Goal: Task Accomplishment & Management: Manage account settings

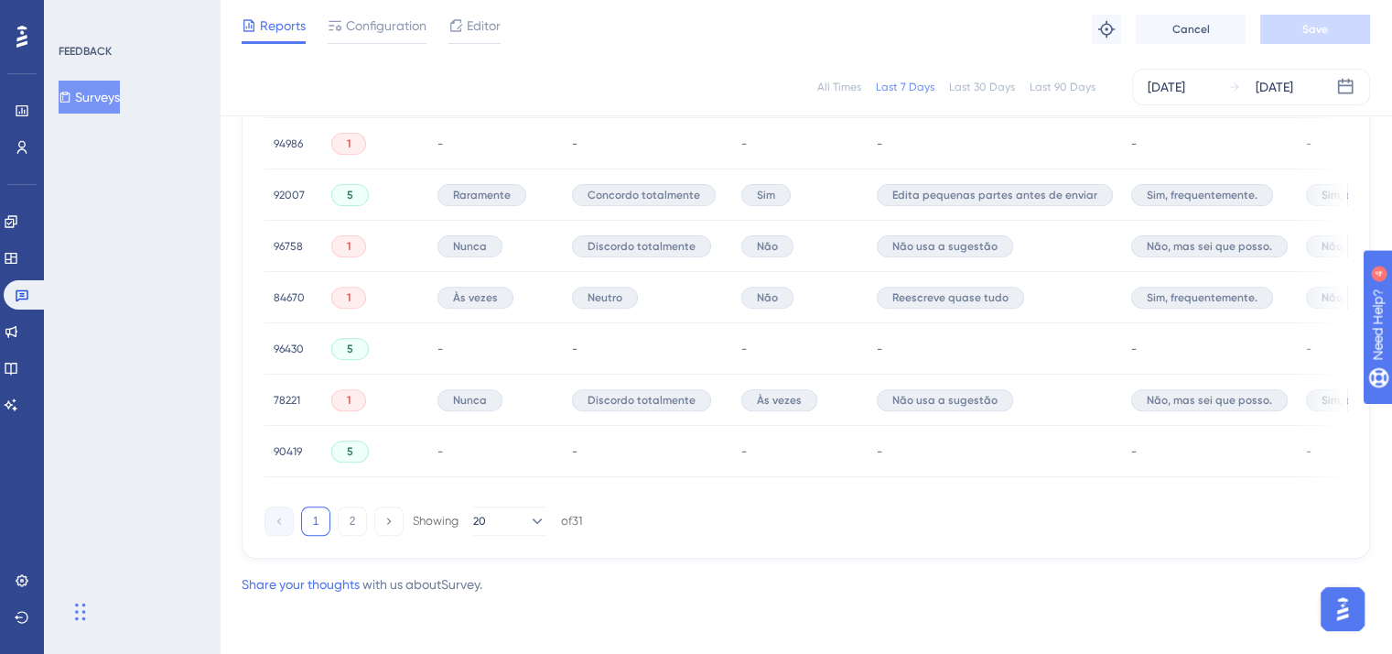
scroll to position [1294, 0]
click at [527, 520] on icon at bounding box center [536, 521] width 18 height 18
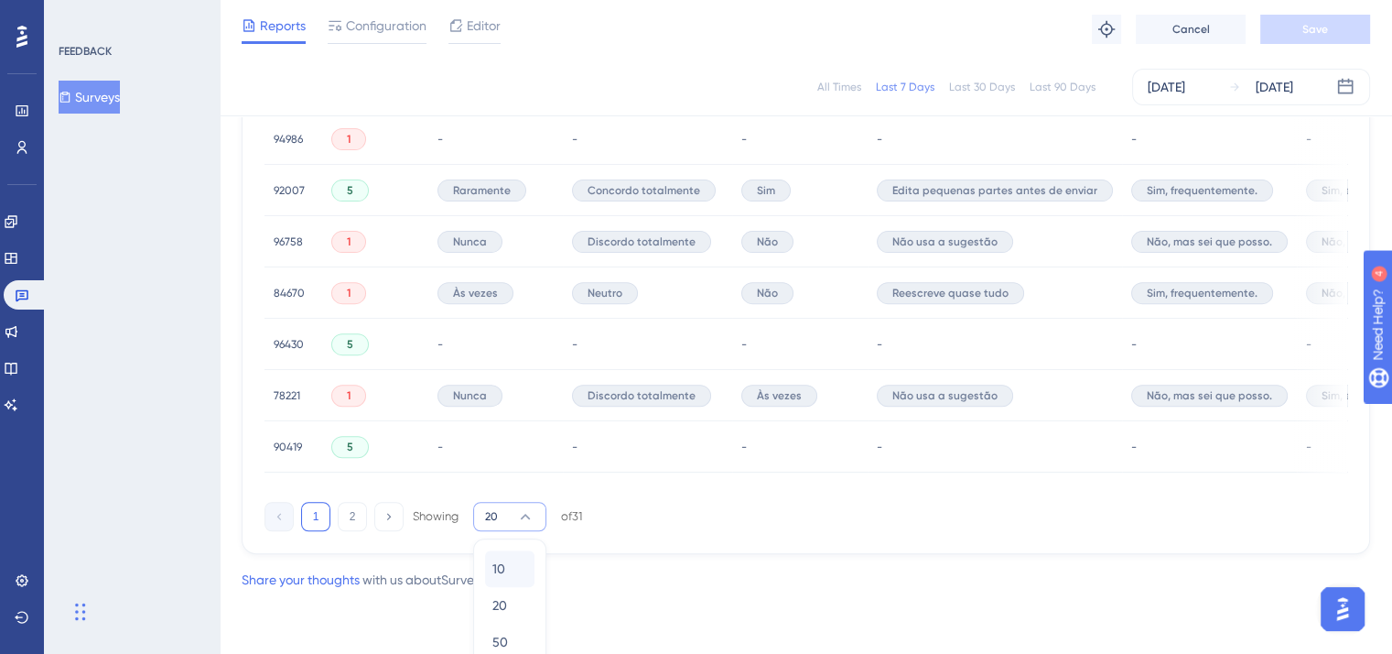
scroll to position [1316, 0]
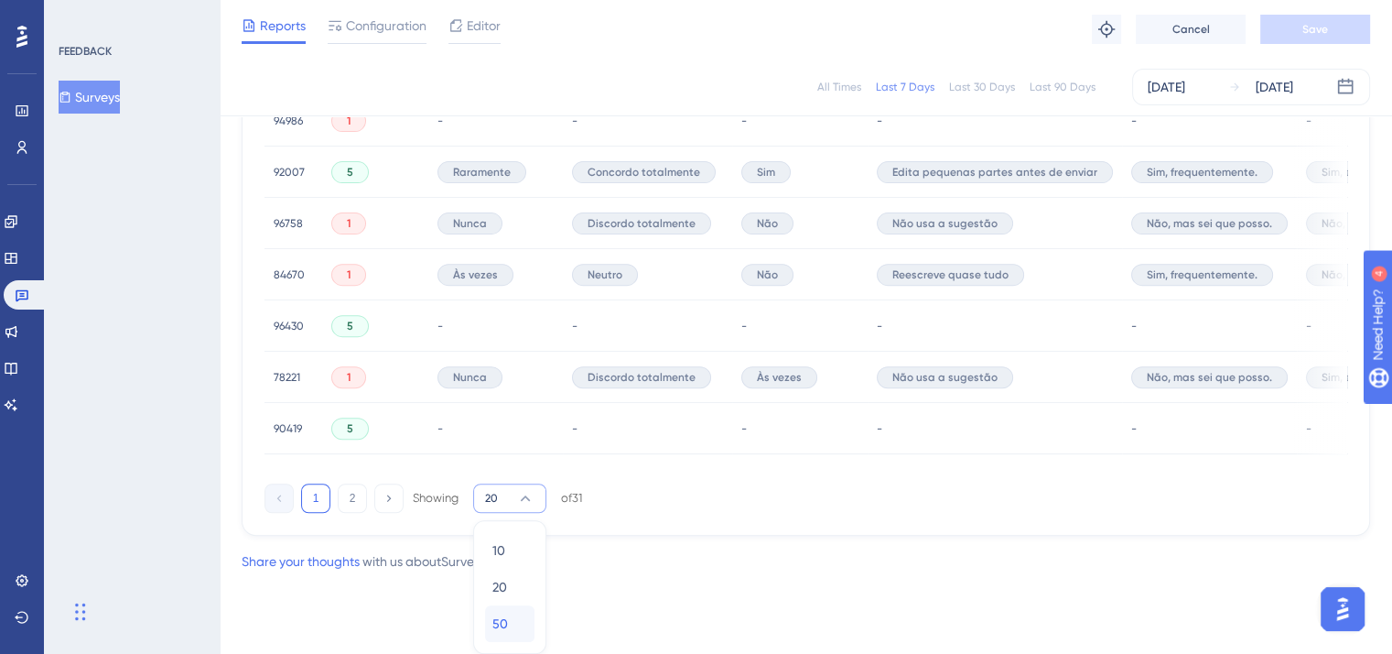
click at [512, 623] on div "50 50" at bounding box center [510, 623] width 35 height 37
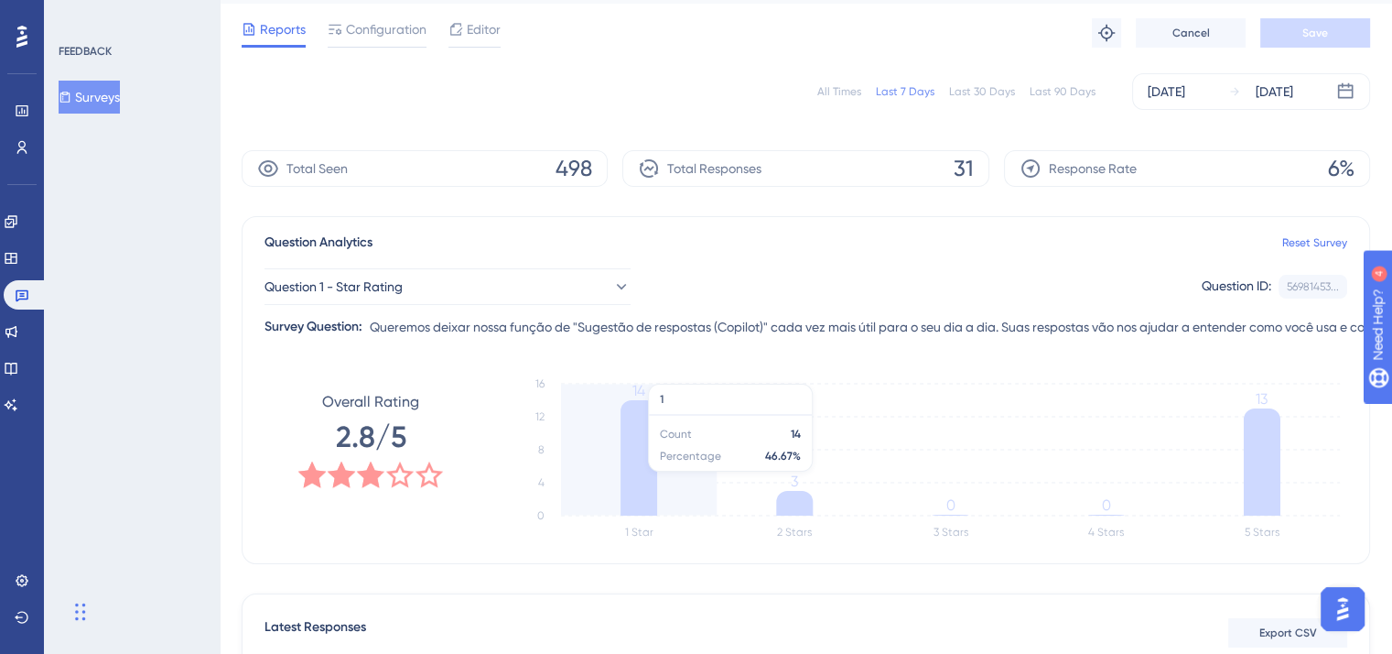
scroll to position [0, 0]
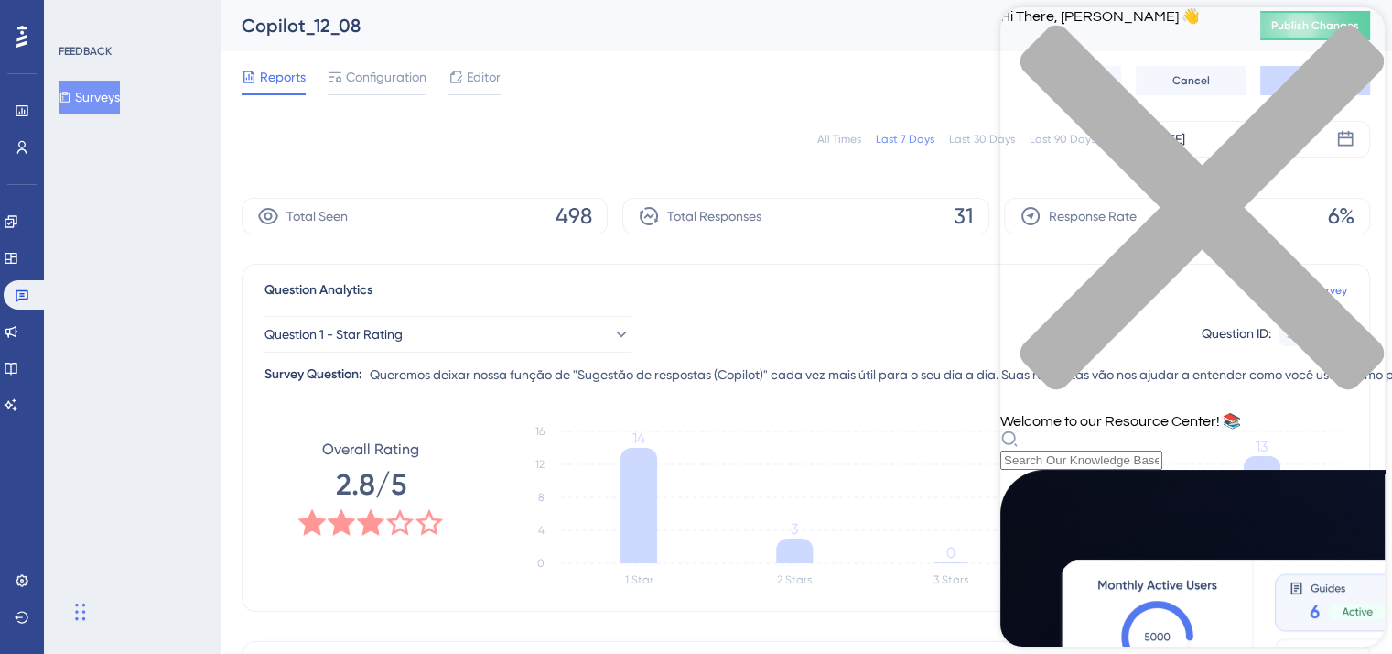
click at [1355, 40] on icon "close resource center" at bounding box center [1193, 217] width 384 height 384
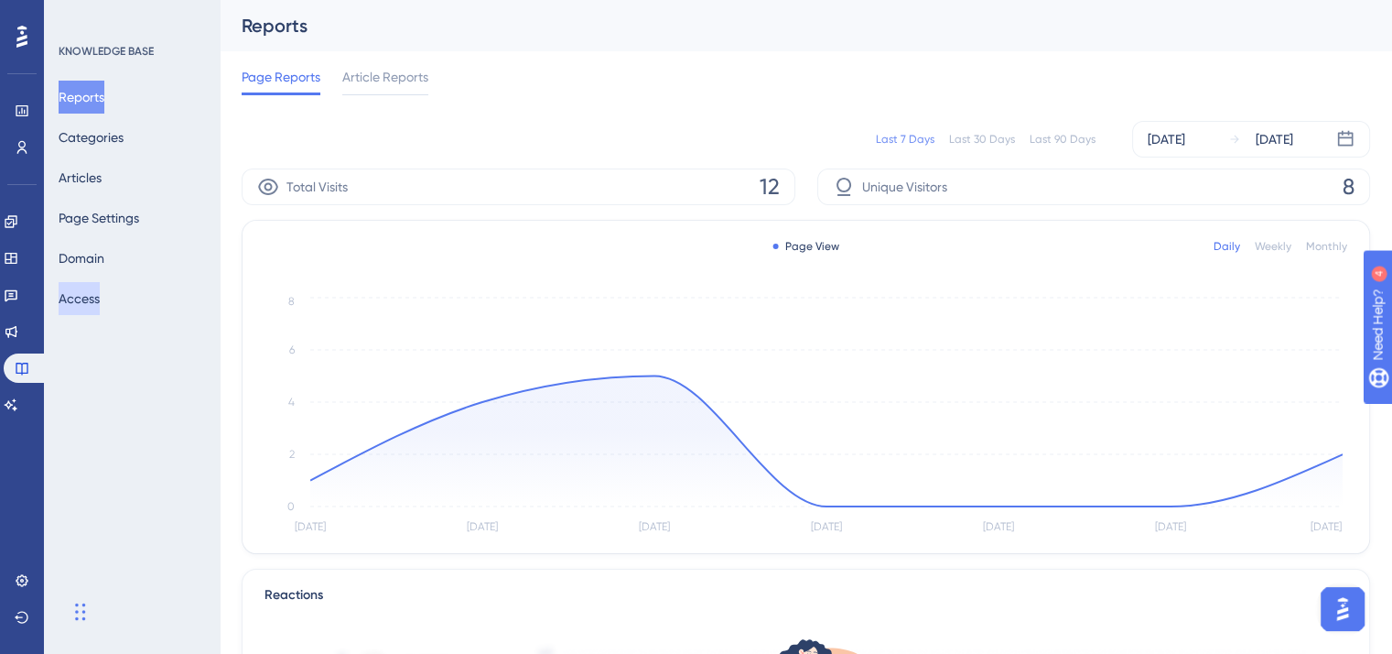
click at [100, 302] on button "Access" at bounding box center [79, 298] width 41 height 33
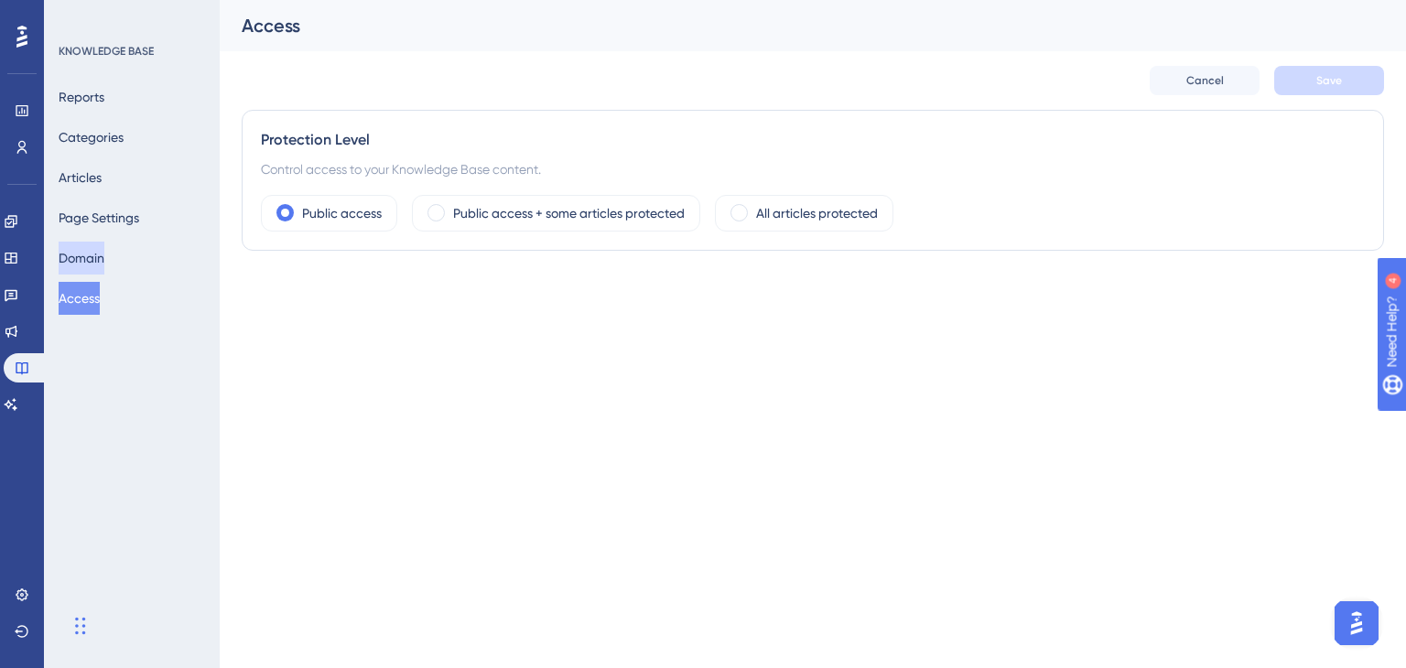
click at [99, 254] on button "Domain" at bounding box center [82, 258] width 46 height 33
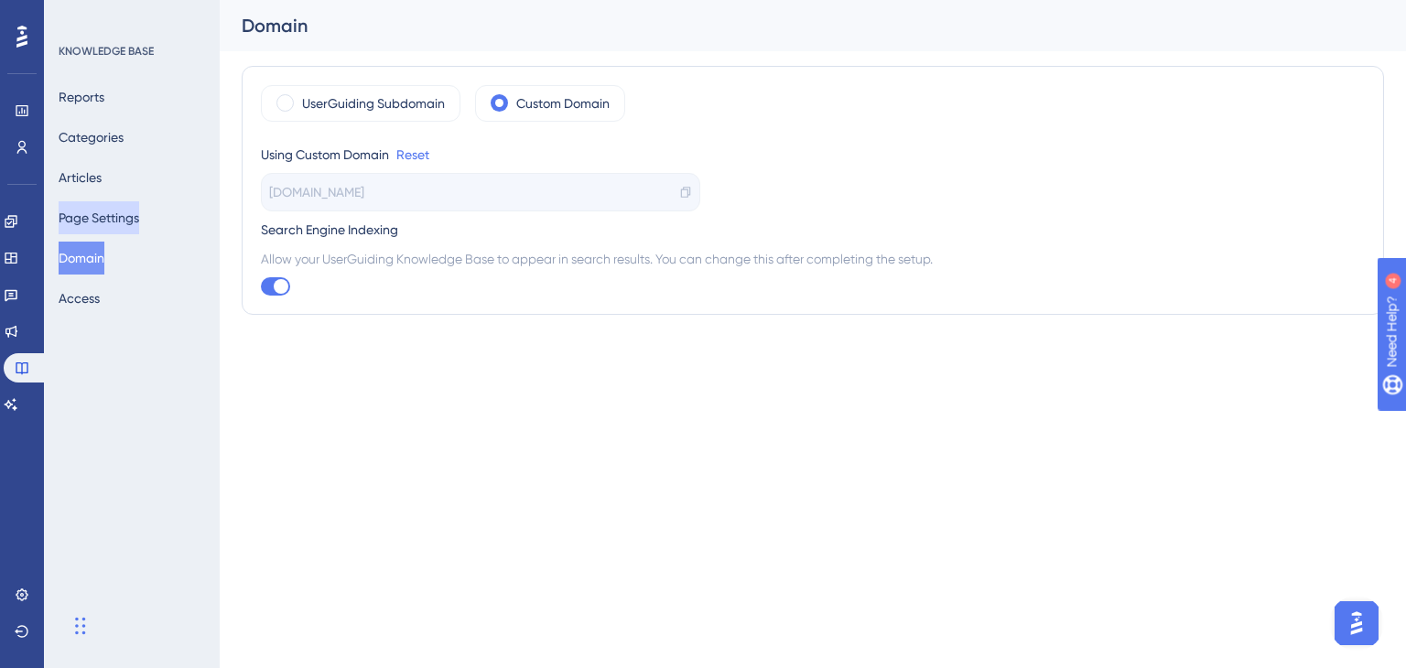
click at [103, 221] on button "Page Settings" at bounding box center [99, 217] width 81 height 33
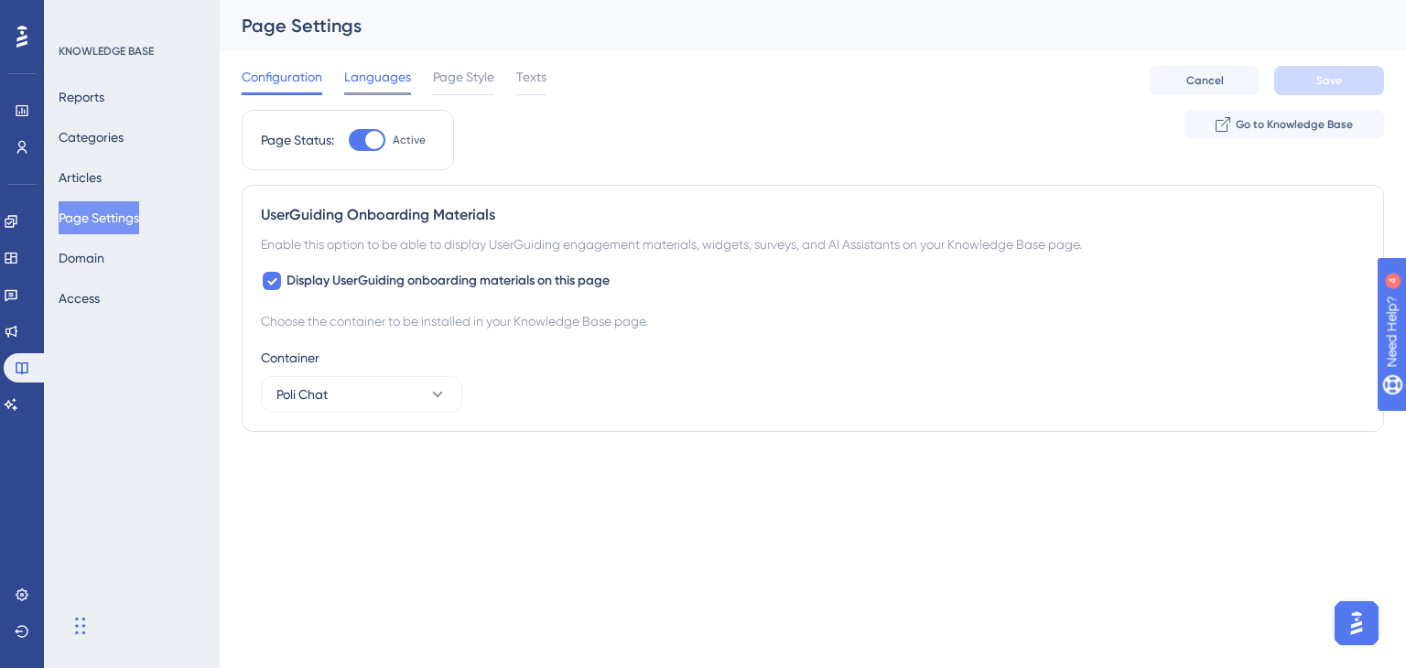
click at [385, 81] on span "Languages" at bounding box center [377, 77] width 67 height 22
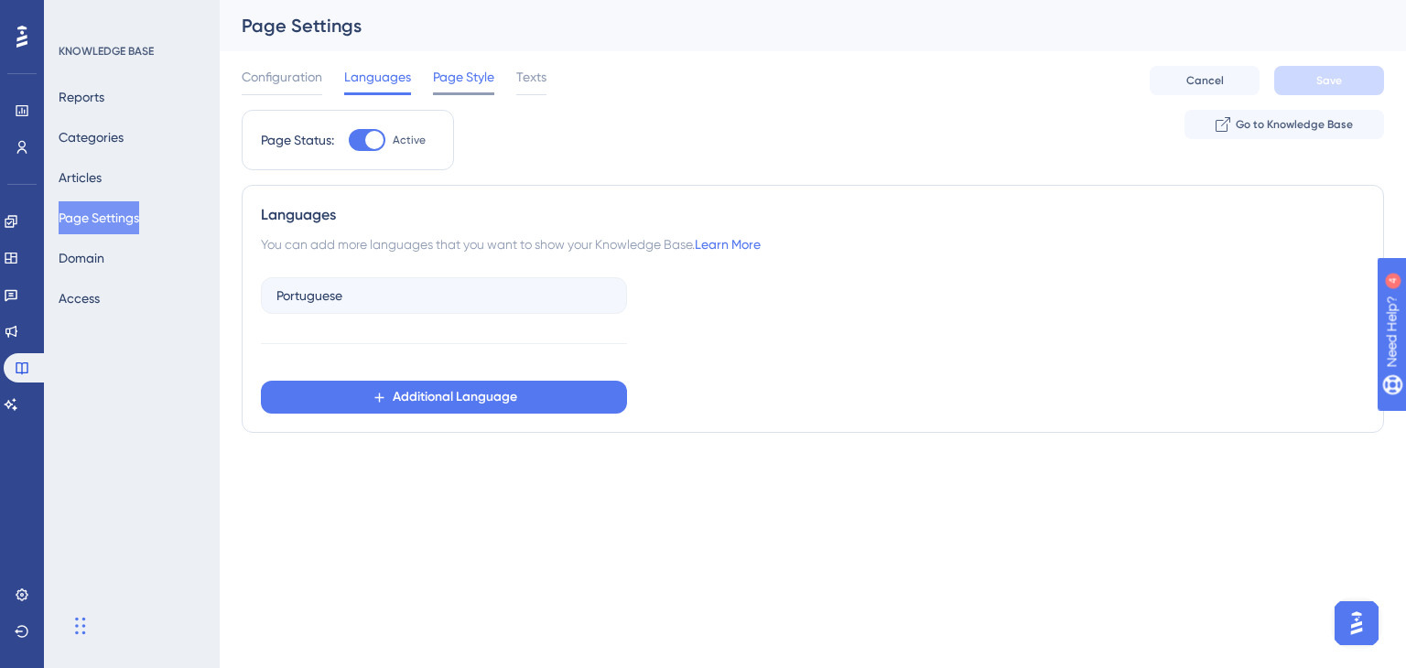
click at [445, 83] on span "Page Style" at bounding box center [463, 77] width 61 height 22
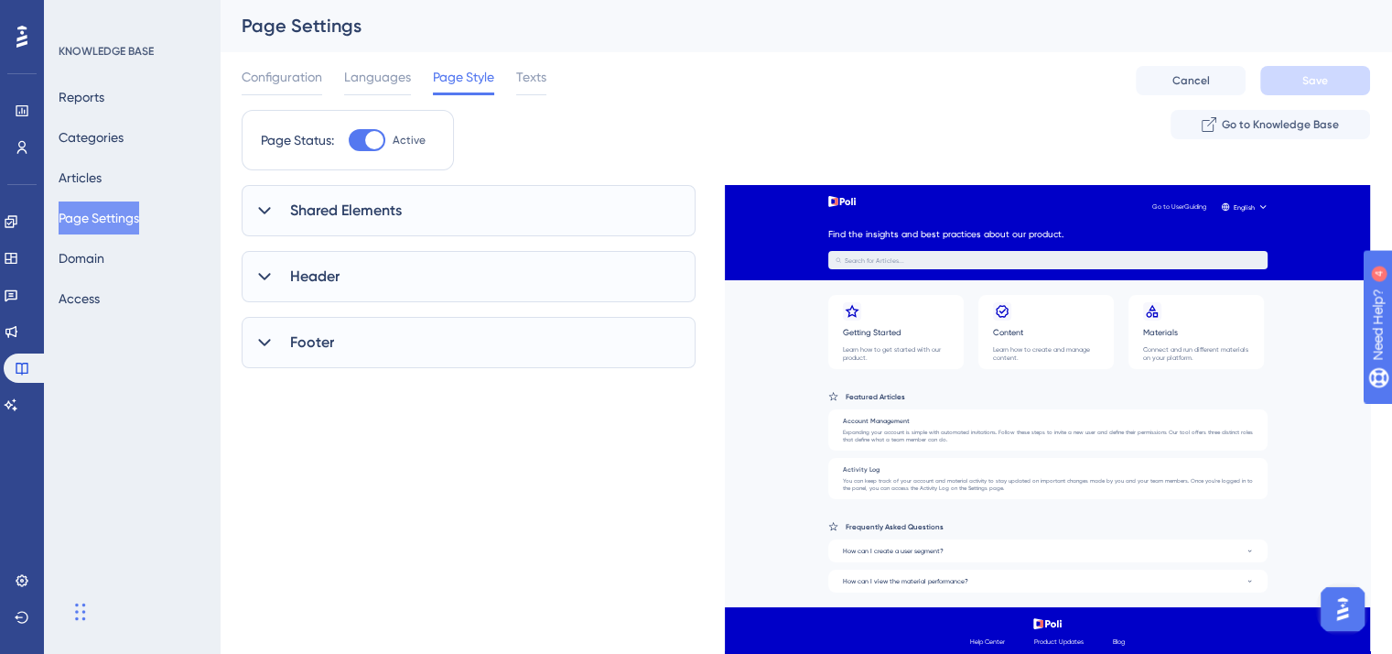
click at [275, 206] on div at bounding box center [265, 211] width 22 height 22
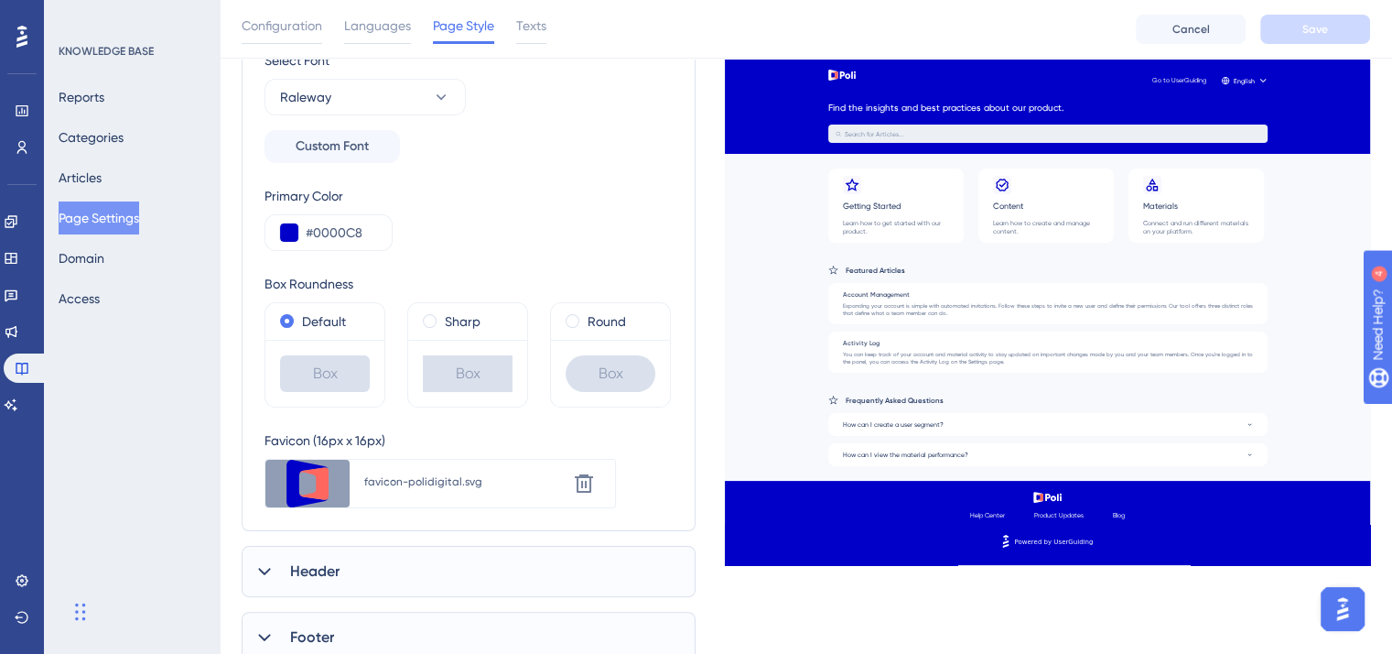
scroll to position [341, 0]
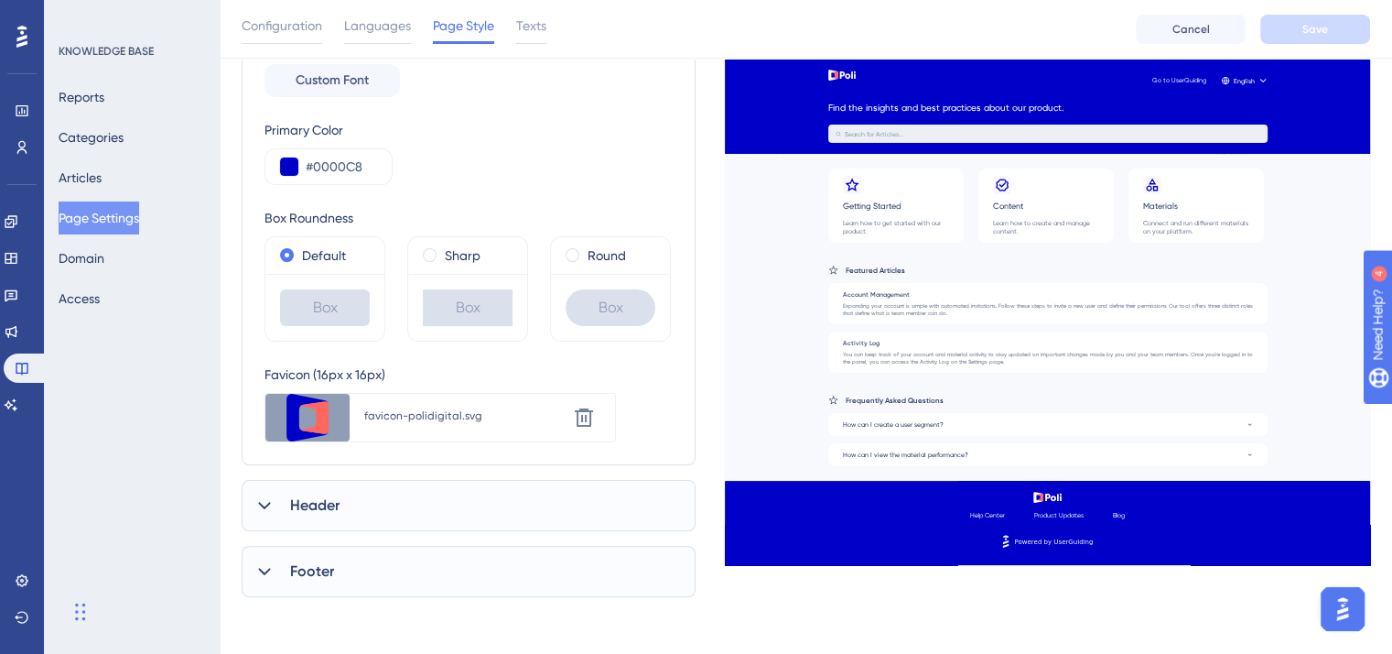
click at [265, 504] on icon at bounding box center [264, 505] width 12 height 7
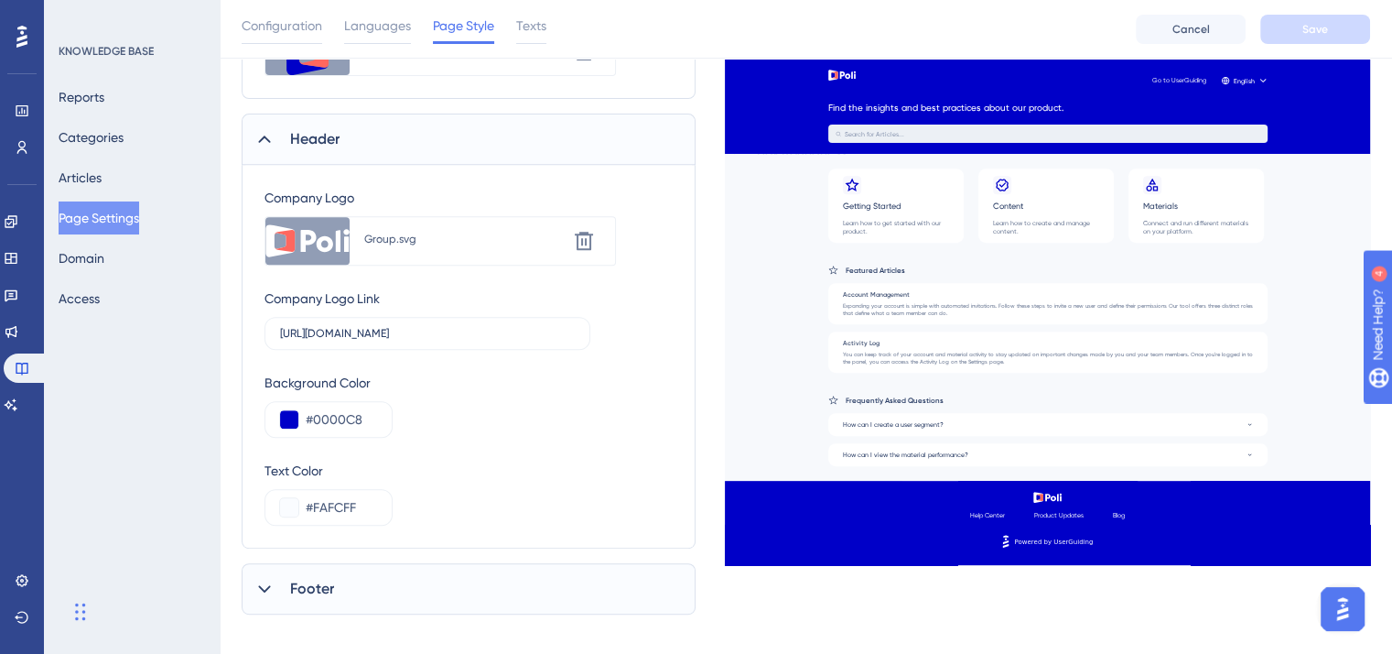
scroll to position [724, 0]
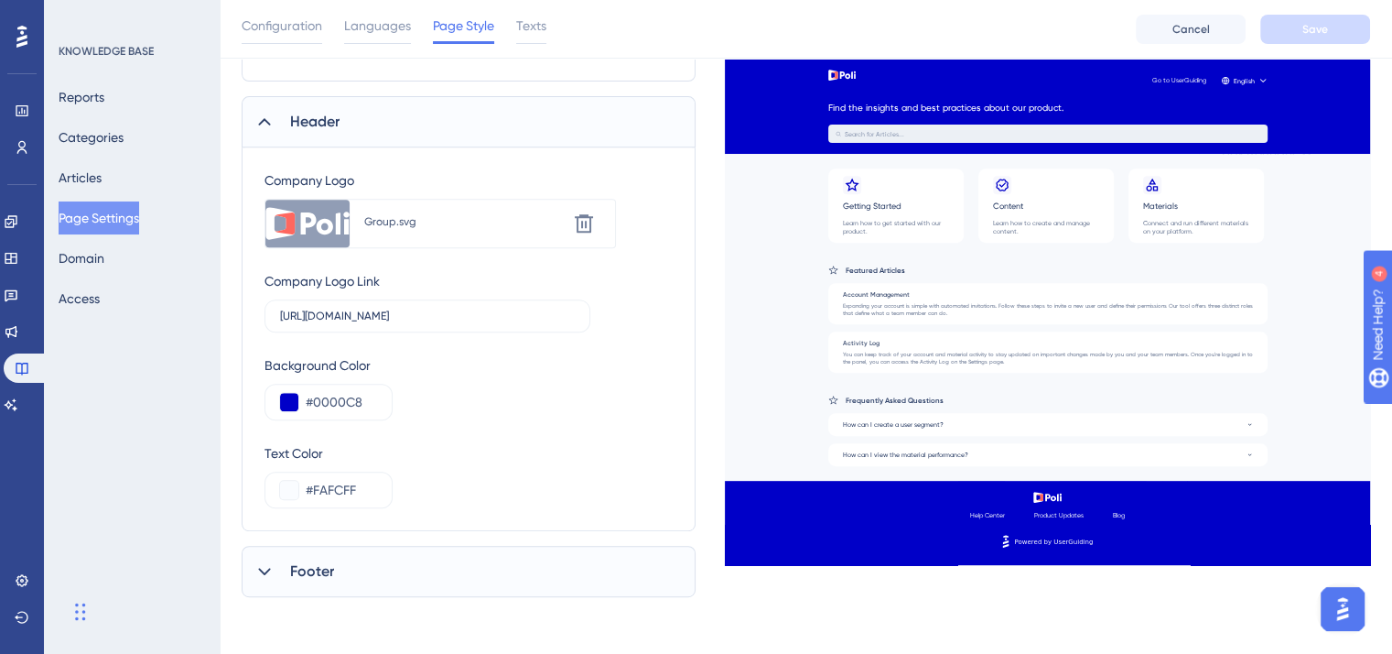
click at [259, 572] on icon at bounding box center [264, 571] width 18 height 18
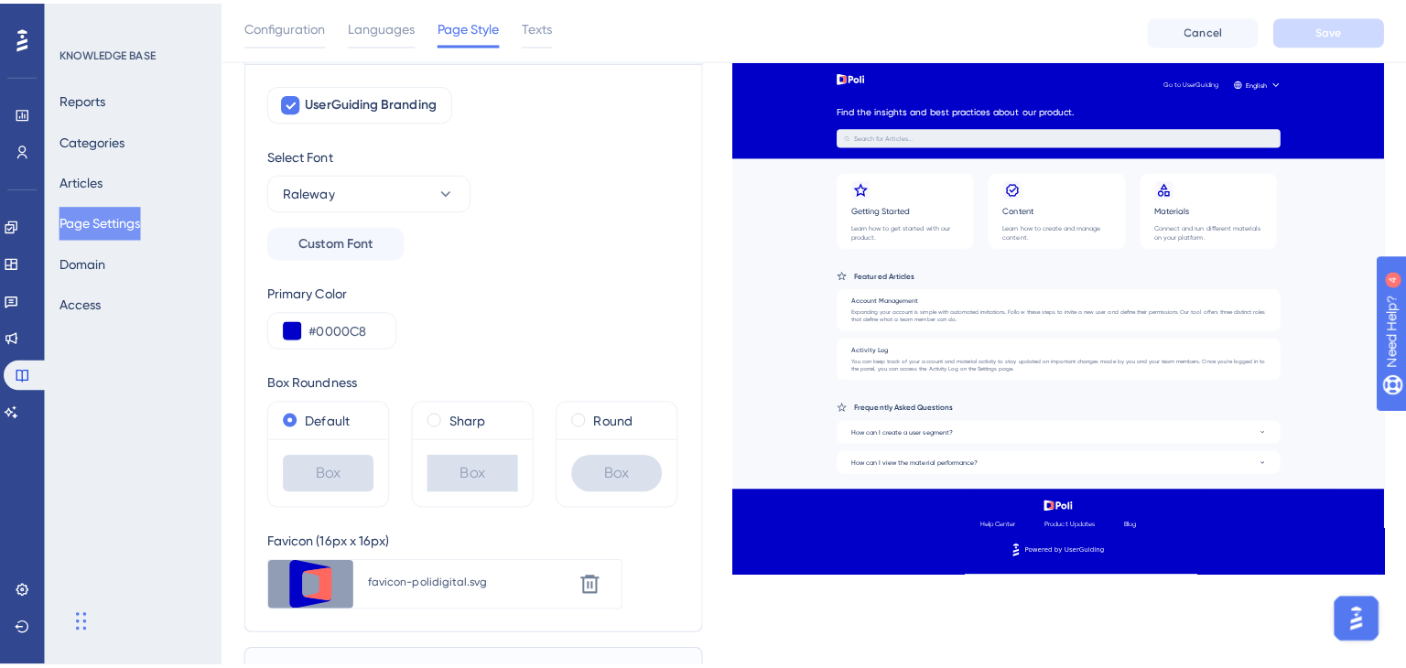
scroll to position [0, 0]
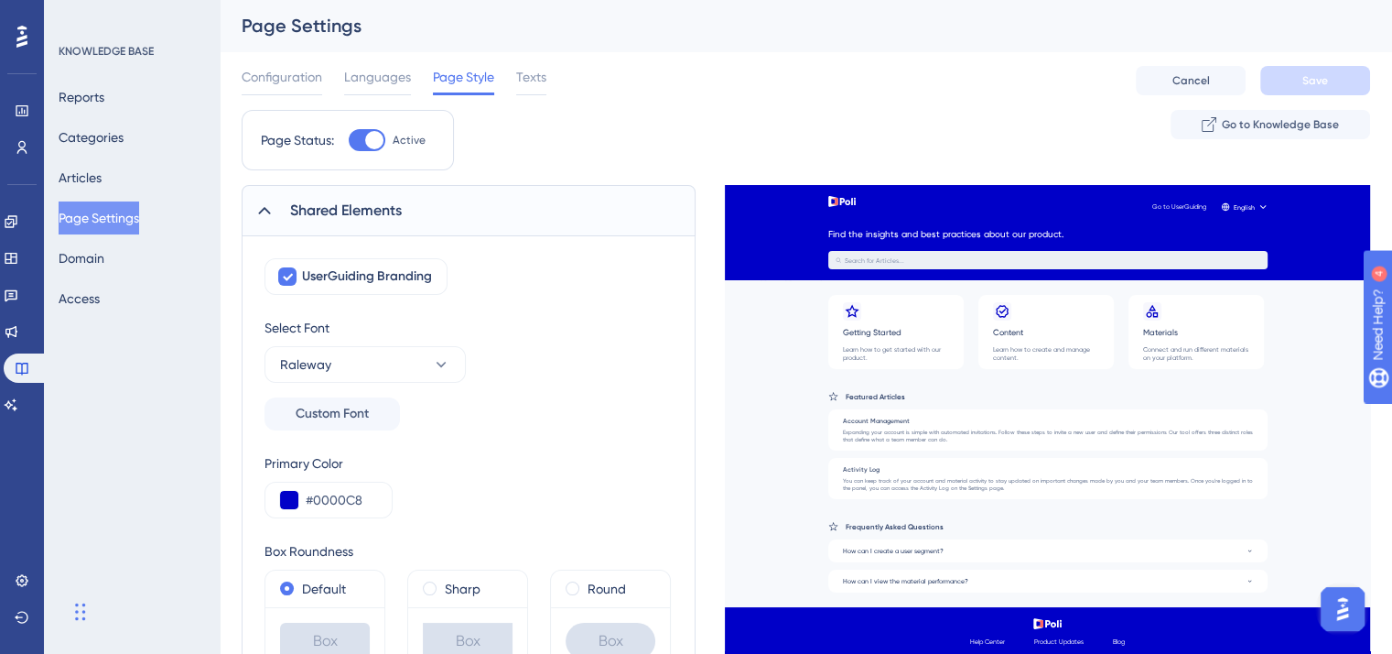
click at [552, 75] on div "Configuration Languages Page Style Texts Cancel Save" at bounding box center [806, 80] width 1129 height 59
click at [540, 75] on span "Texts" at bounding box center [531, 77] width 30 height 22
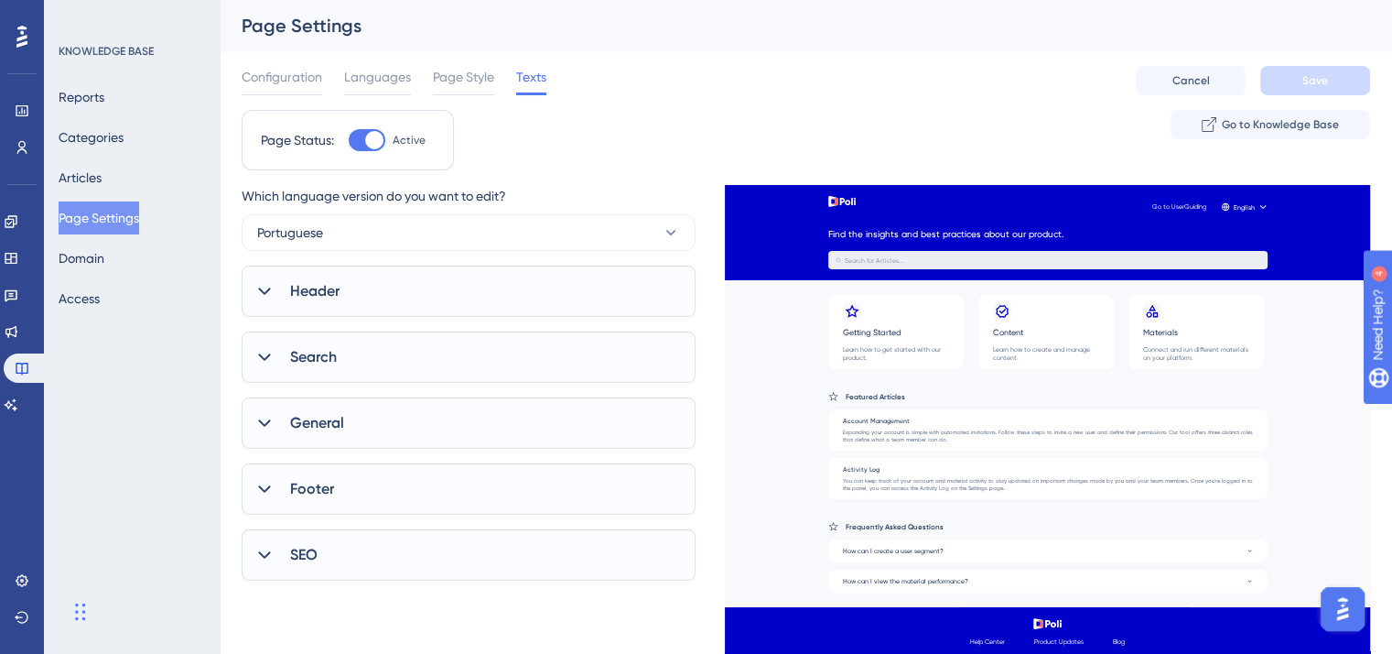
click at [263, 289] on icon at bounding box center [264, 291] width 18 height 18
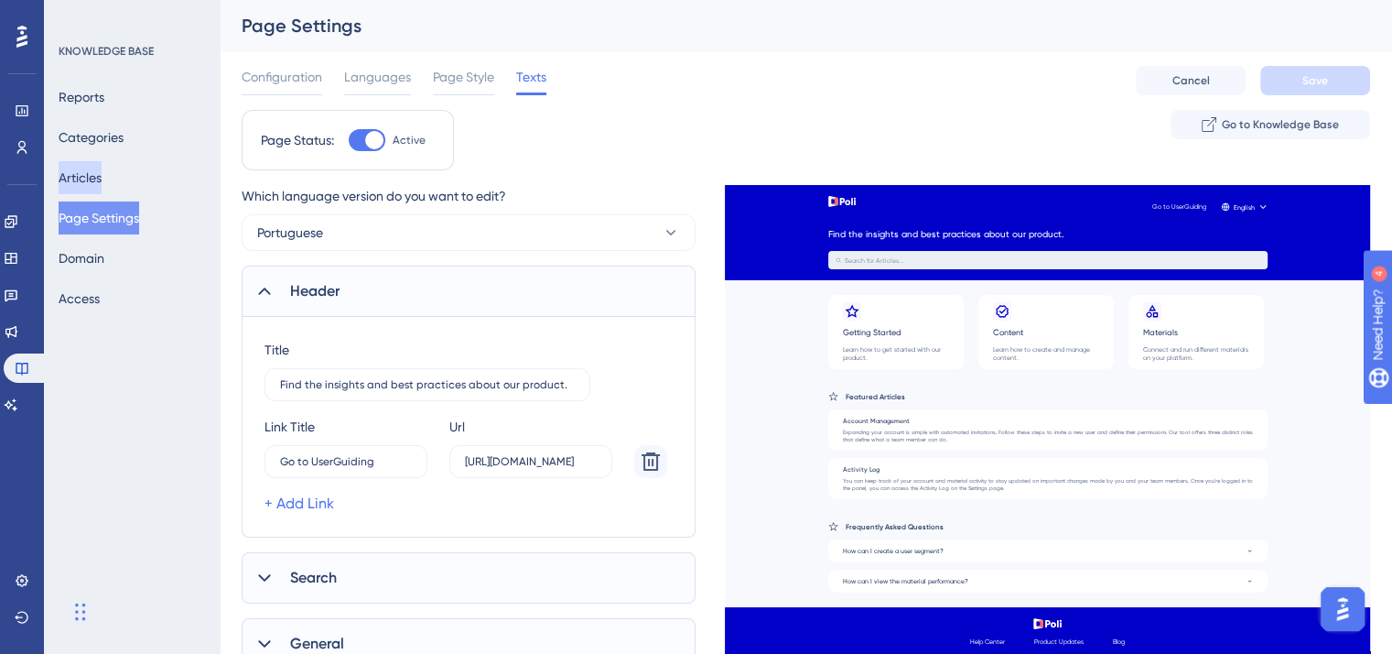
click at [97, 169] on button "Articles" at bounding box center [80, 177] width 43 height 33
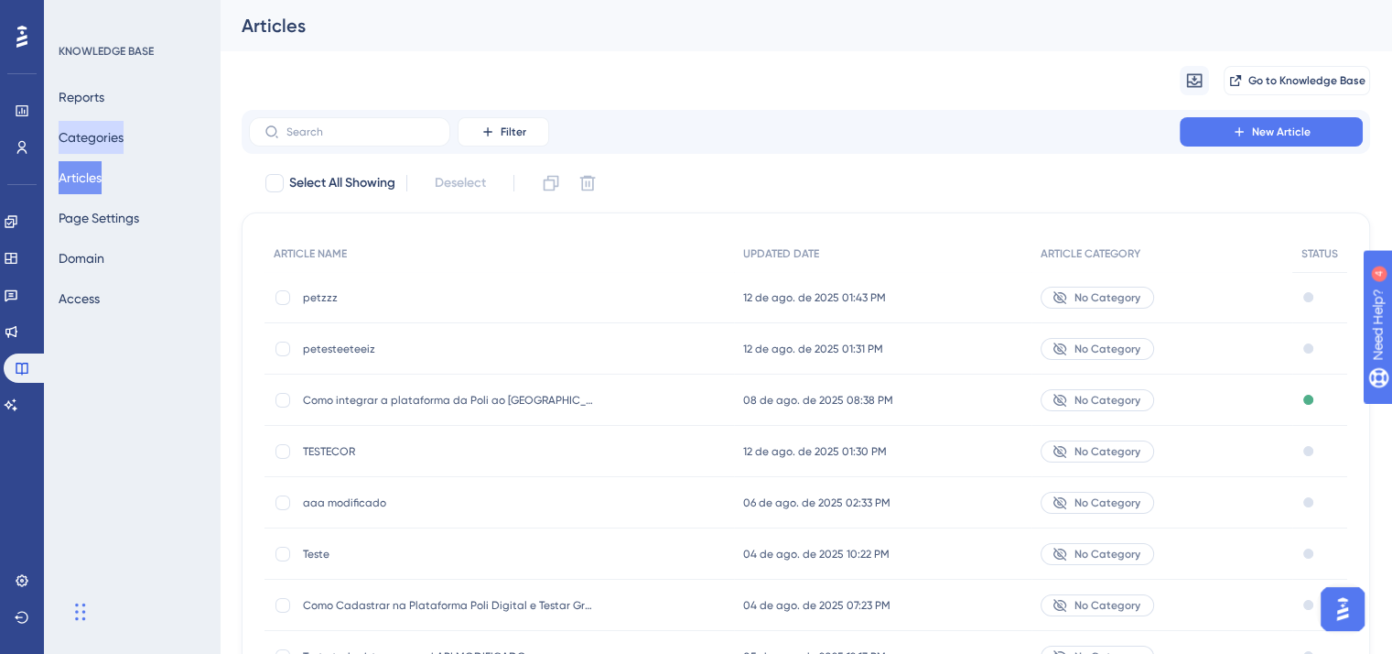
click at [103, 141] on button "Categories" at bounding box center [91, 137] width 65 height 33
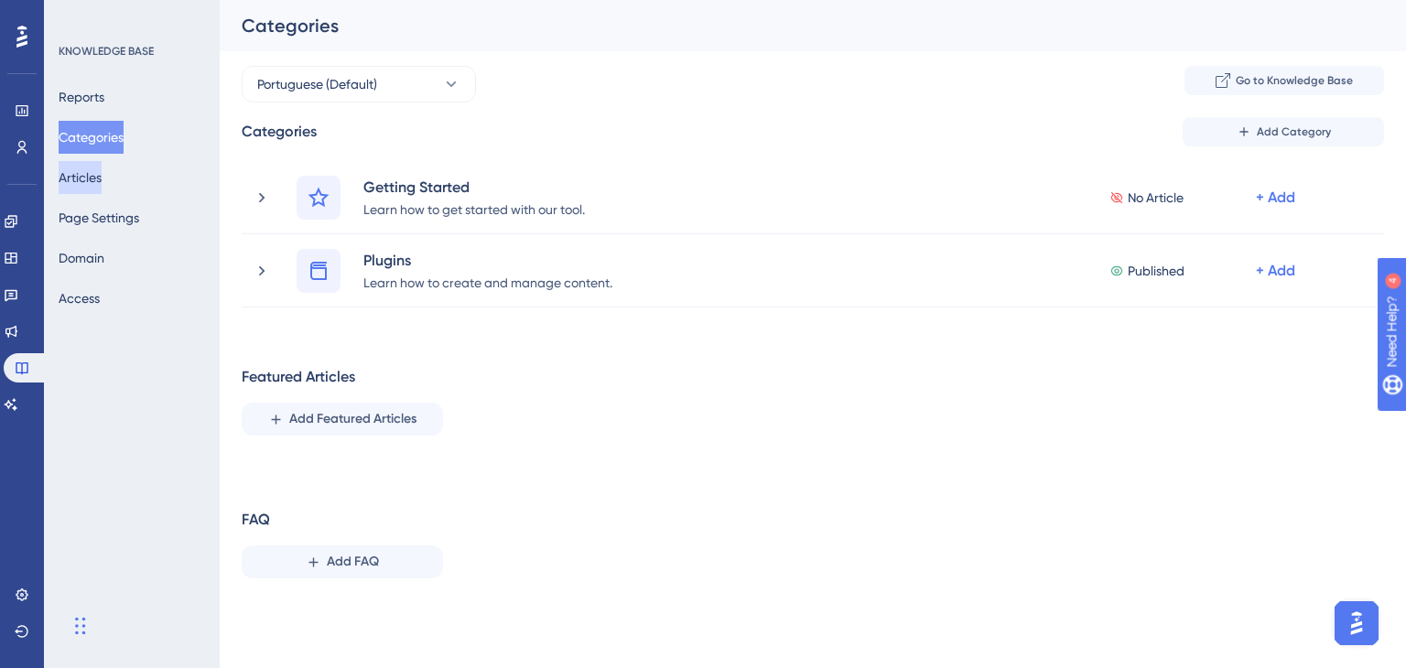
click at [102, 169] on button "Articles" at bounding box center [80, 177] width 43 height 33
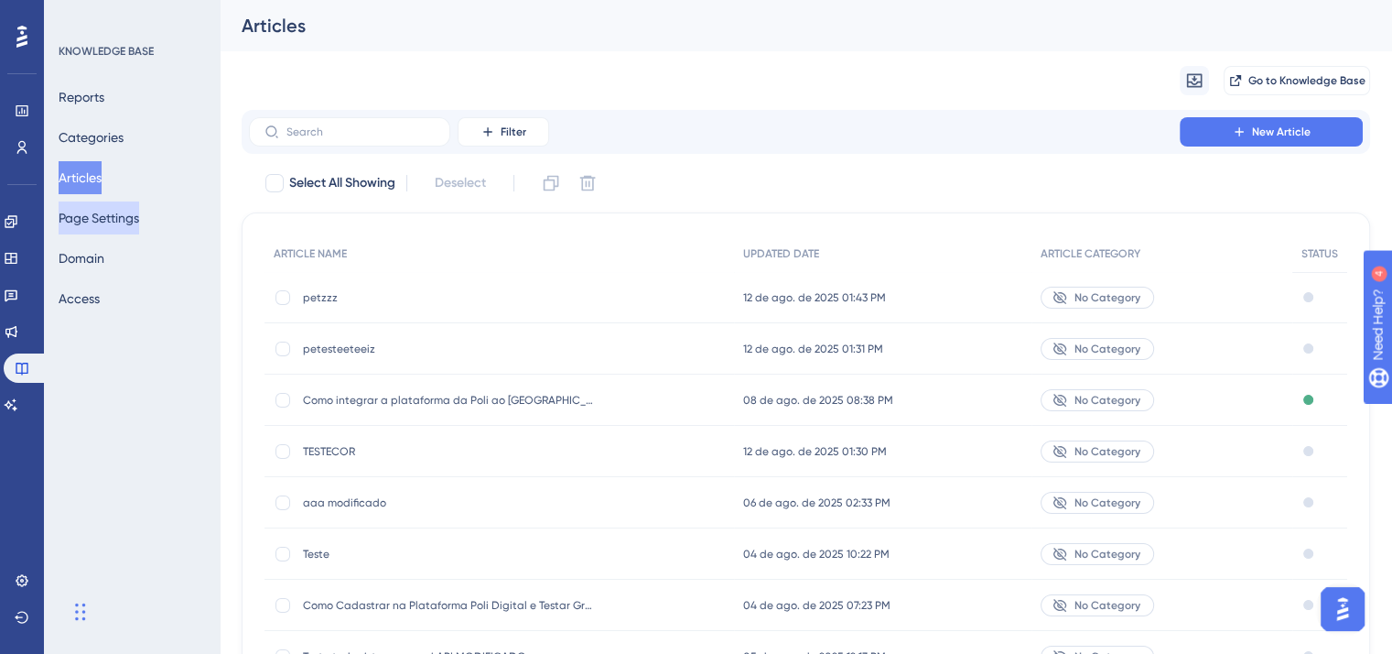
click at [102, 222] on button "Page Settings" at bounding box center [99, 217] width 81 height 33
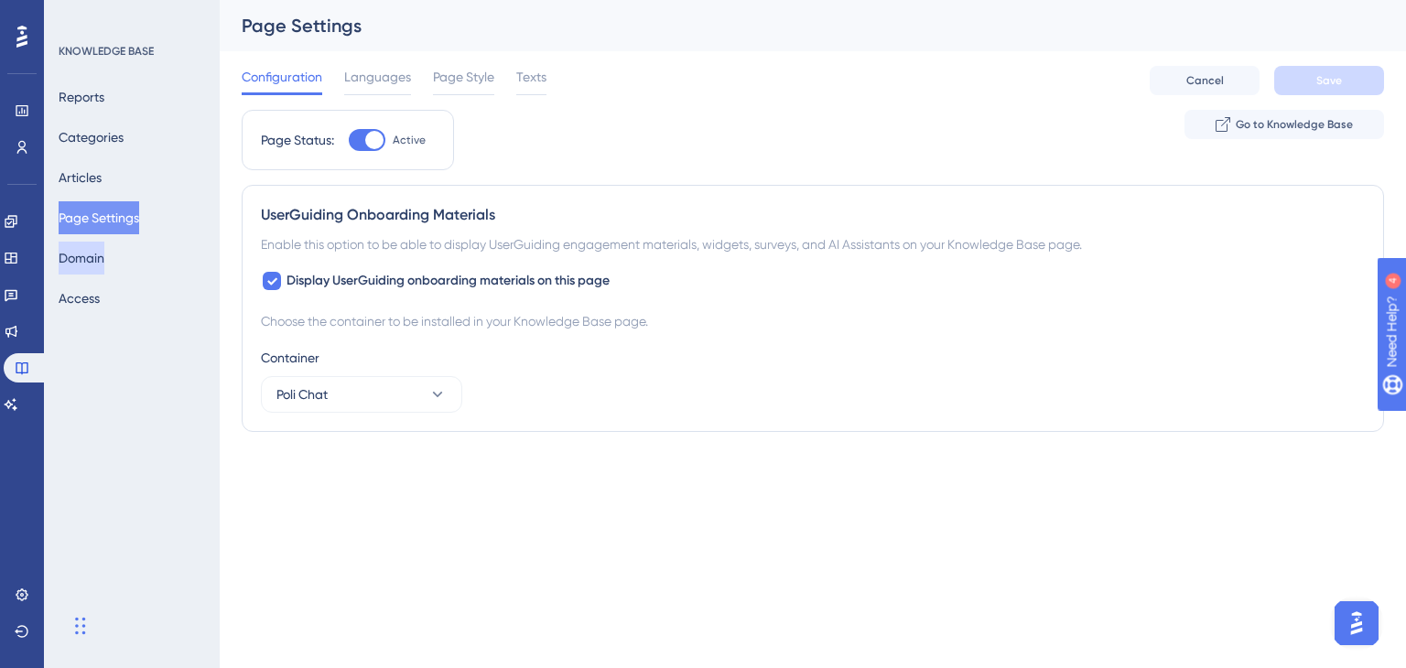
click at [104, 264] on button "Domain" at bounding box center [82, 258] width 46 height 33
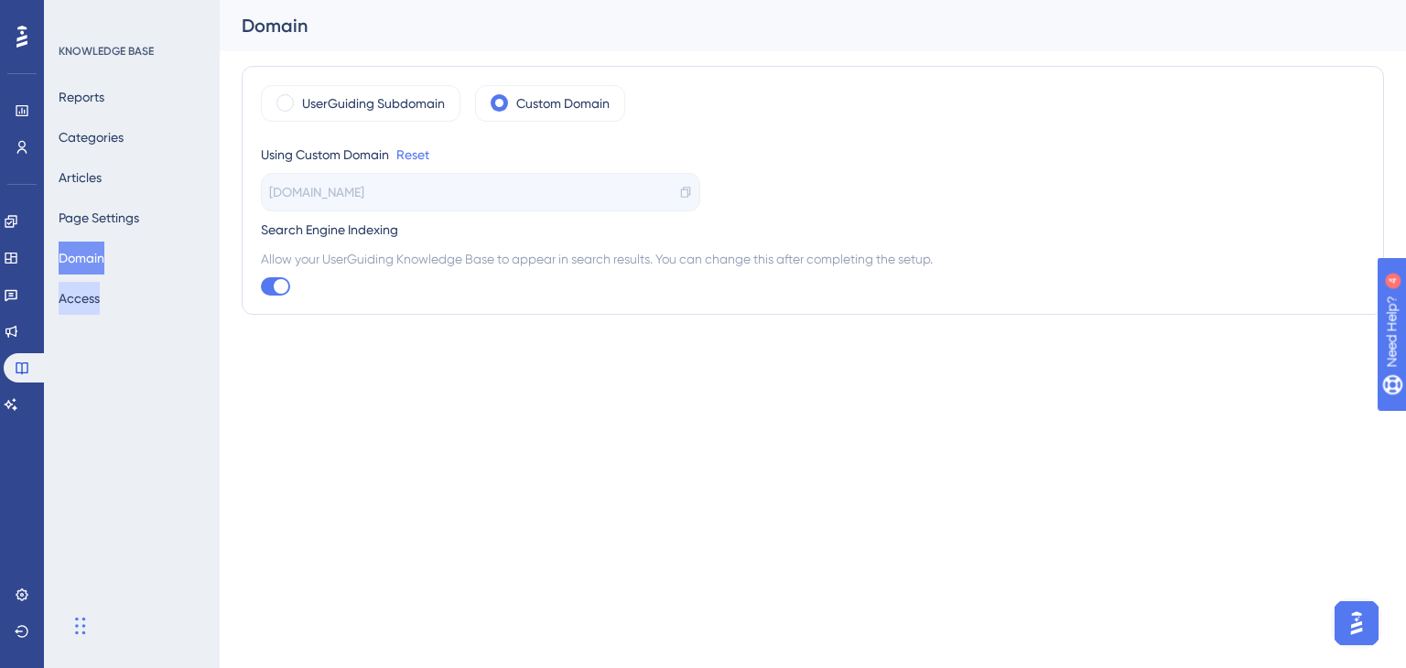
click at [100, 302] on button "Access" at bounding box center [79, 298] width 41 height 33
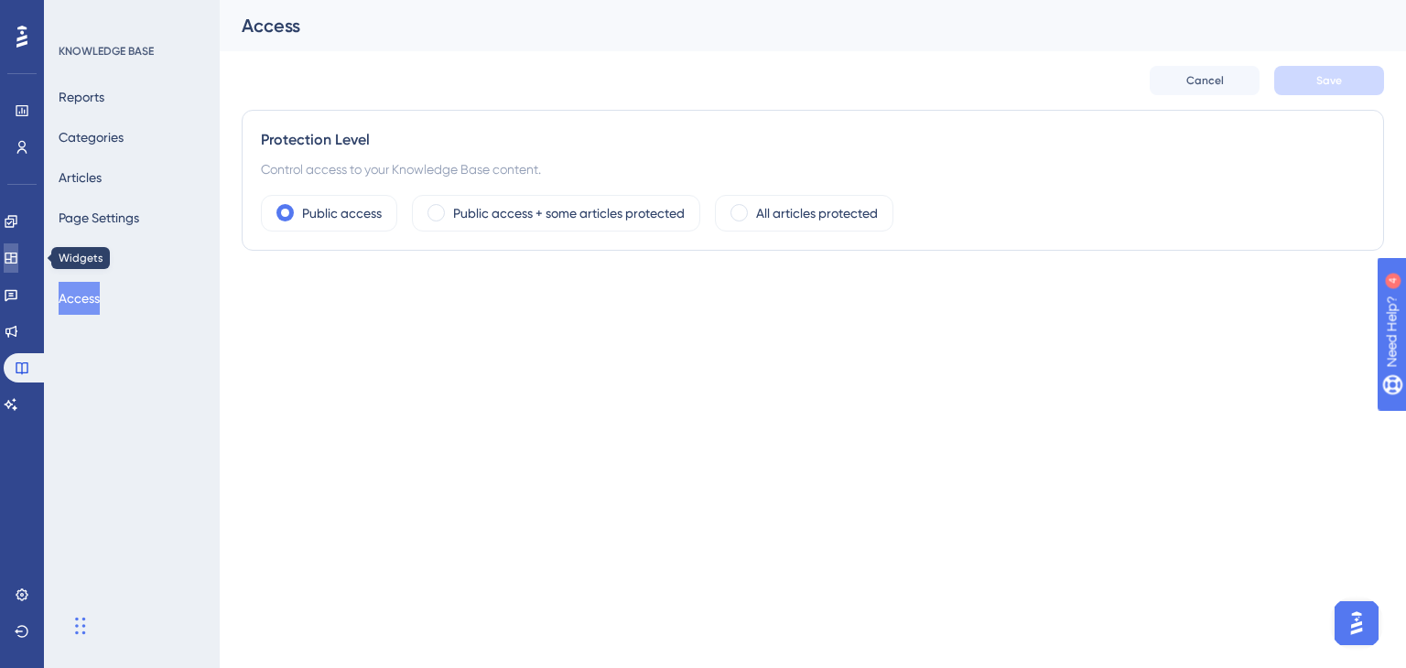
click at [16, 263] on icon at bounding box center [11, 258] width 12 height 11
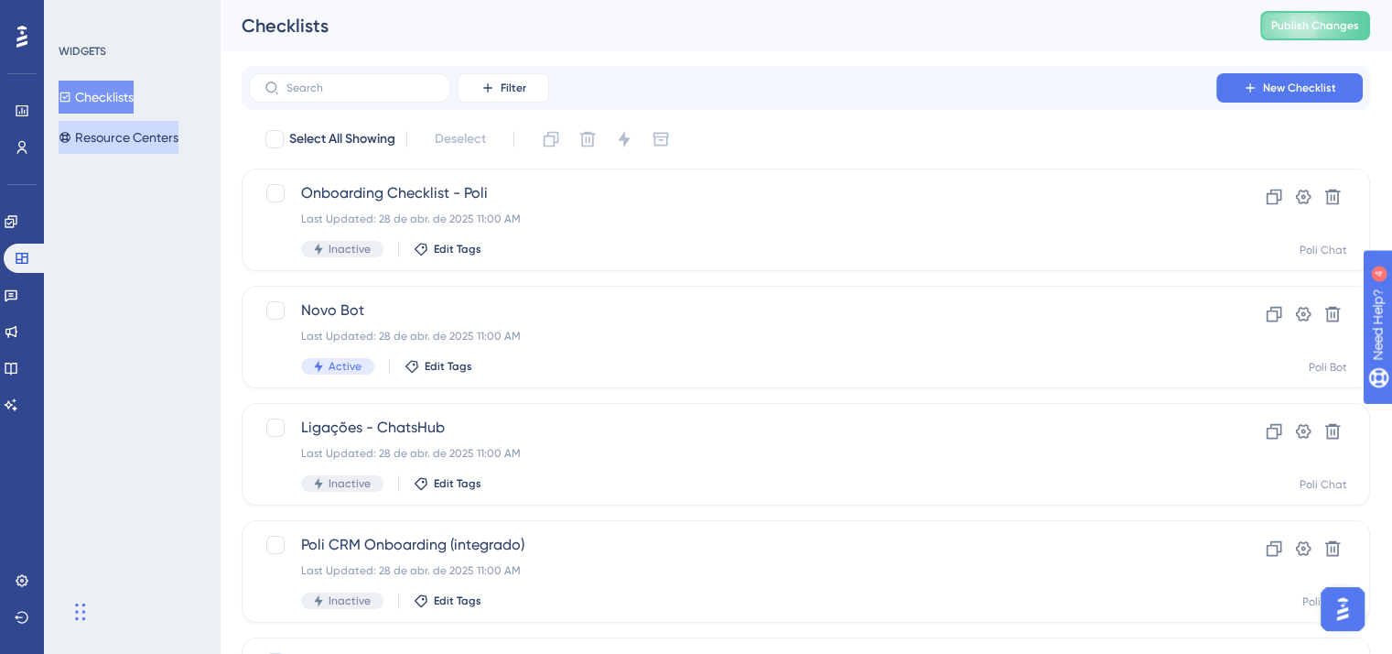
click at [140, 136] on button "Resource Centers" at bounding box center [119, 137] width 120 height 33
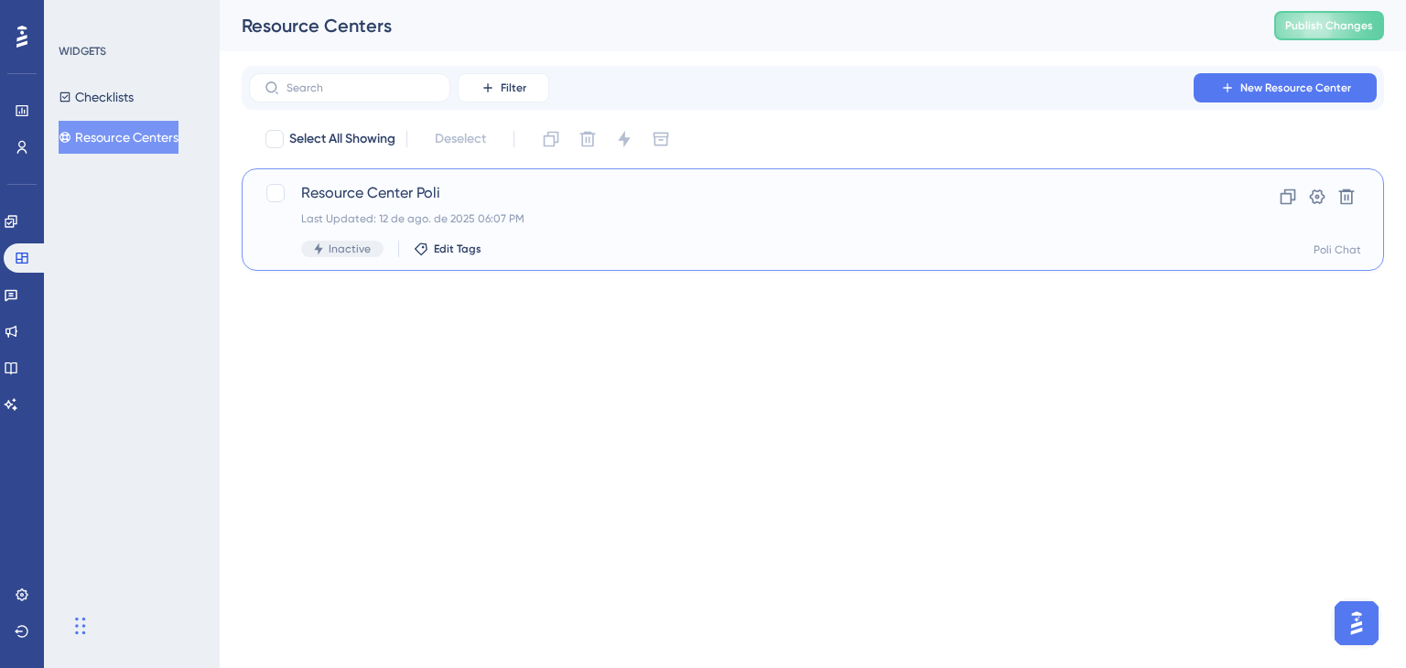
click at [750, 207] on div "Resource Center Poli Last Updated: 12 de ago. de 2025 06:07 PM Inactive Edit Ta…" at bounding box center [739, 219] width 877 height 75
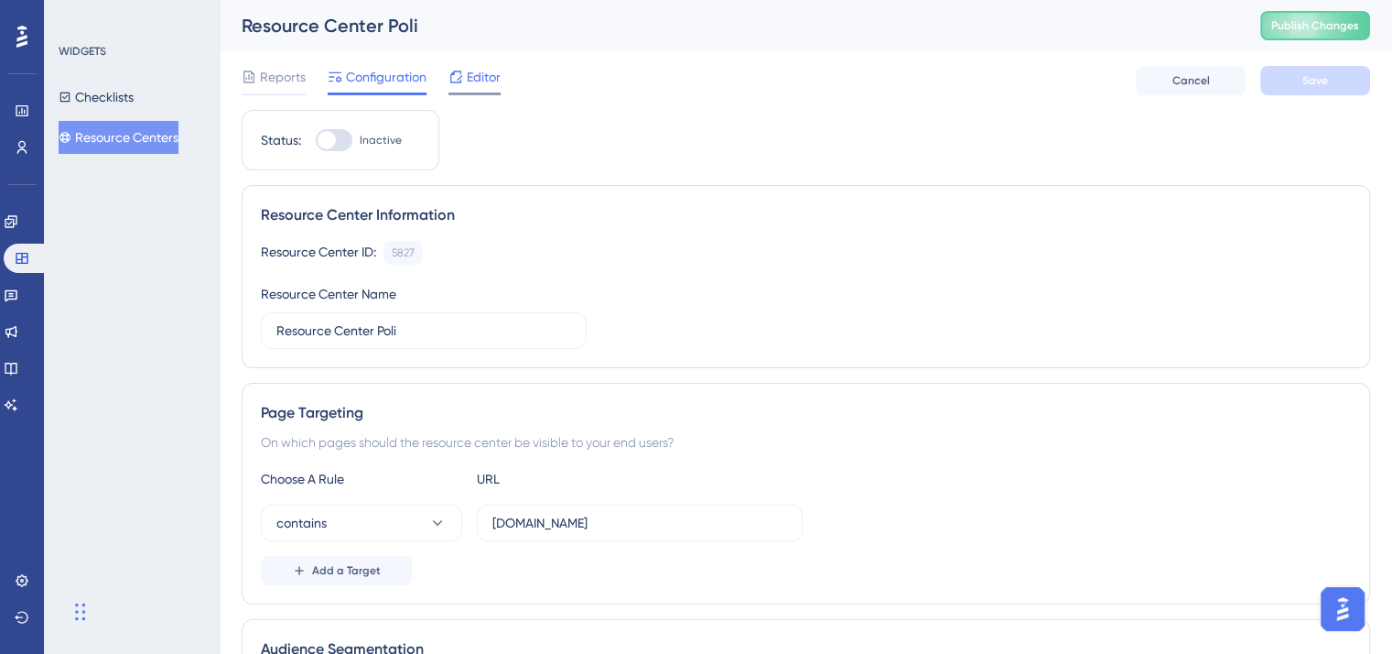
click at [491, 82] on span "Editor" at bounding box center [484, 77] width 34 height 22
click at [467, 77] on span "Editor" at bounding box center [484, 77] width 34 height 22
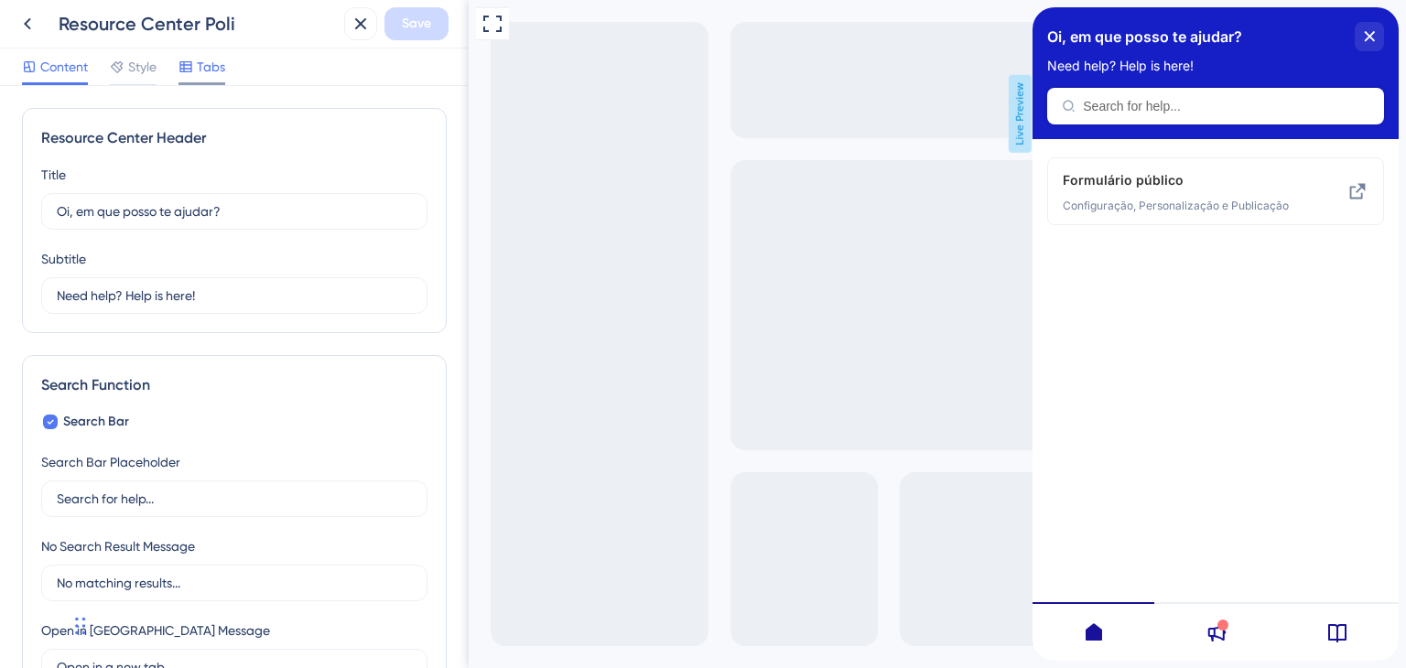
click at [213, 79] on div "Tabs" at bounding box center [202, 70] width 47 height 29
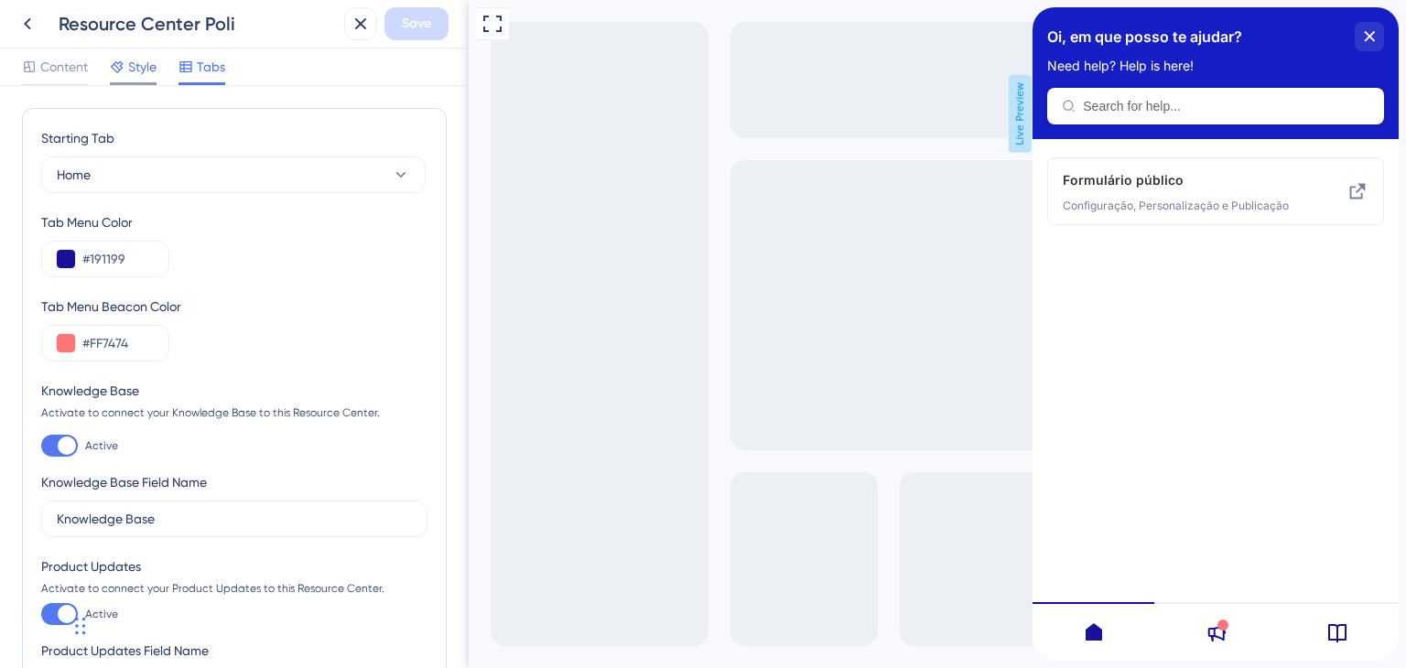
click at [149, 67] on span "Style" at bounding box center [142, 67] width 28 height 22
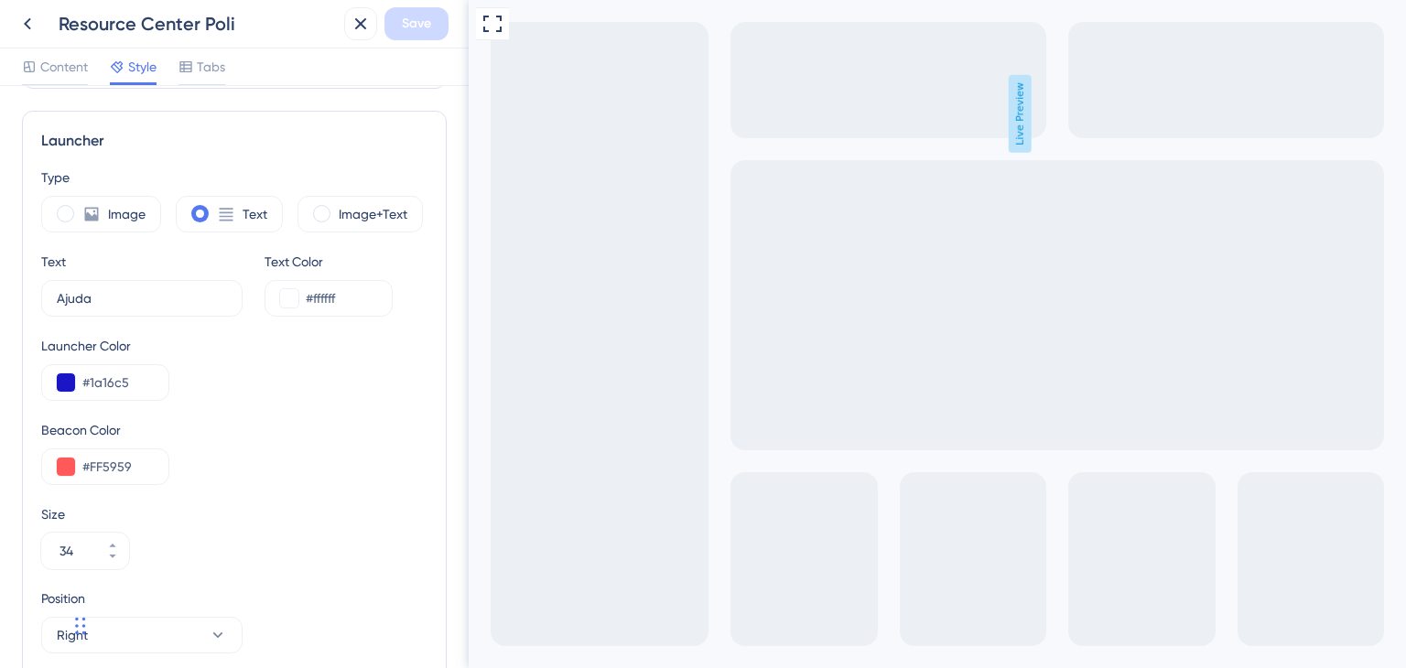
scroll to position [373, 0]
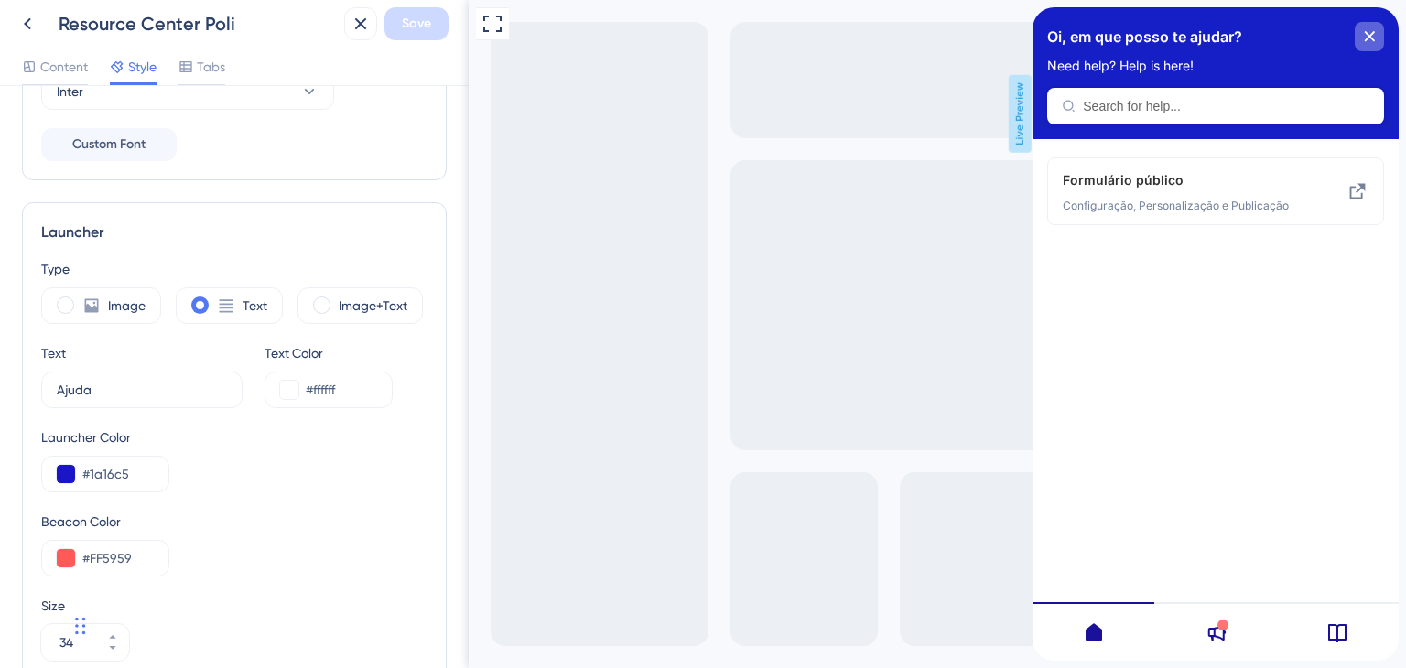
click at [1367, 36] on icon "close resource center" at bounding box center [1369, 36] width 11 height 11
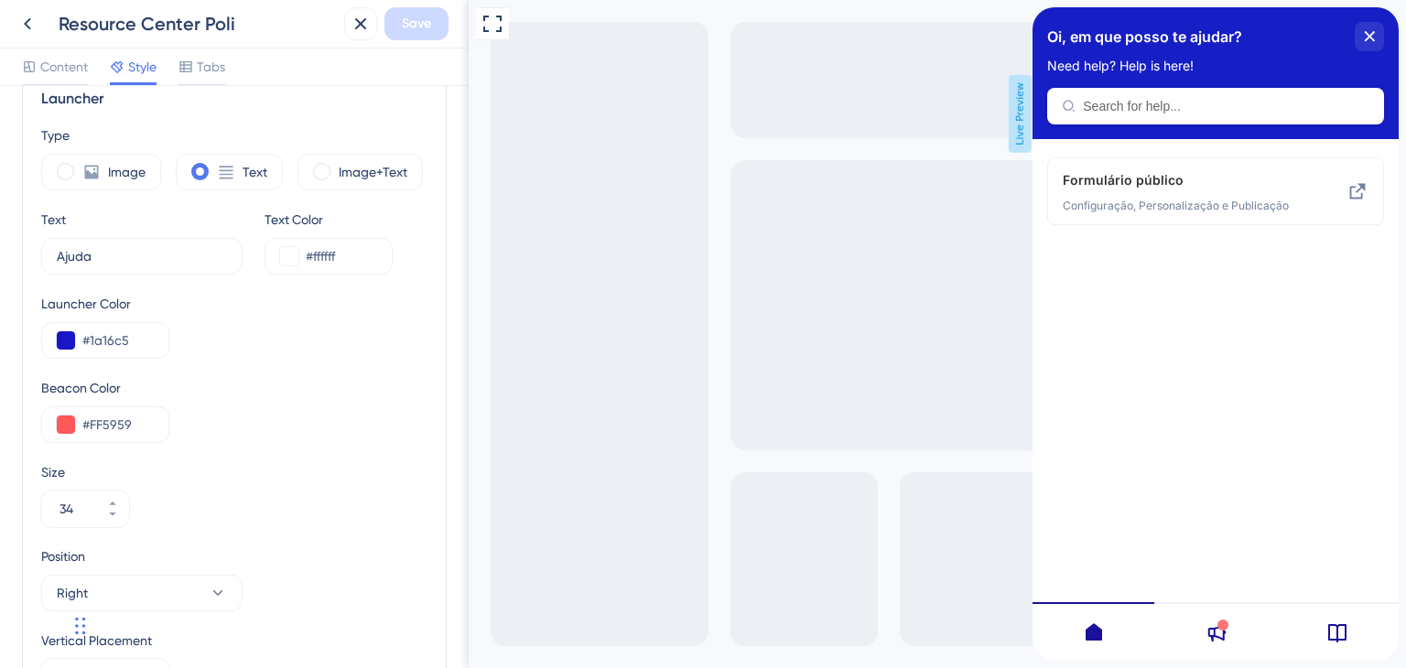
scroll to position [464, 0]
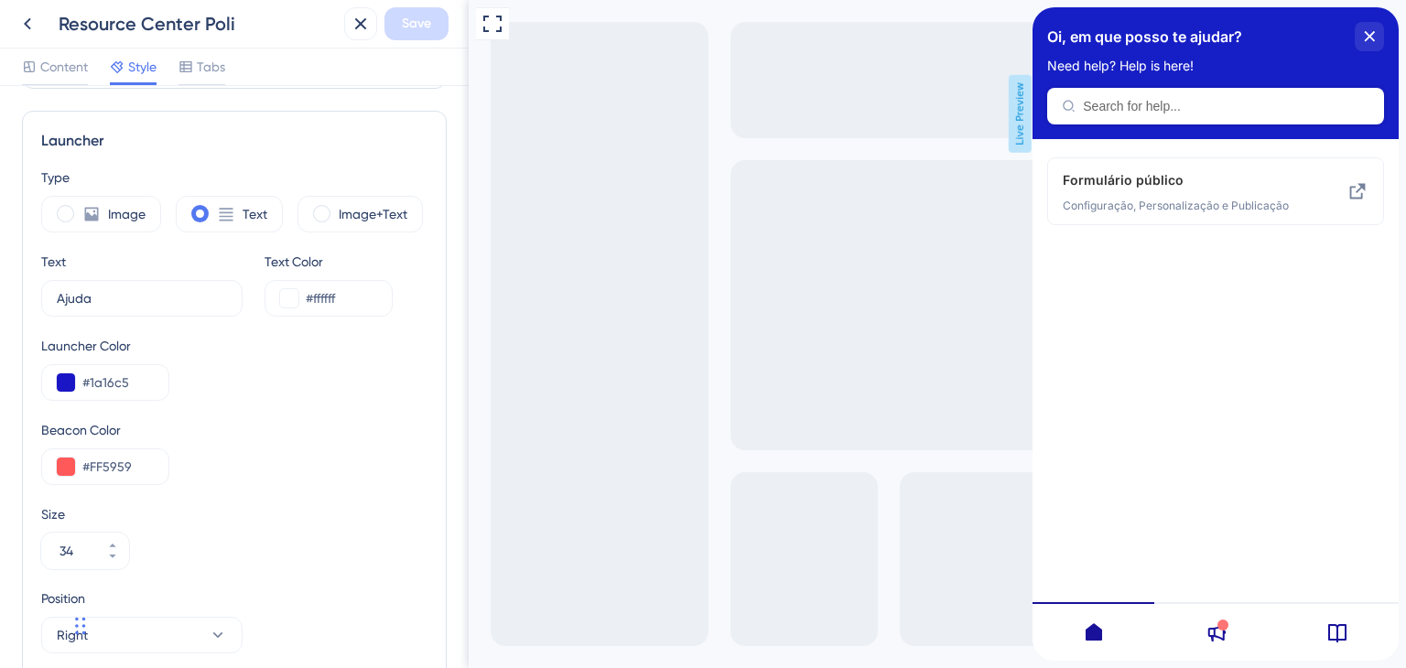
click at [1024, 96] on span "Live Preview" at bounding box center [1020, 114] width 23 height 78
click at [1367, 33] on icon "close resource center" at bounding box center [1370, 36] width 10 height 10
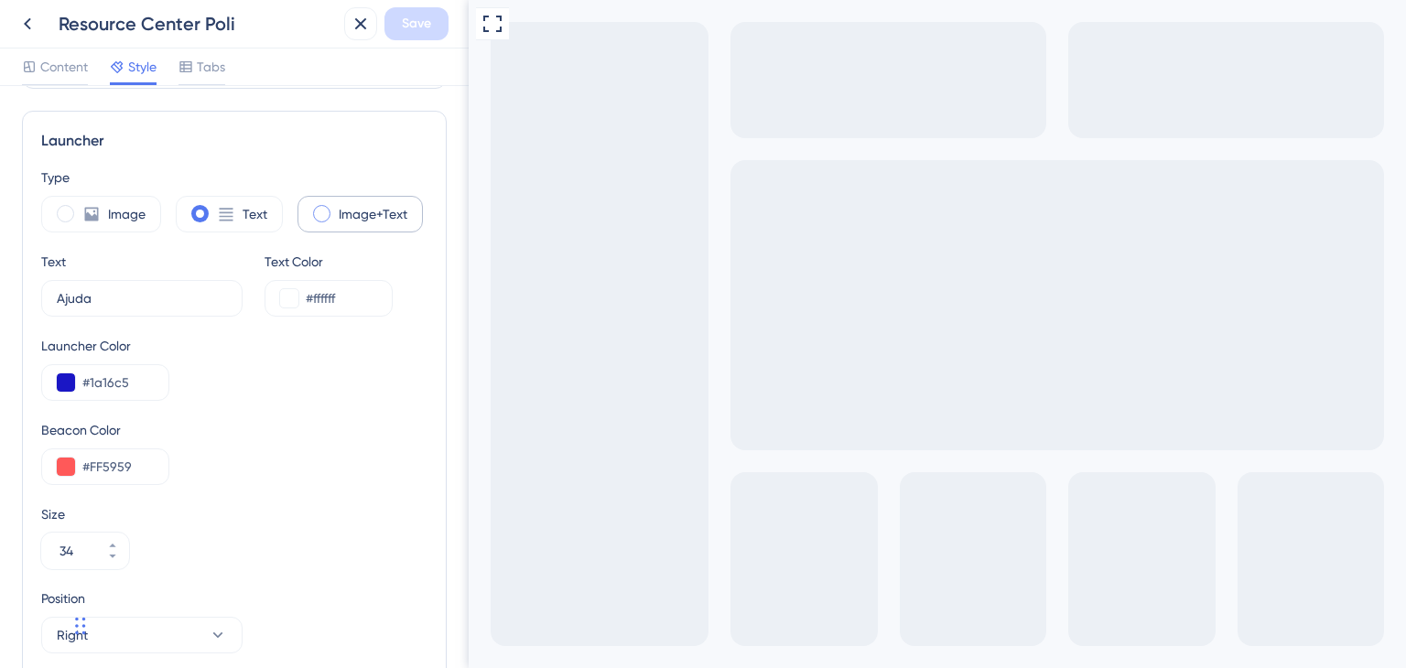
click at [374, 208] on label "Image+Text" at bounding box center [373, 214] width 69 height 22
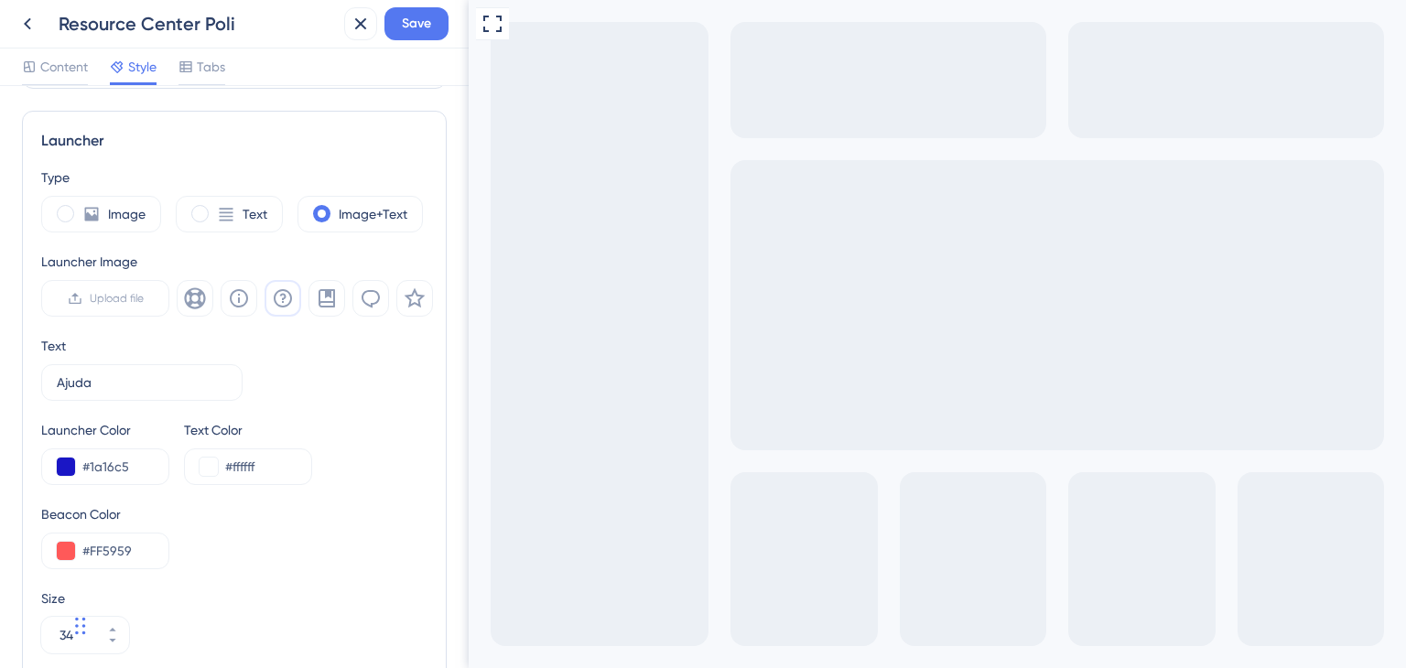
click at [277, 290] on icon at bounding box center [283, 298] width 18 height 18
click at [103, 460] on input "#1a16c5" at bounding box center [117, 467] width 71 height 22
type input "#0000C8"
click at [113, 550] on input "#FF5959" at bounding box center [117, 551] width 71 height 22
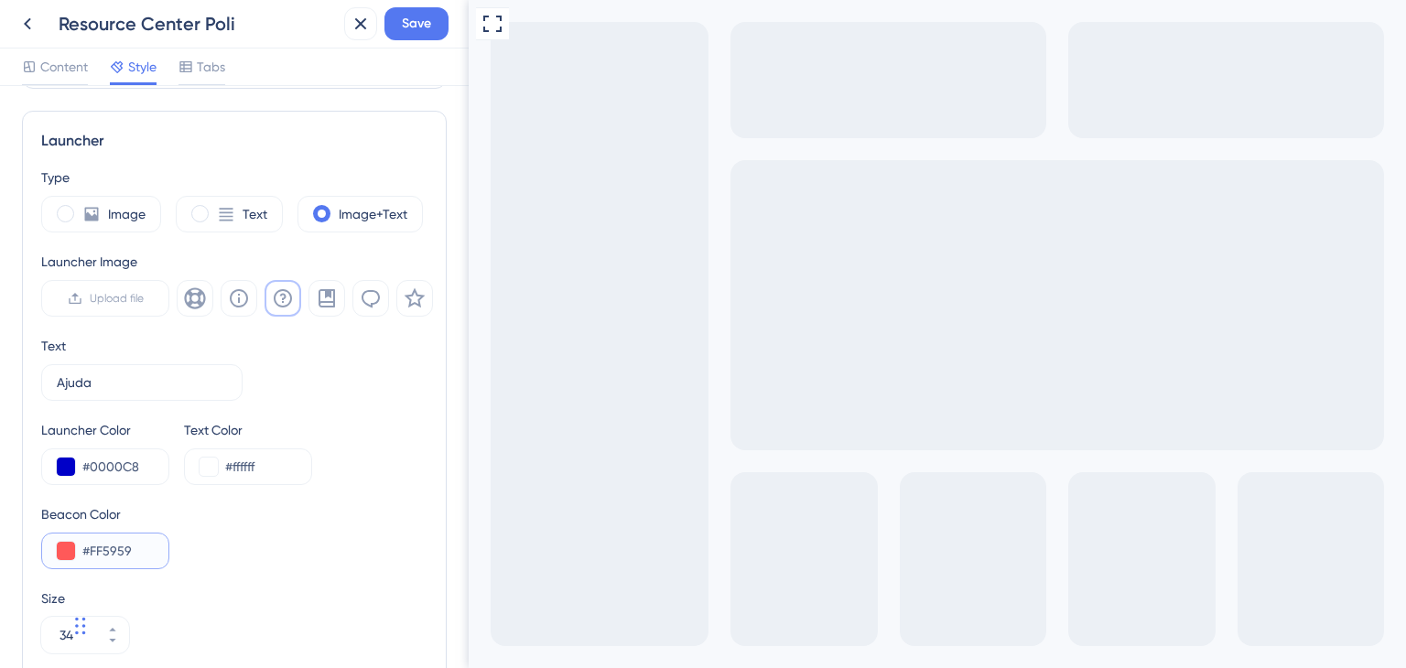
click at [113, 550] on input "#FF5959" at bounding box center [117, 551] width 71 height 22
paste input "675F"
type input "#FF675F"
click at [264, 558] on div "Beacon Color #FF675F" at bounding box center [234, 537] width 386 height 66
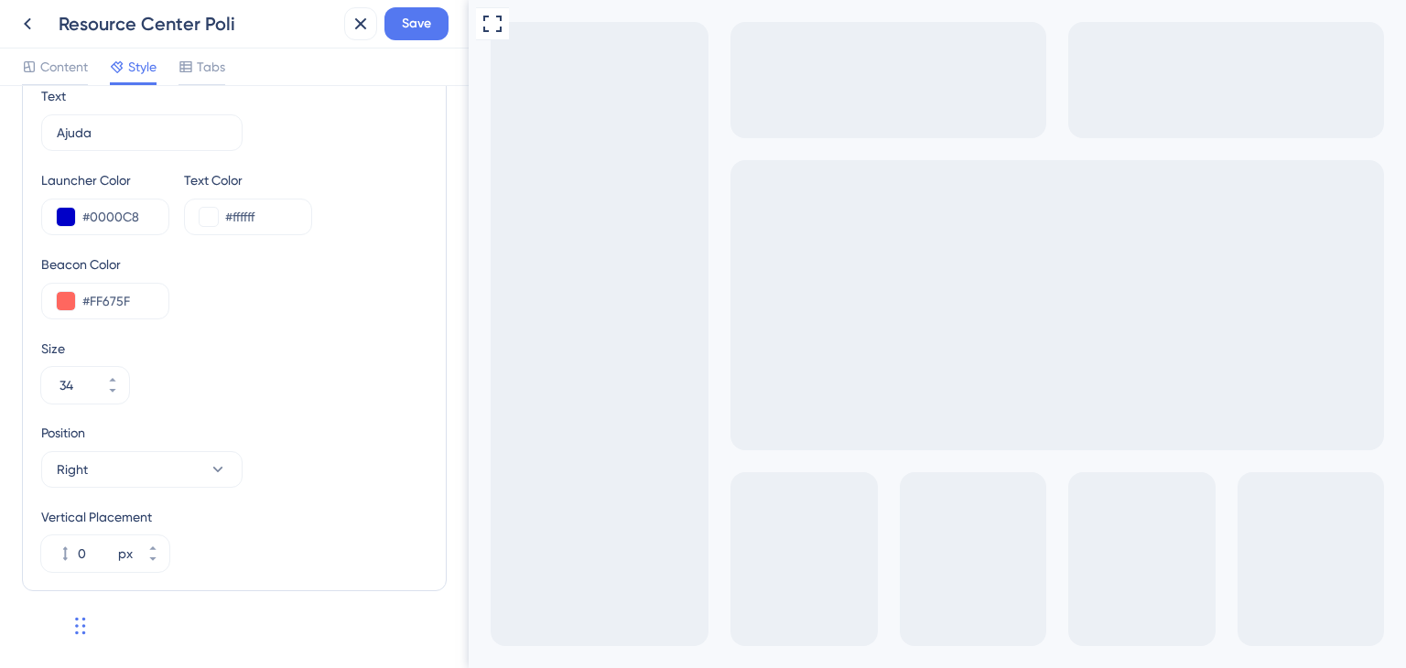
scroll to position [731, 0]
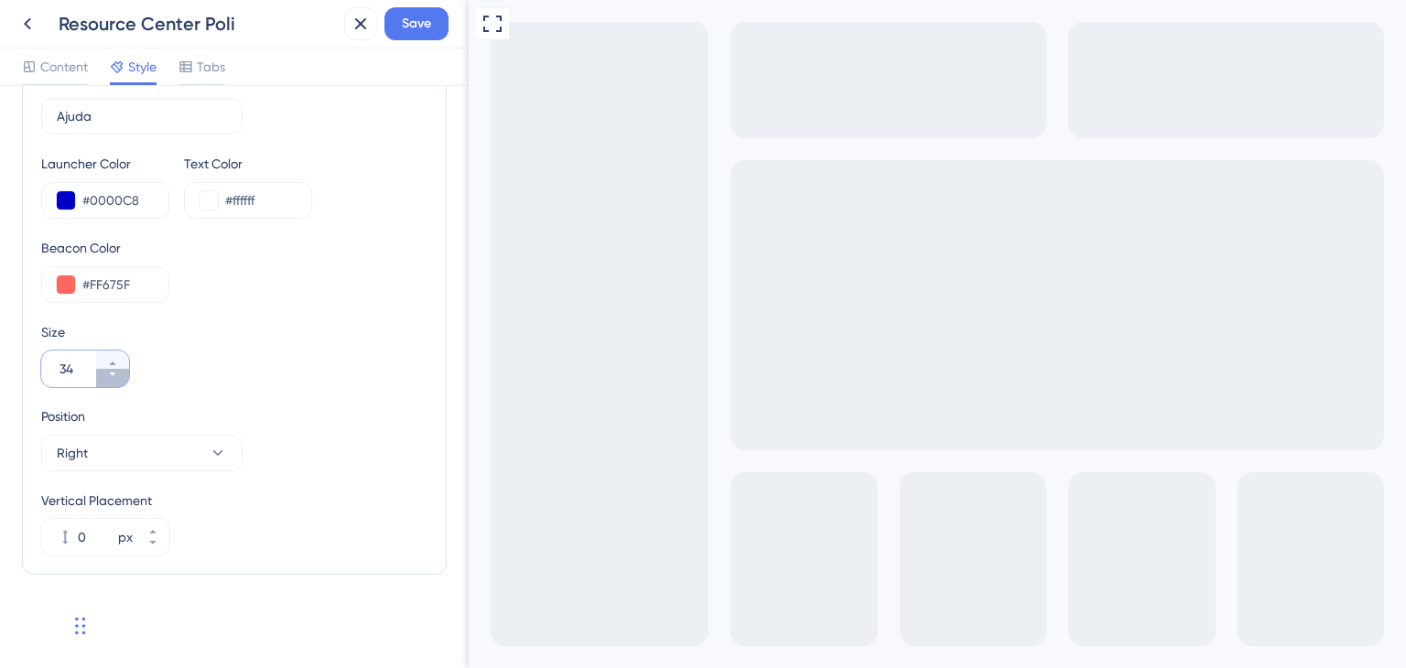
click at [110, 371] on icon at bounding box center [112, 374] width 11 height 11
type input "32"
click at [156, 528] on icon at bounding box center [152, 531] width 11 height 11
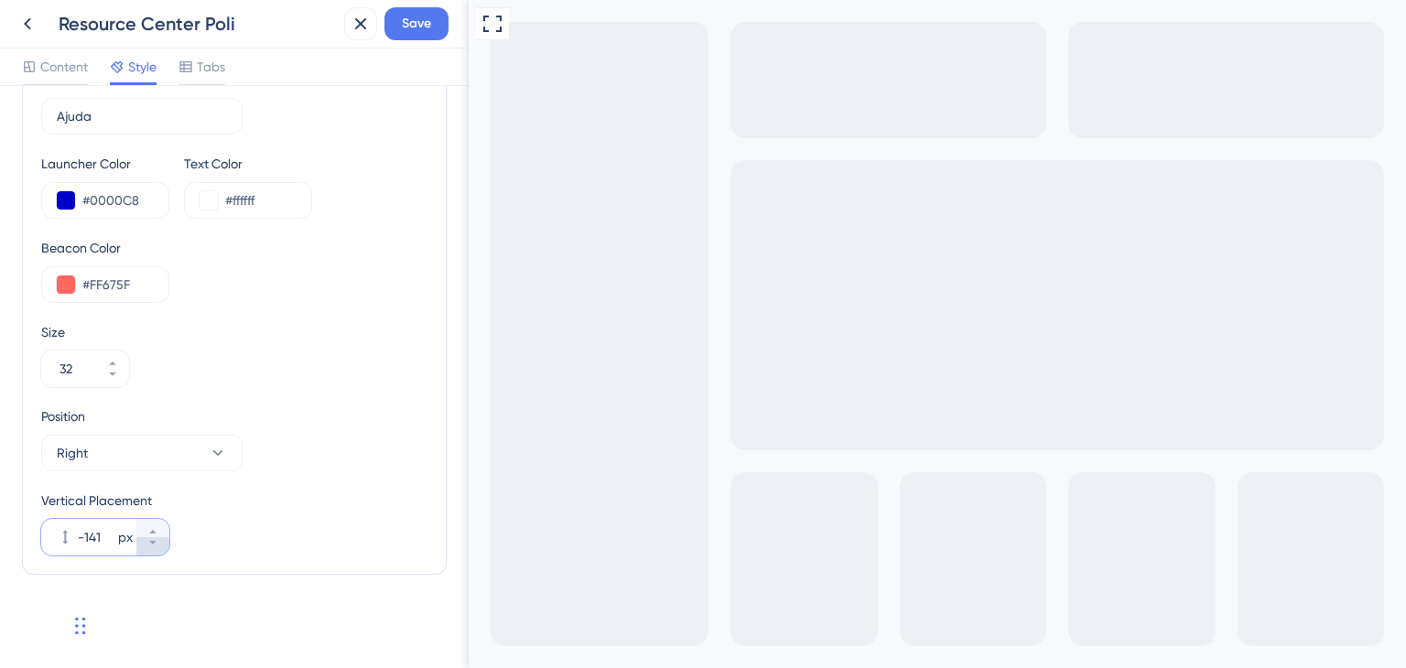
click at [154, 546] on icon at bounding box center [152, 542] width 11 height 11
click at [150, 526] on icon at bounding box center [152, 531] width 11 height 11
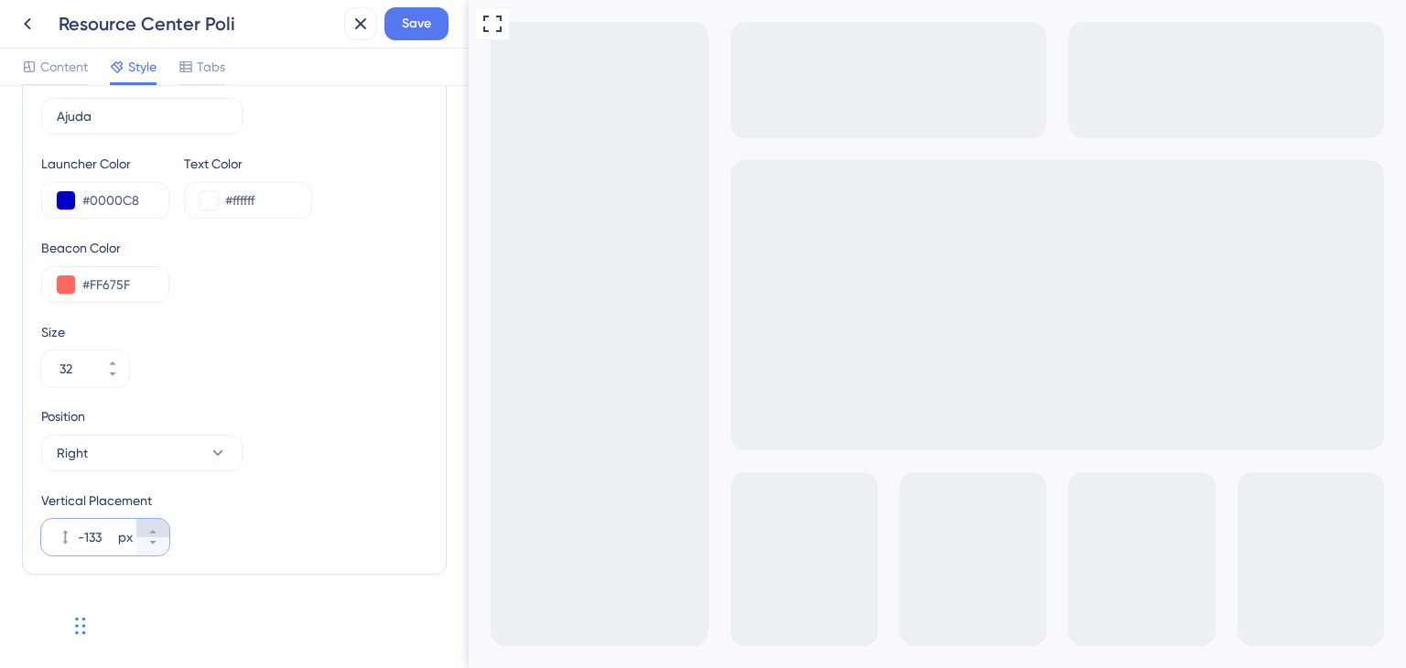
type input "-132"
click at [403, 13] on span "Save" at bounding box center [416, 24] width 29 height 22
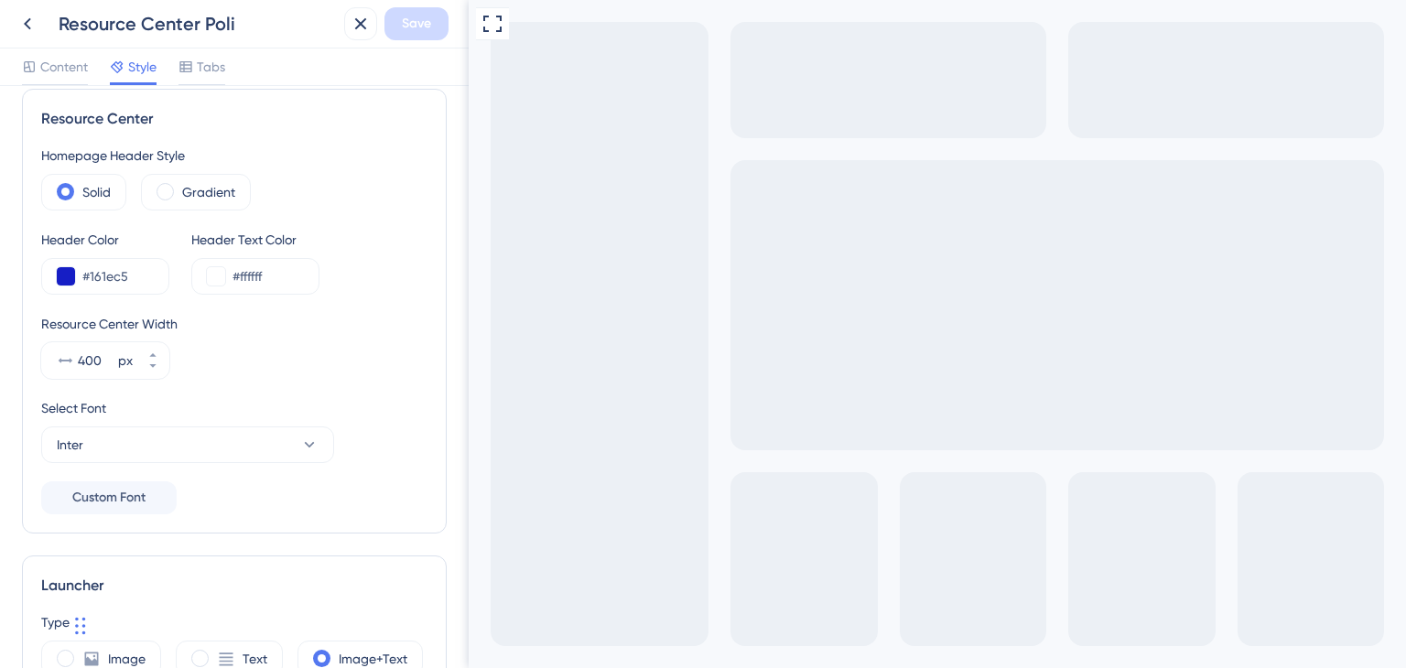
scroll to position [0, 0]
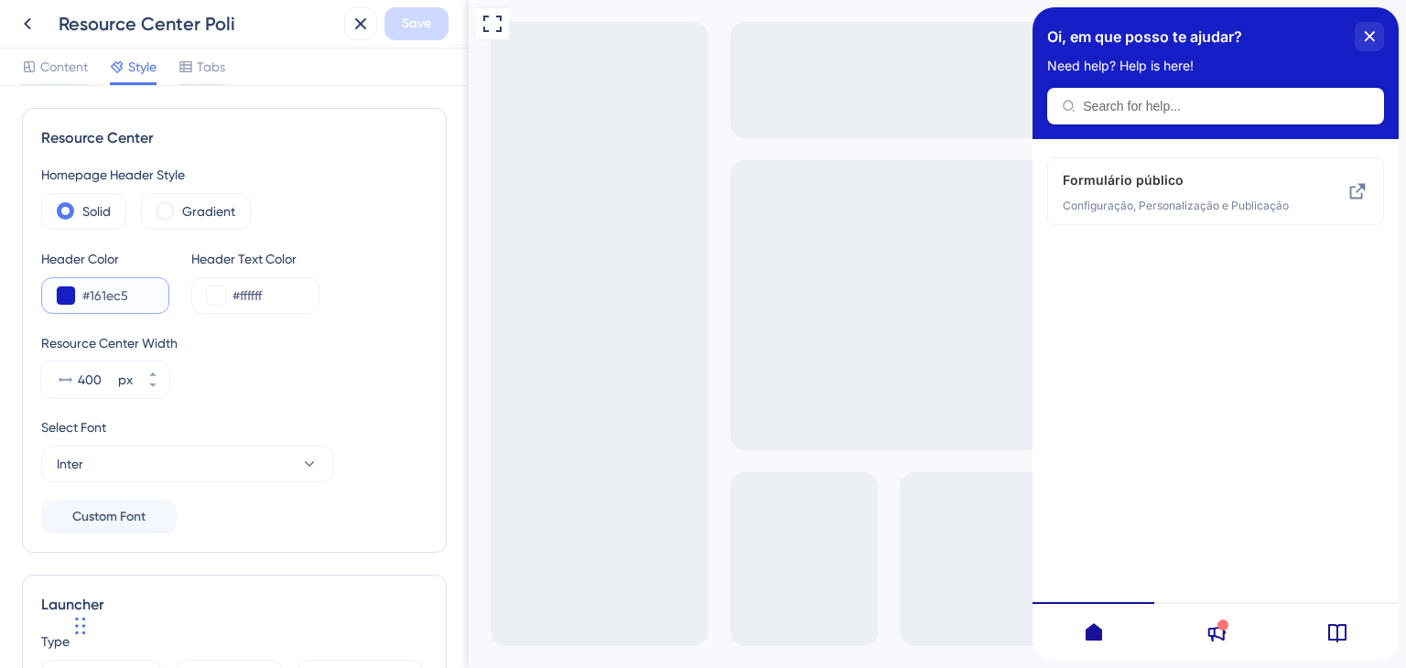
click at [110, 295] on input "#161ec5" at bounding box center [117, 296] width 71 height 22
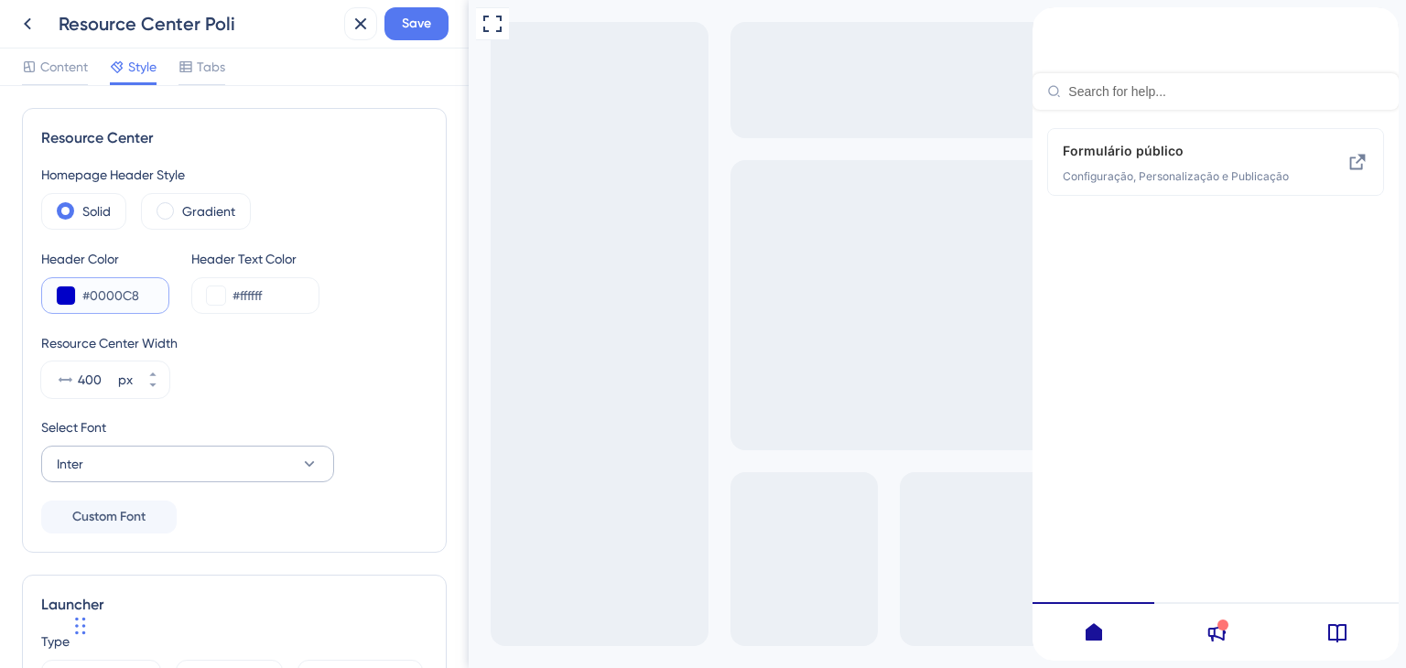
type input "#0000C8"
click at [163, 455] on button "Inter" at bounding box center [187, 464] width 293 height 37
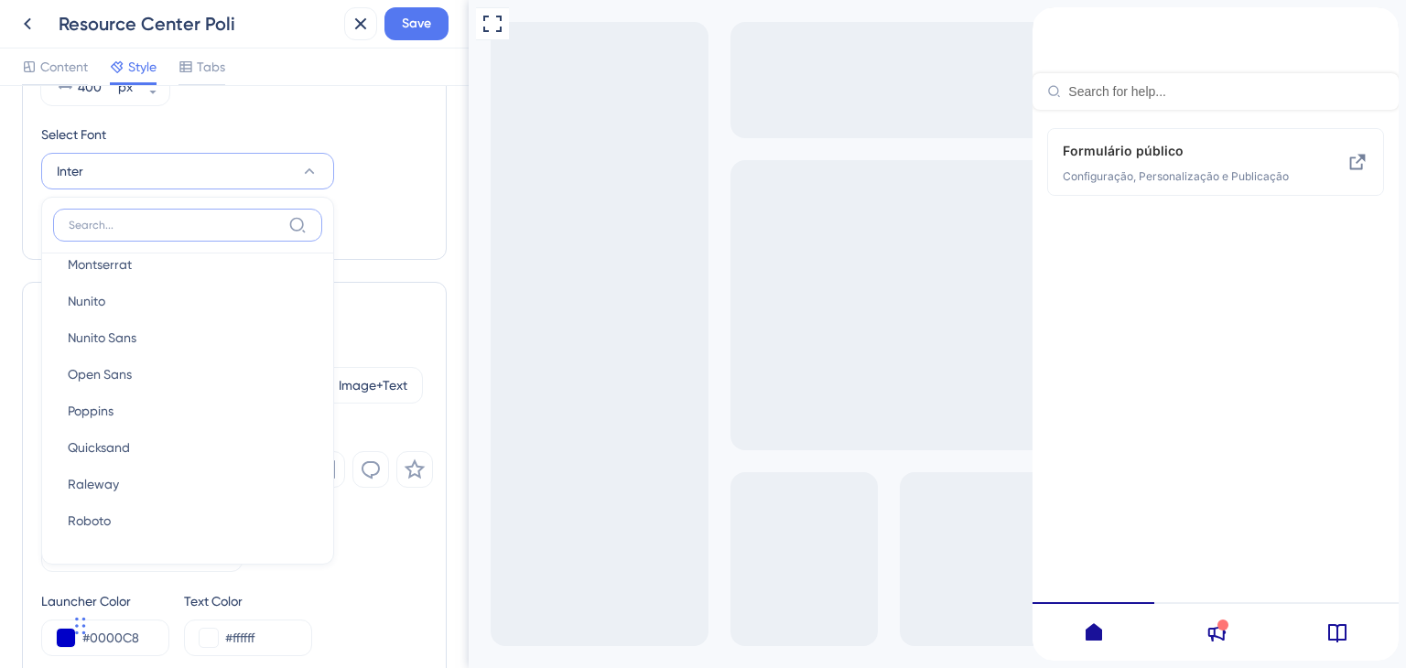
scroll to position [271, 0]
click at [148, 421] on button "Raleway Raleway" at bounding box center [187, 414] width 269 height 37
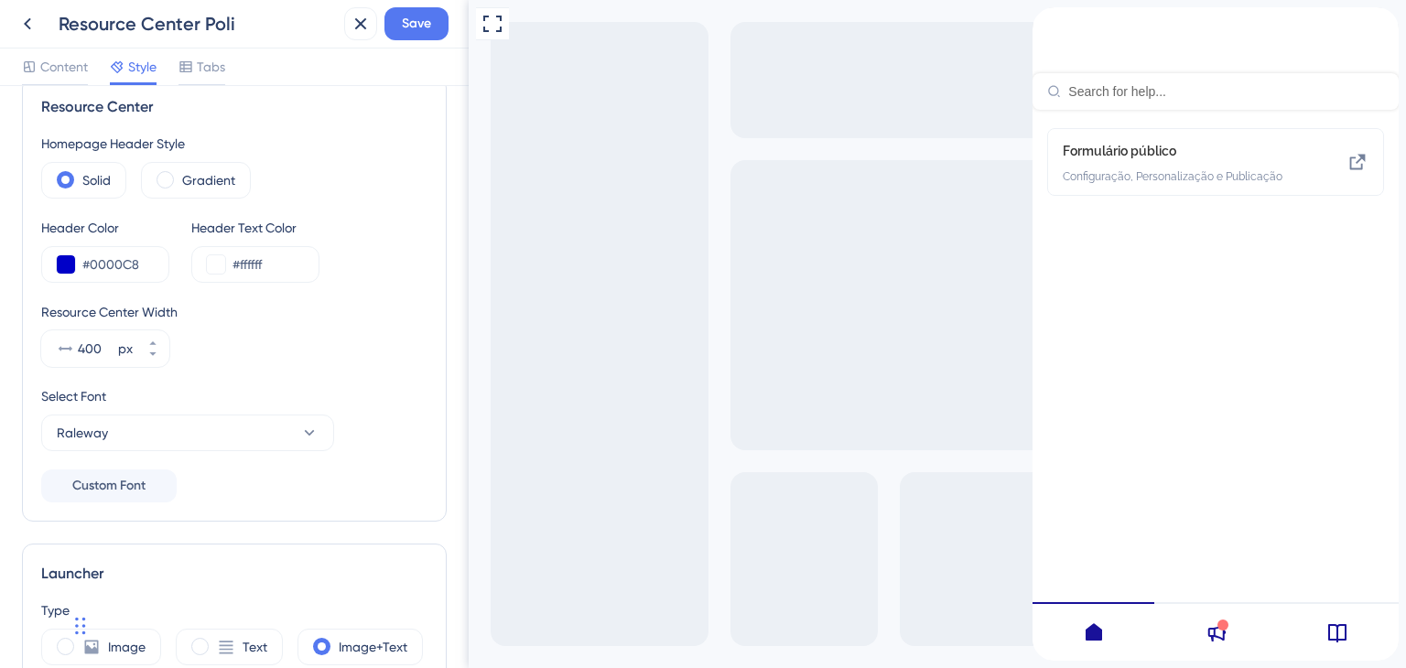
scroll to position [0, 0]
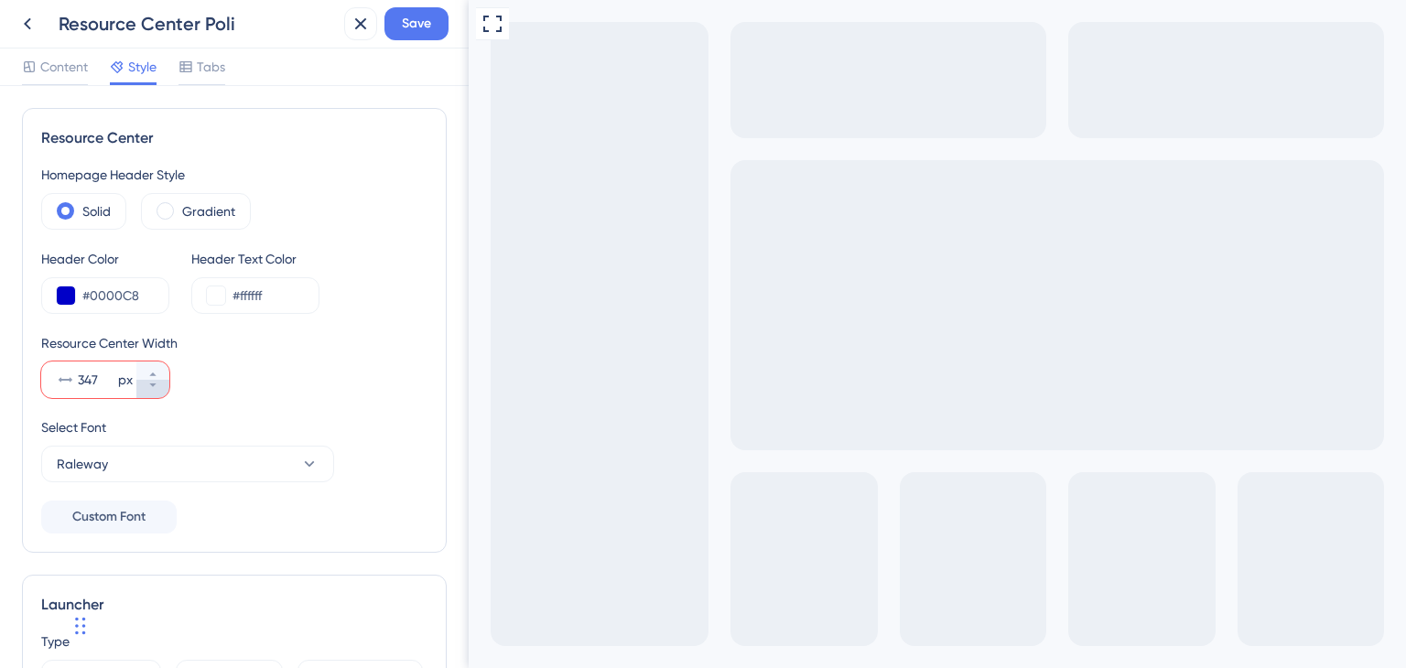
click at [157, 391] on button "347 px" at bounding box center [152, 389] width 33 height 18
click at [508, 30] on button at bounding box center [492, 23] width 33 height 33
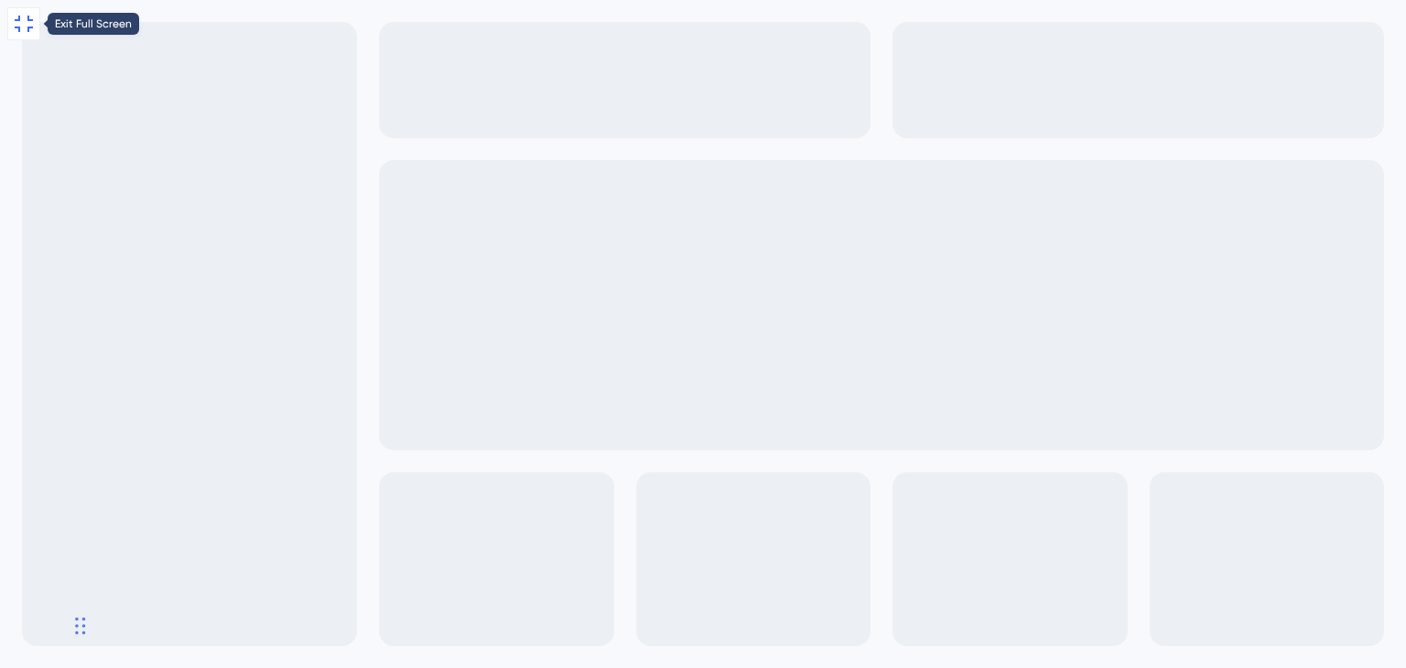
click at [24, 26] on icon at bounding box center [24, 24] width 22 height 22
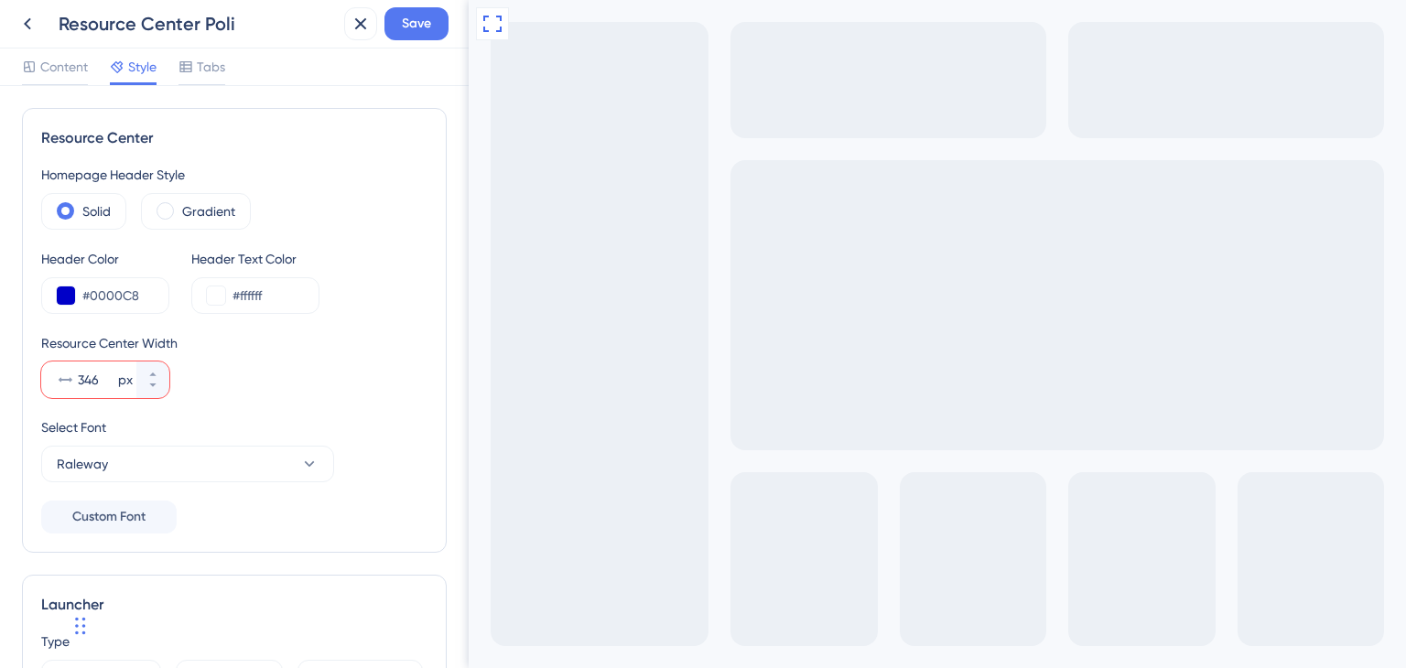
click at [90, 371] on input "346" at bounding box center [96, 380] width 37 height 22
click at [493, 34] on icon at bounding box center [493, 24] width 22 height 22
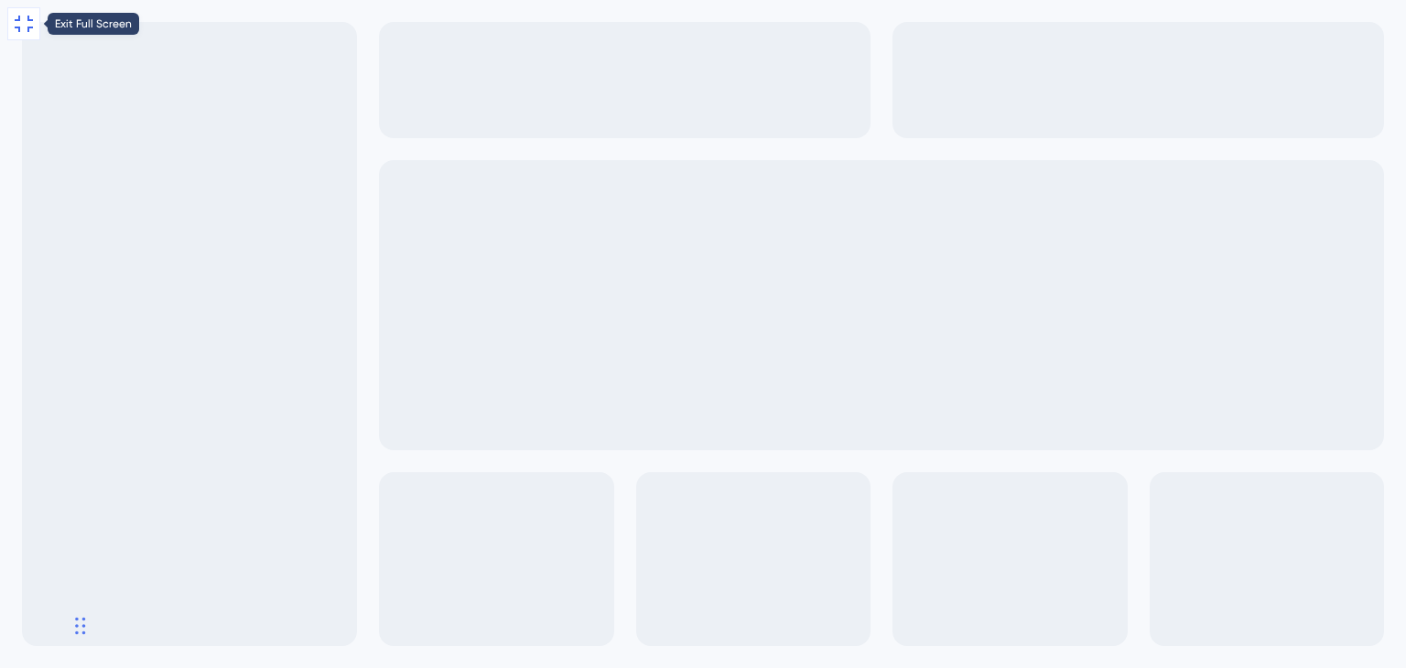
click at [15, 23] on icon at bounding box center [24, 24] width 22 height 22
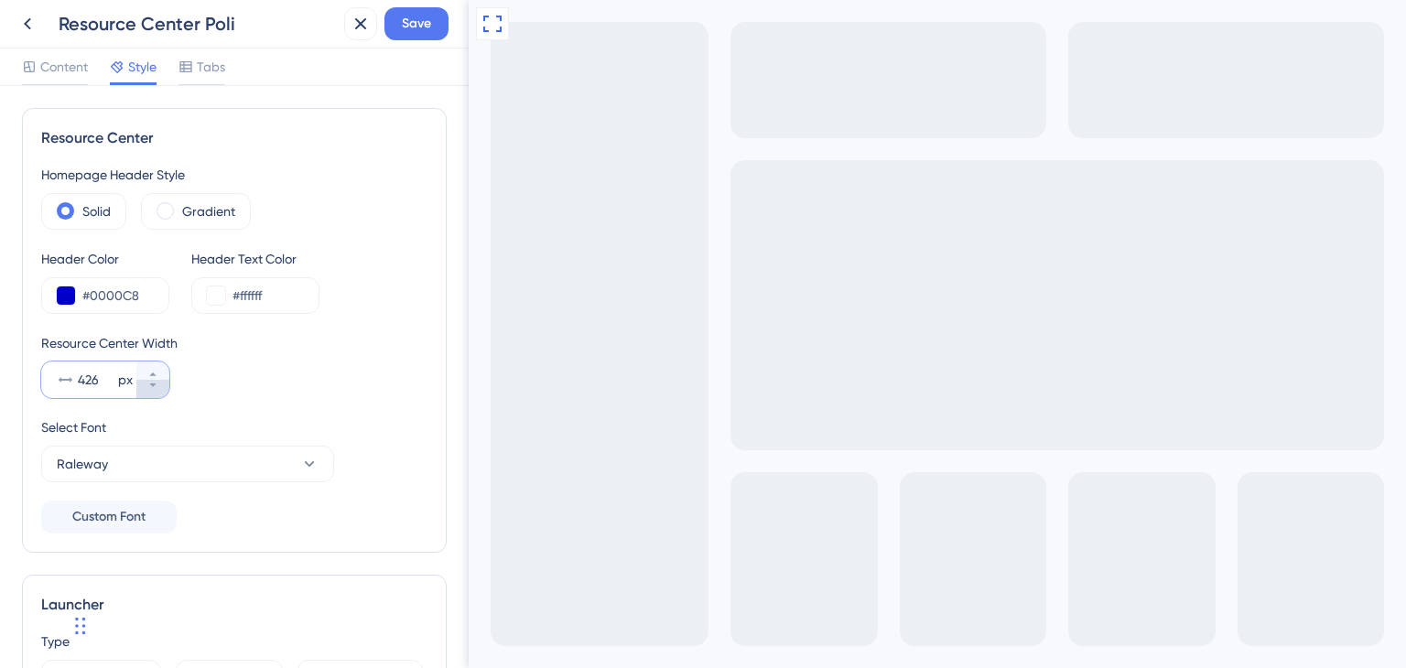
click at [156, 390] on button "426 px" at bounding box center [152, 389] width 33 height 18
click at [88, 380] on input "360" at bounding box center [96, 380] width 37 height 22
click at [151, 369] on icon at bounding box center [152, 374] width 11 height 11
type input "424"
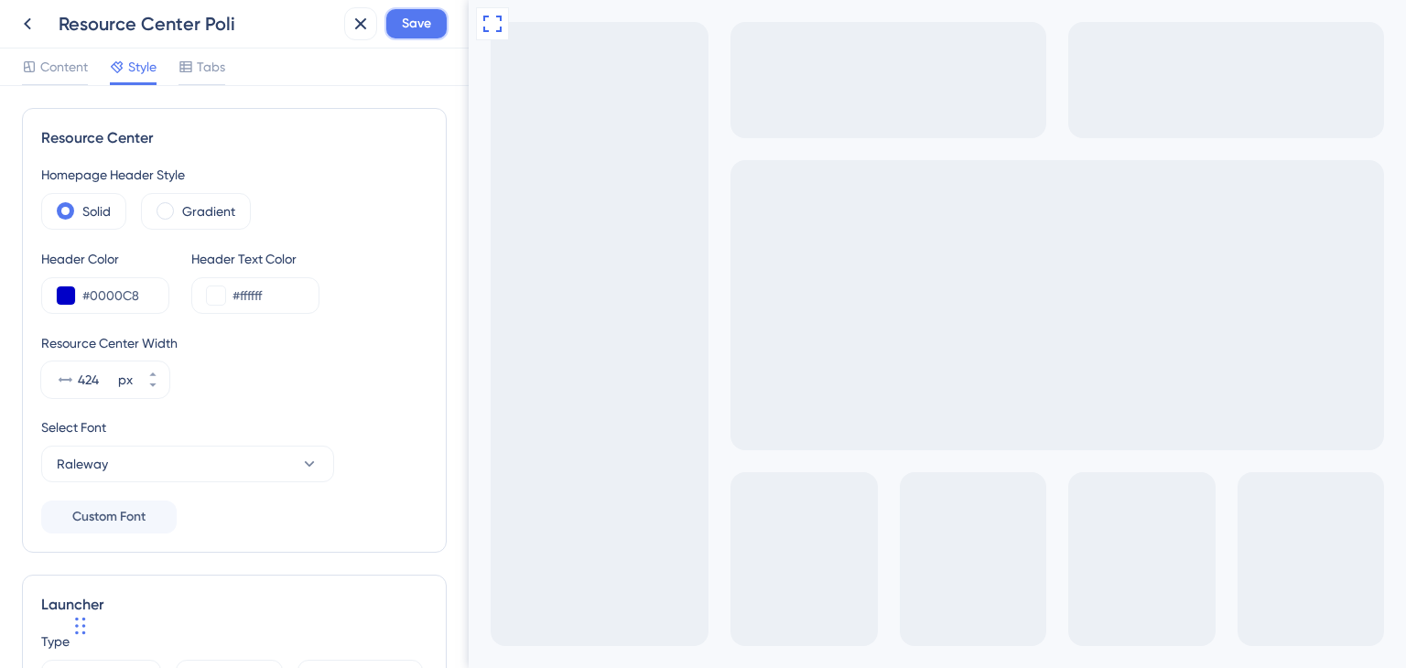
click at [412, 35] on button "Save" at bounding box center [416, 23] width 64 height 33
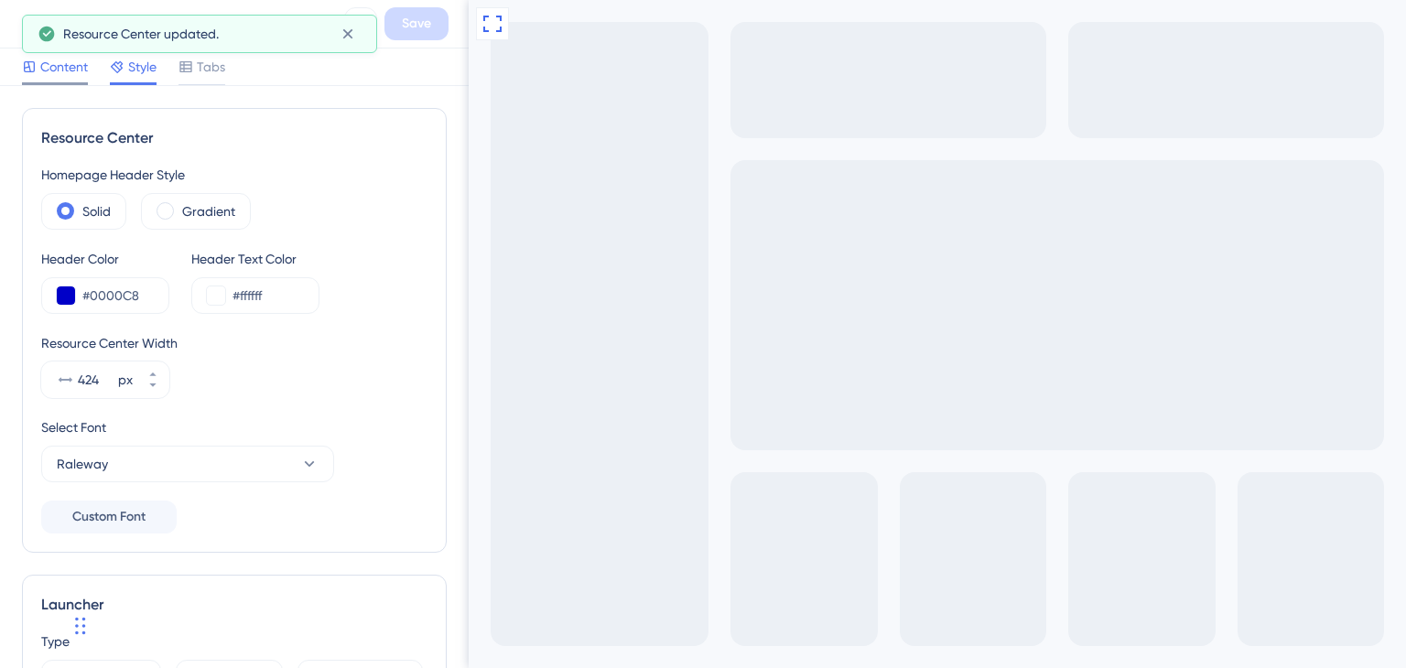
click at [51, 69] on span "Content" at bounding box center [64, 67] width 48 height 22
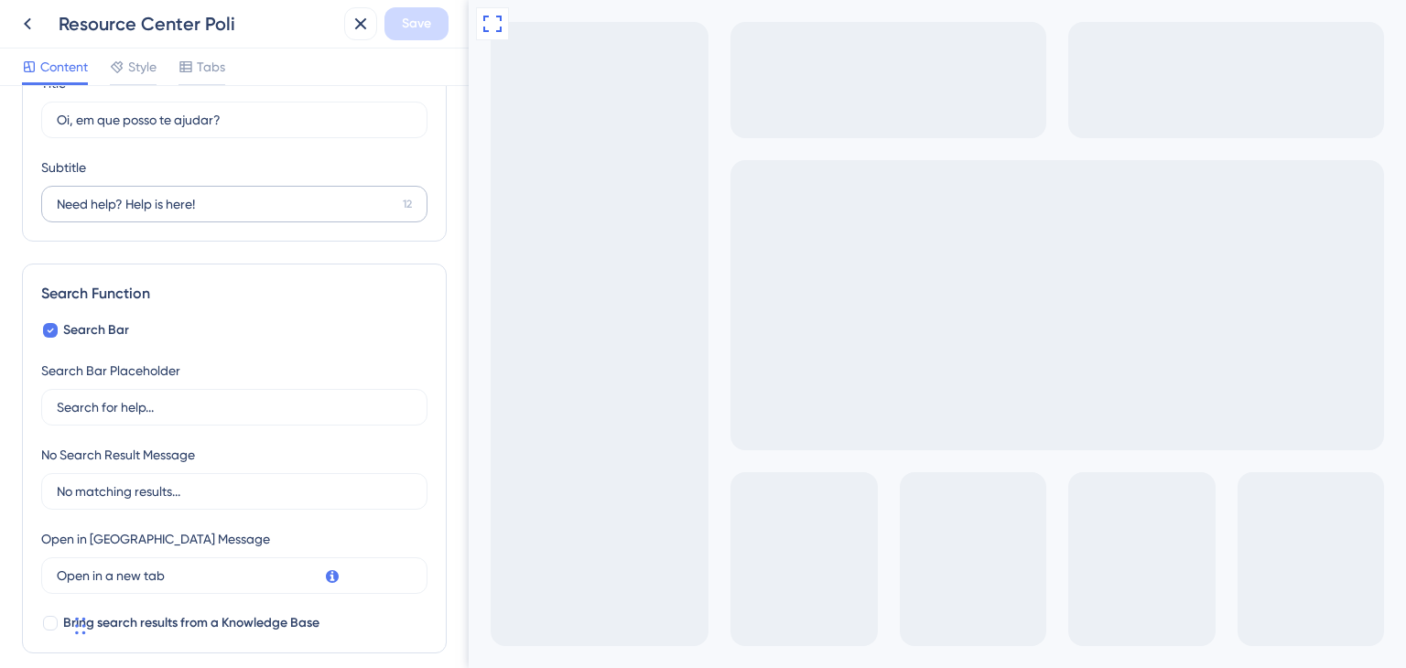
scroll to position [183, 0]
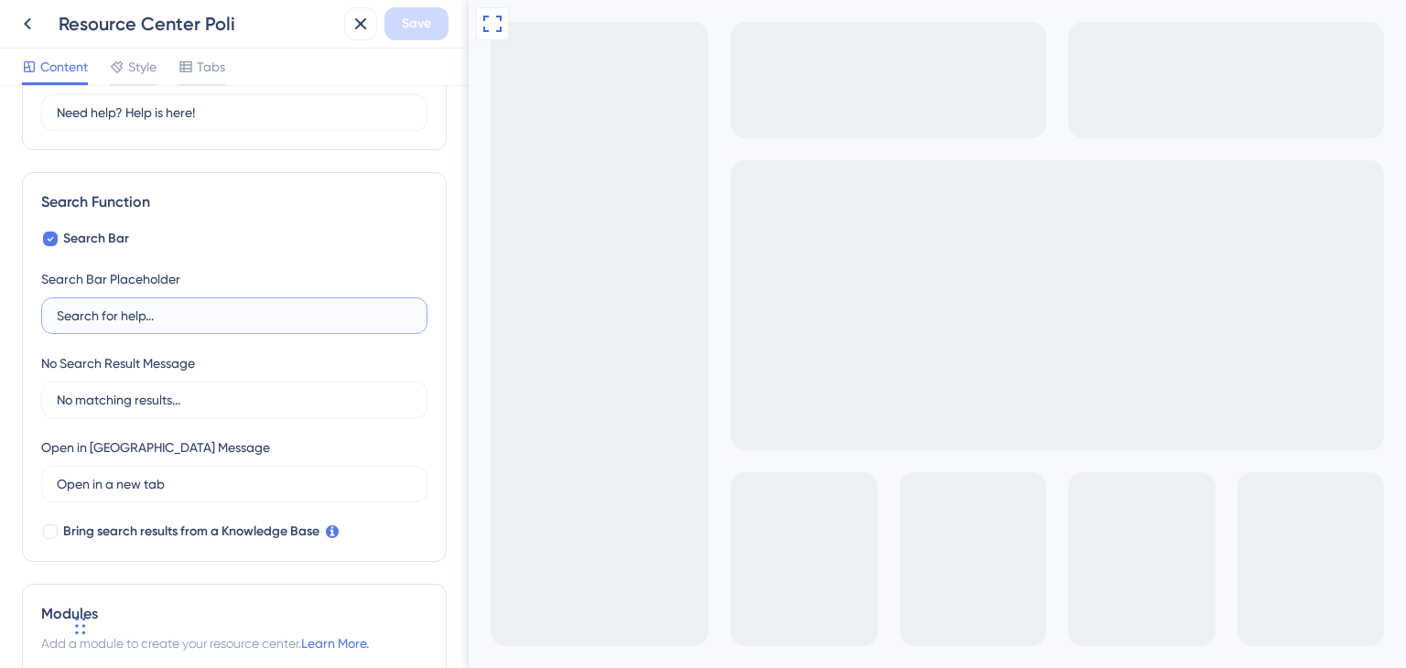
click at [228, 306] on input "Search for help..." at bounding box center [234, 316] width 355 height 20
paste input "procure por ‘agendar’, ‘templates’, ‘créditos’"
drag, startPoint x: 61, startPoint y: 315, endPoint x: 49, endPoint y: 317, distance: 12.0
click at [49, 317] on label "procure por ‘agendar’, ‘templates’, ‘créditos’" at bounding box center [234, 316] width 386 height 37
type input "Procure por ‘agendar’, ‘templates’, ‘créditos’"
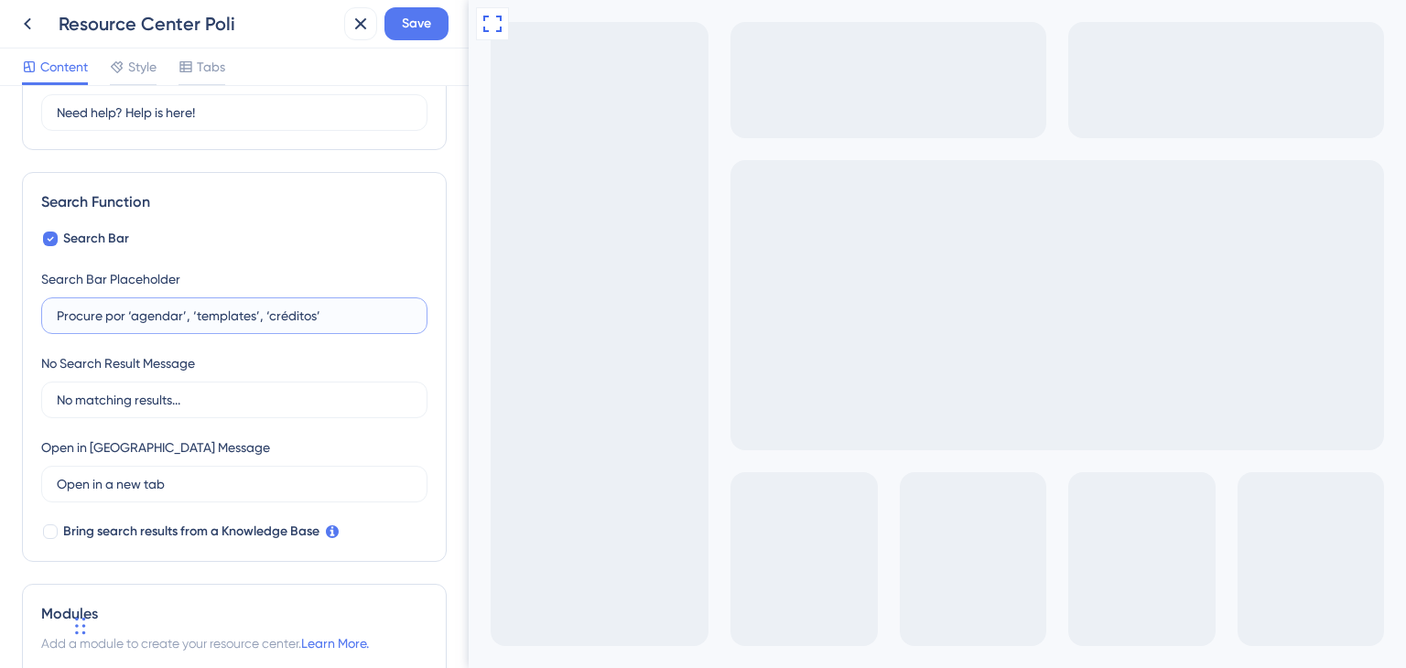
click at [185, 315] on input "Procure por ‘agendar’, ‘templates’, ‘créditos’" at bounding box center [234, 316] width 355 height 20
click at [240, 390] on input "No matching results..." at bounding box center [234, 400] width 355 height 20
type input "Sem resultados"
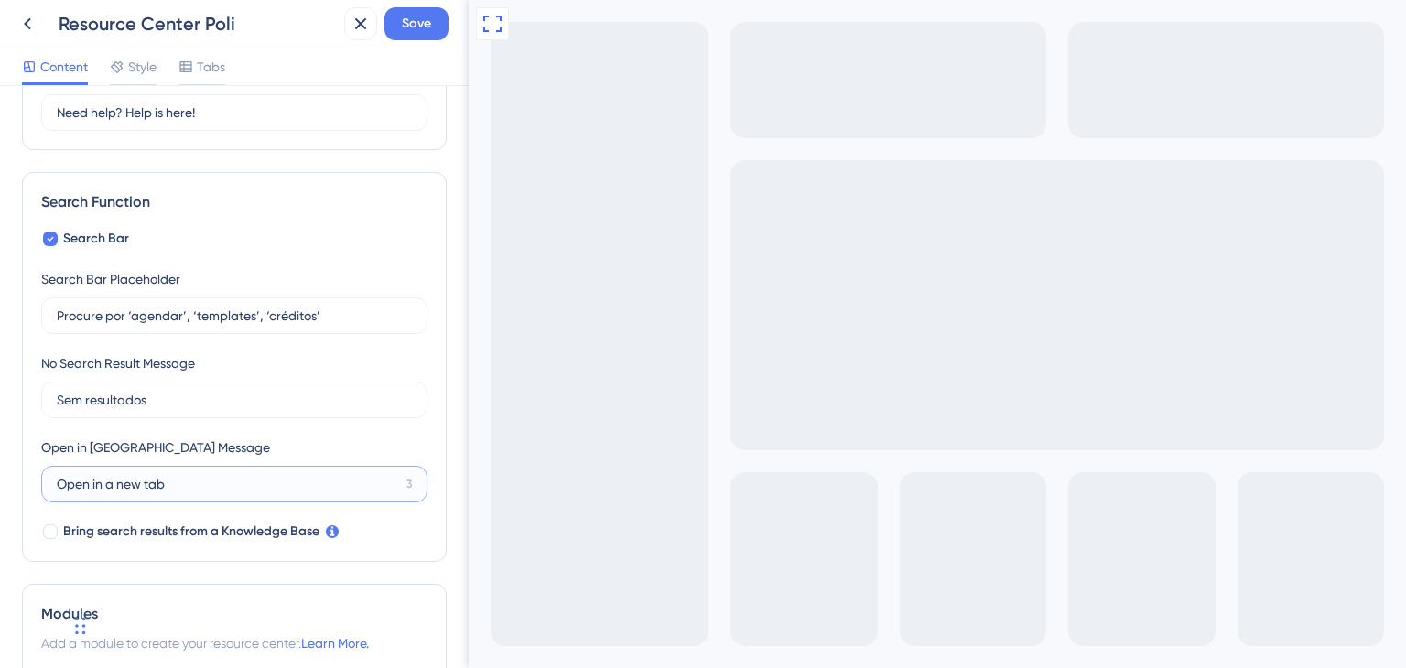
click at [189, 493] on input "Open in a new tab" at bounding box center [228, 484] width 342 height 20
drag, startPoint x: 109, startPoint y: 484, endPoint x: 139, endPoint y: 482, distance: 30.3
click at [139, 482] on input "Abrir em uma nova ab" at bounding box center [227, 484] width 341 height 20
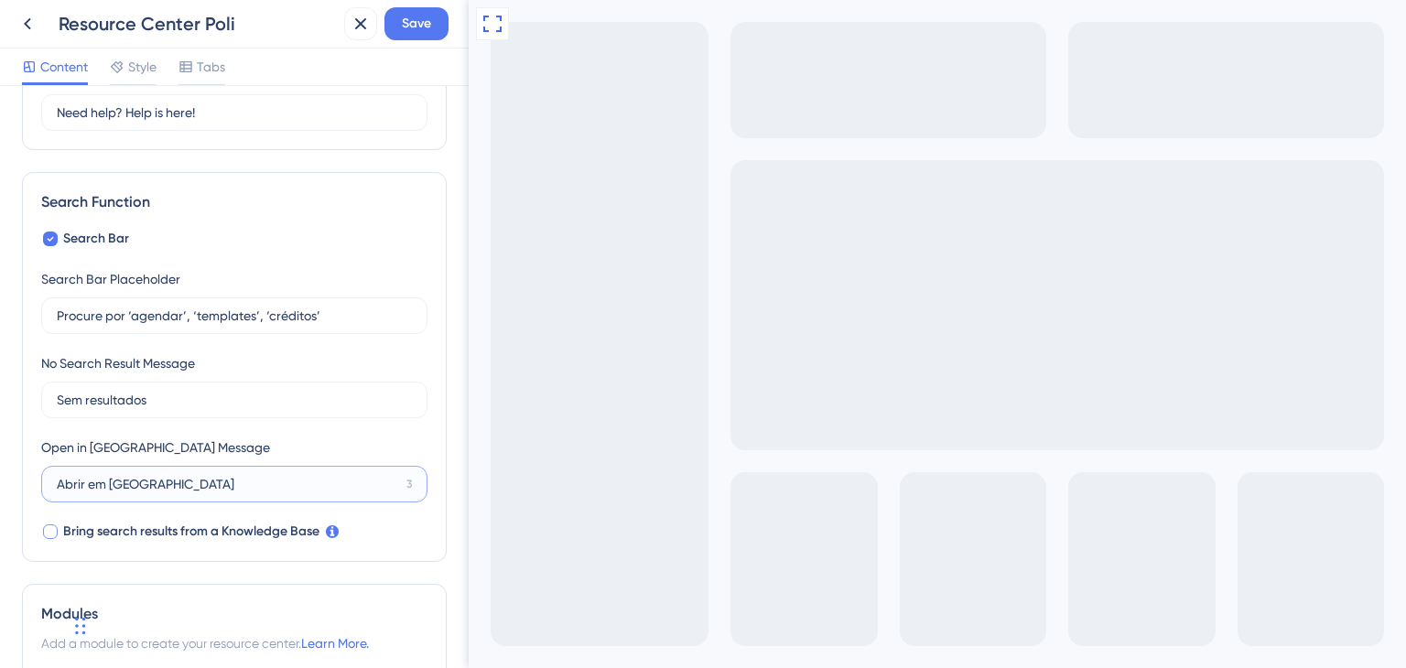
type input "Abrir em nova aba"
click at [50, 535] on div at bounding box center [50, 532] width 15 height 15
checkbox input "true"
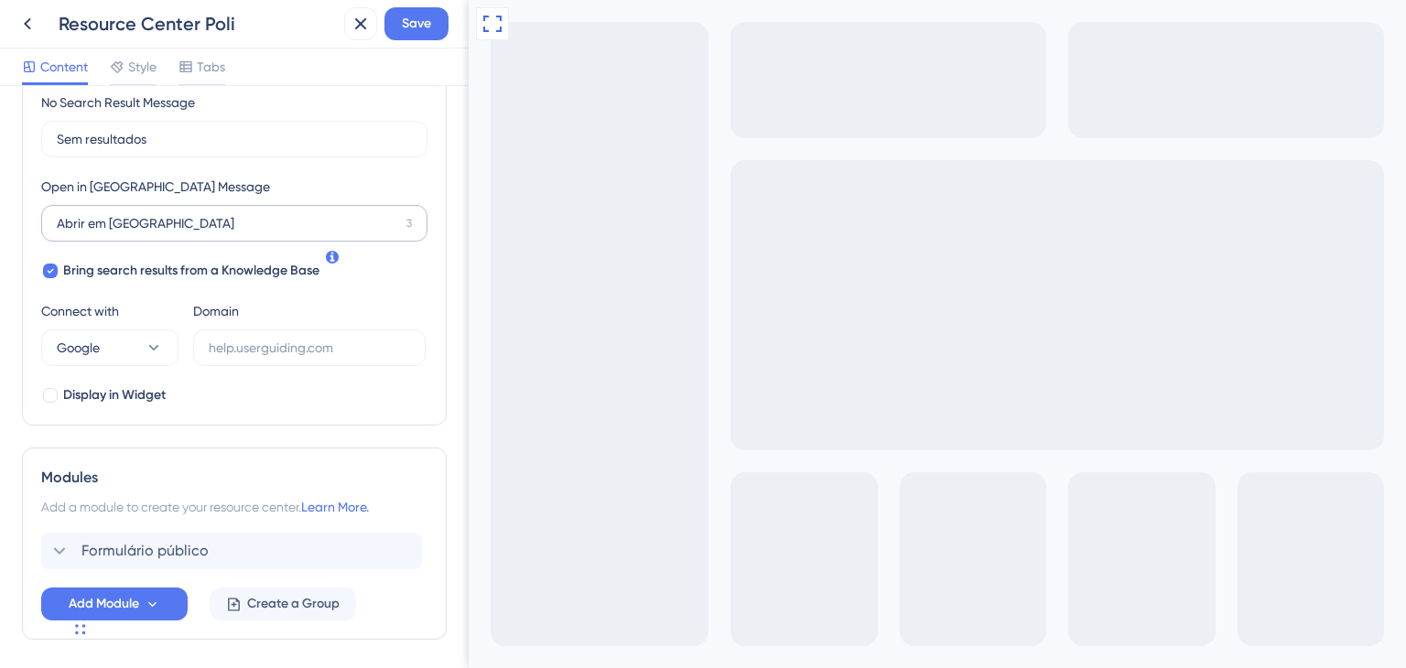
scroll to position [458, 0]
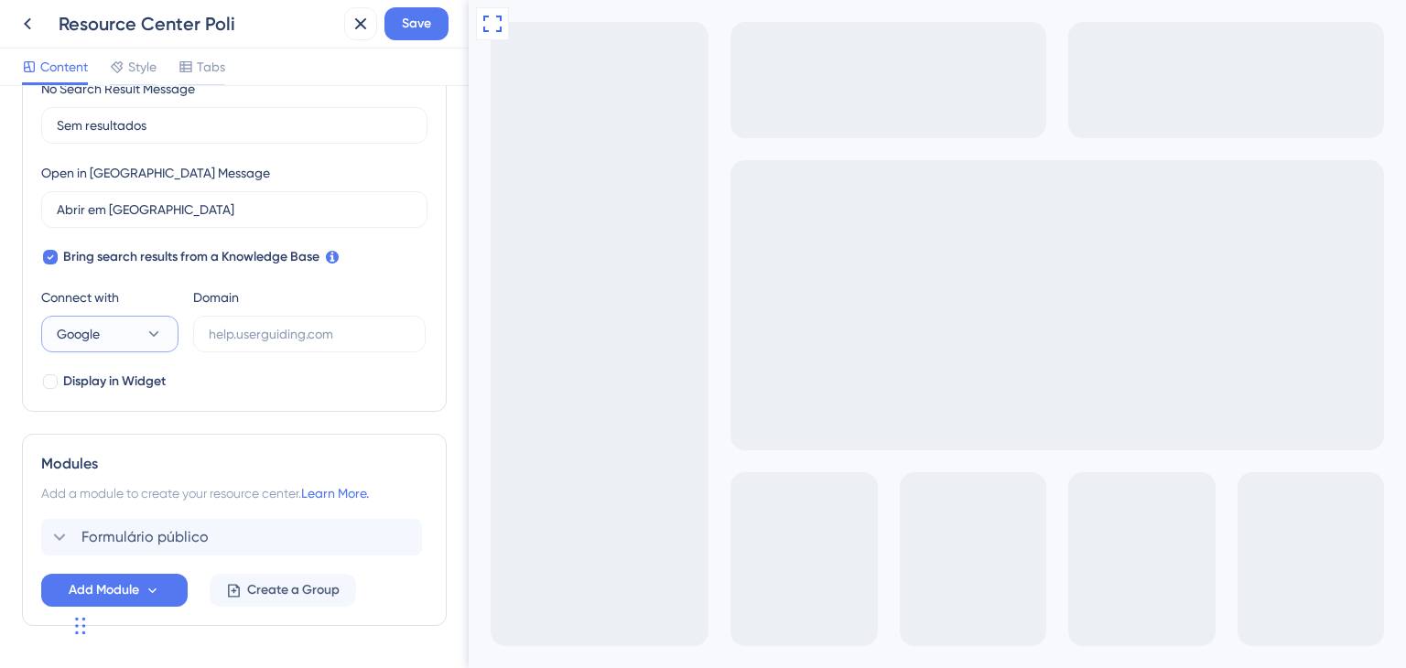
click at [143, 337] on button "Google" at bounding box center [109, 334] width 137 height 37
click at [131, 384] on span "UserGuiding" at bounding box center [104, 390] width 72 height 22
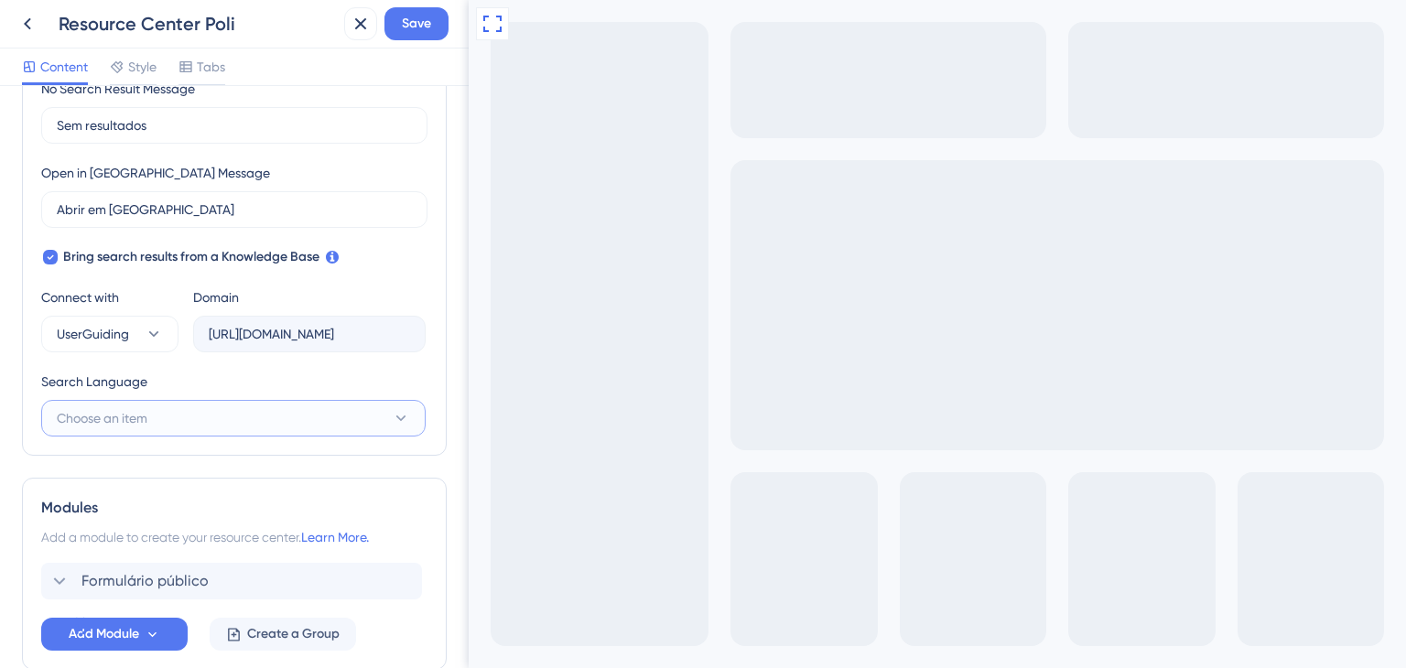
click at [190, 410] on button "Choose an item" at bounding box center [233, 418] width 384 height 37
click at [193, 470] on div "Portuguese (Default) Portuguese (Default)" at bounding box center [233, 474] width 331 height 37
type input "https://ajuda.poli.digital/api/search?kb_id=18483&lang_code=pt"
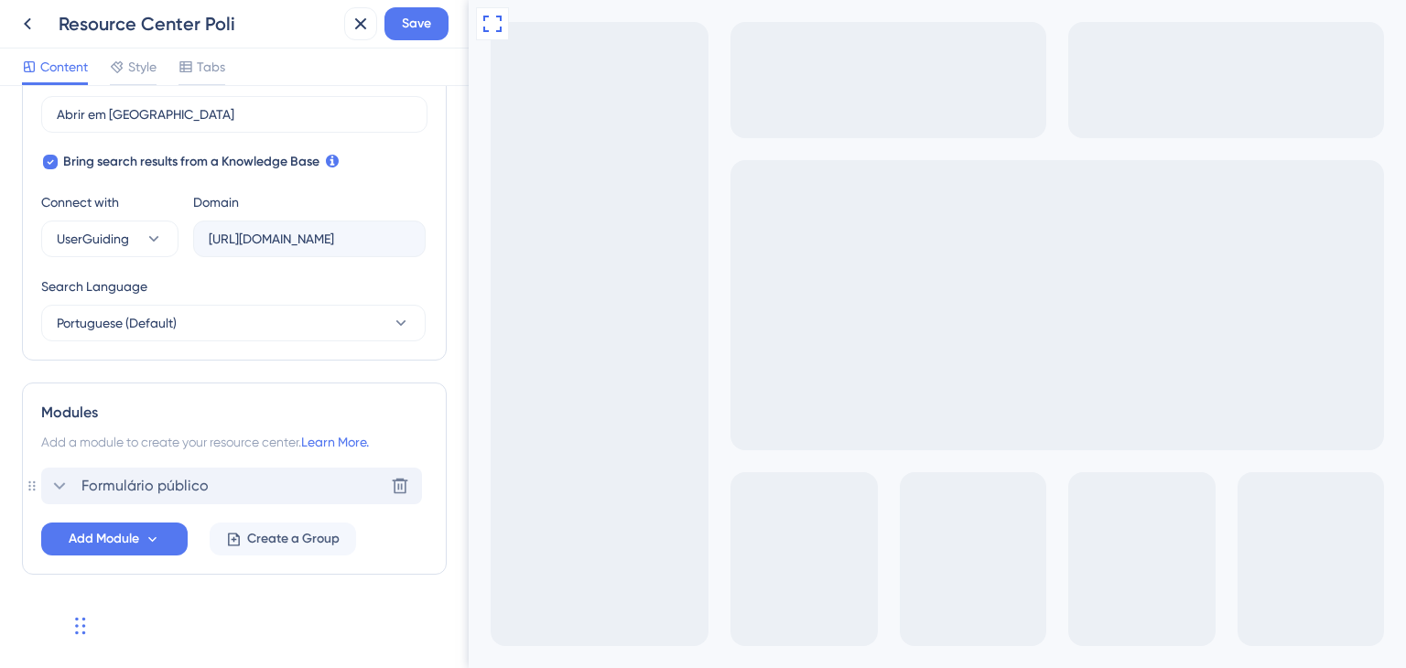
click at [274, 476] on div "Formulário público Delete" at bounding box center [231, 486] width 381 height 37
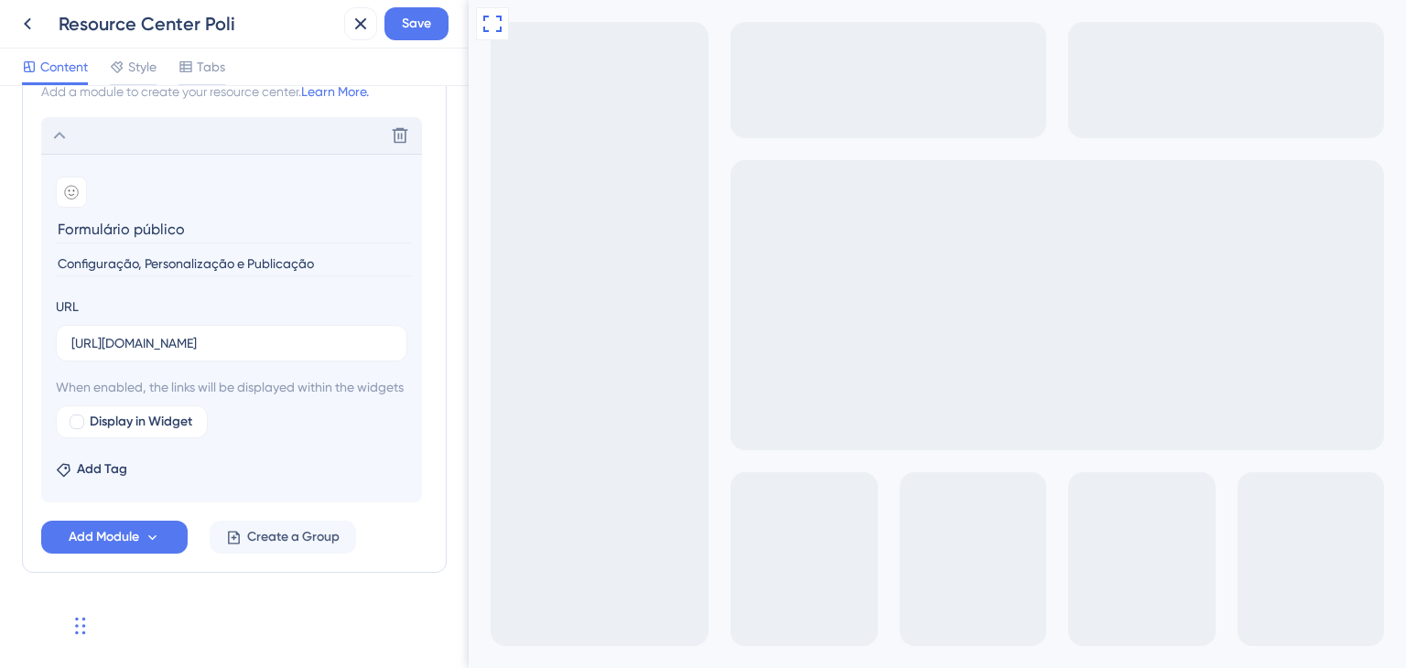
scroll to position [924, 0]
click at [74, 427] on div at bounding box center [77, 422] width 15 height 15
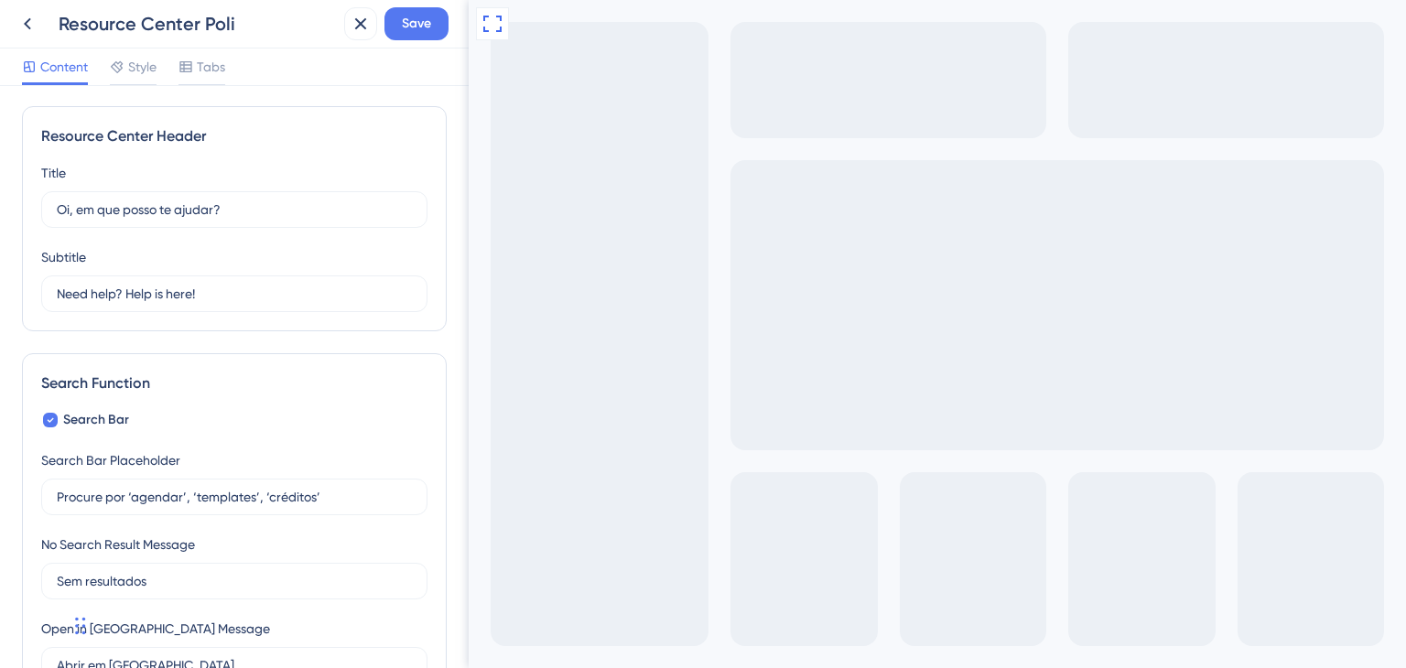
scroll to position [0, 0]
drag, startPoint x: 486, startPoint y: 693, endPoint x: 633, endPoint y: 731, distance: 151.4
copy div "Oi, em que posso te ajudar? Need help? Help is here!"
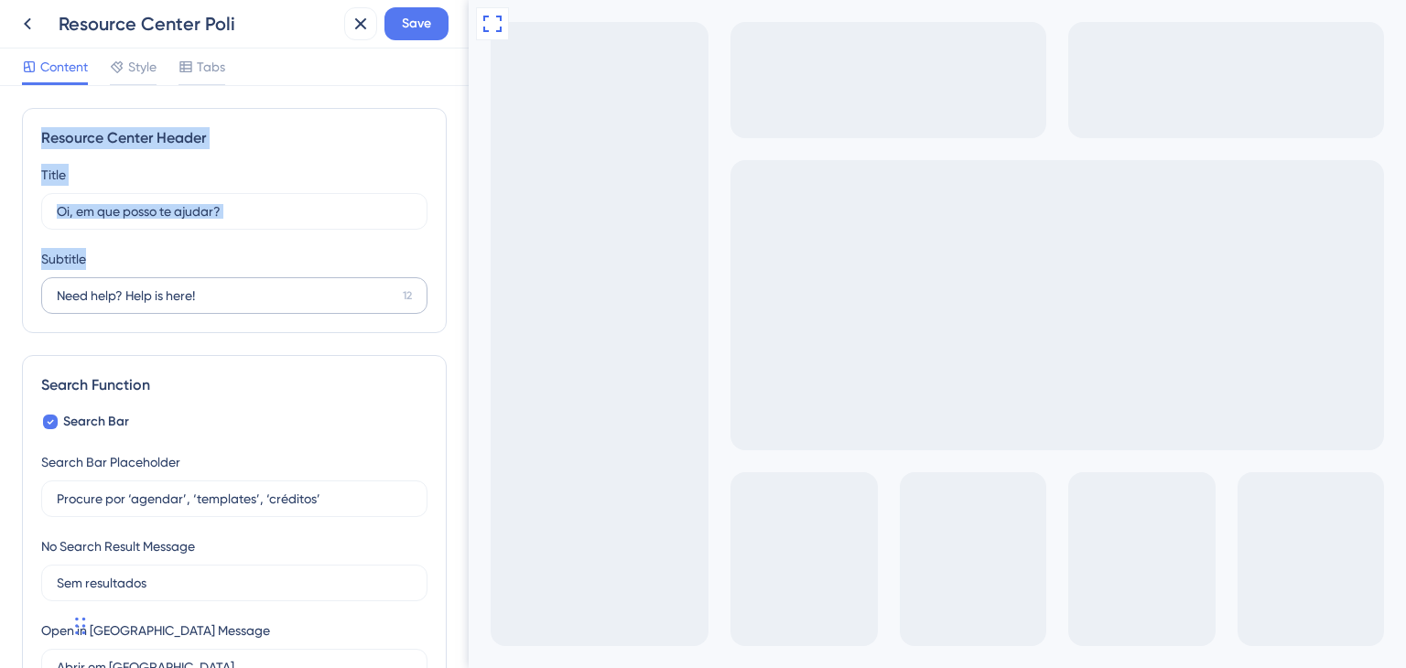
drag, startPoint x: 38, startPoint y: 133, endPoint x: 311, endPoint y: 309, distance: 324.5
click at [311, 309] on div "Resource Center Header Title Oi, em que posso te ajudar? 1 Oi, em que posso te …" at bounding box center [234, 220] width 425 height 225
copy div "Resource Center Header Title 1 Oi, em que posso te ajudar? Subtitle"
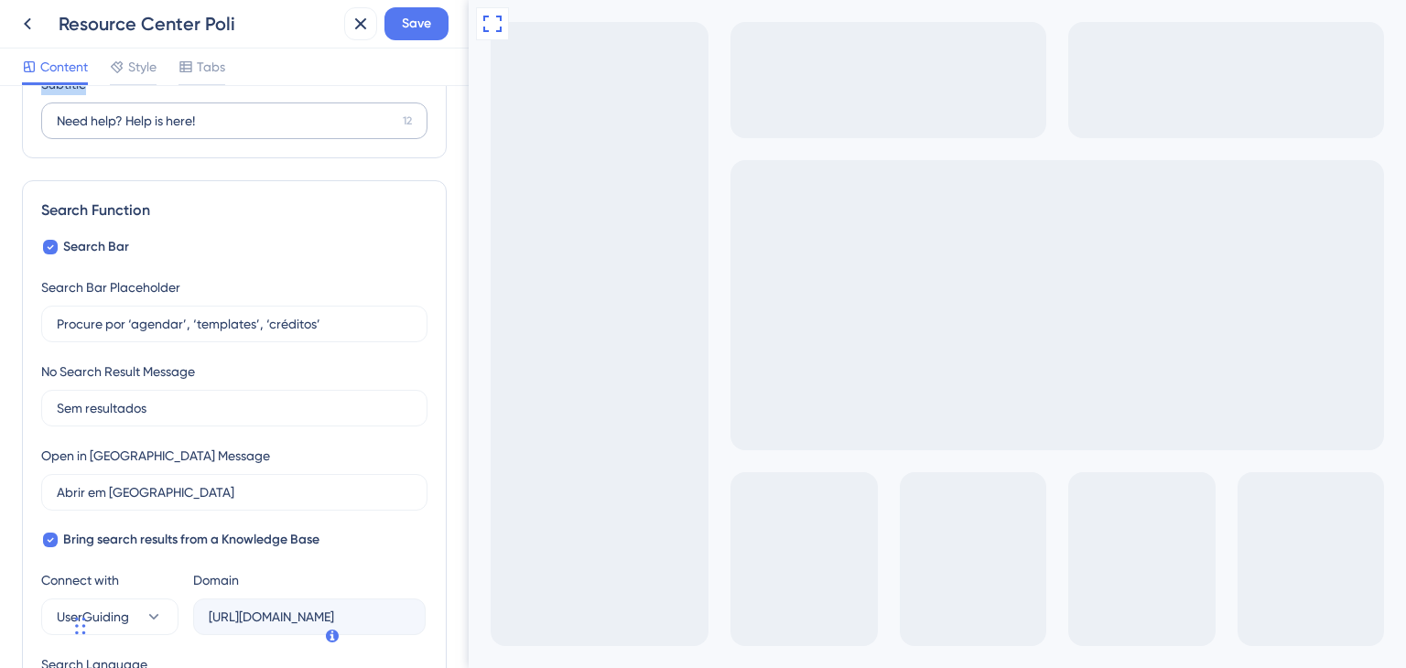
scroll to position [183, 0]
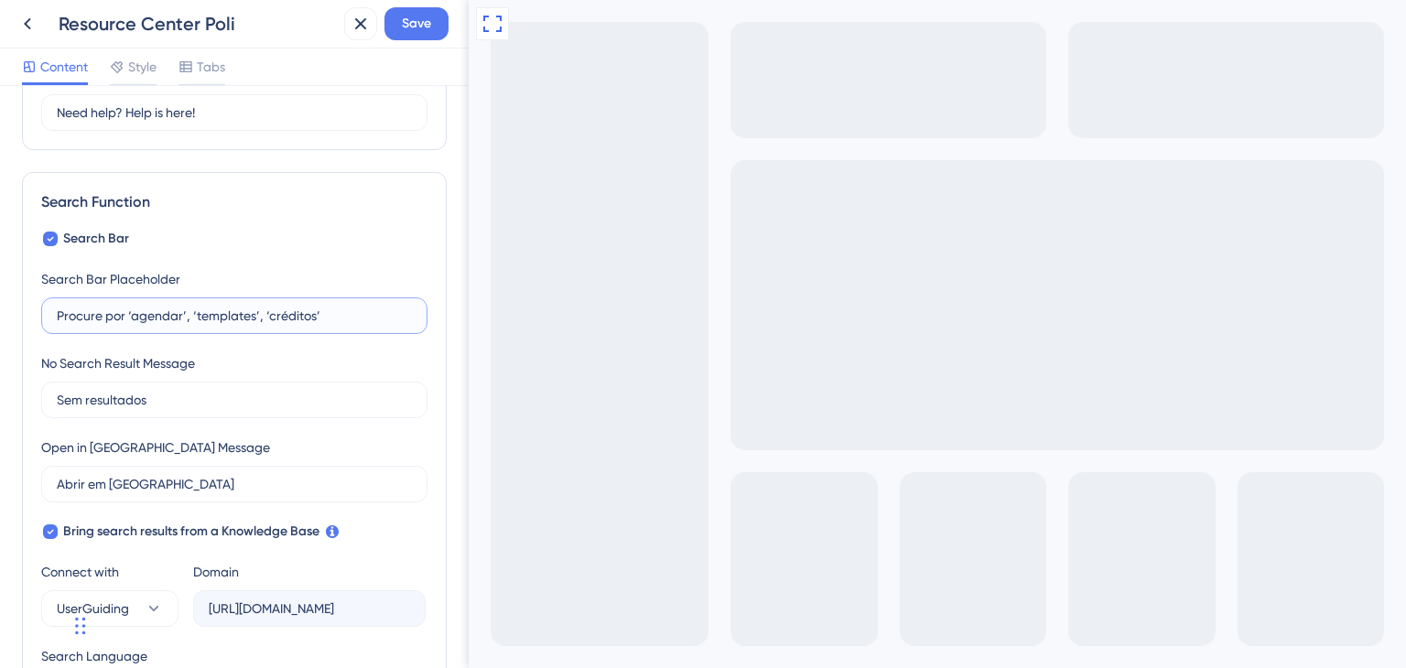
click at [212, 309] on input "Procure por ‘agendar’, ‘templates’, ‘créditos’" at bounding box center [234, 316] width 355 height 20
paste input "Como posso ajudar? Ex: 'criar onboarding'"
type input "Como posso ajudar? Ex: 'criar onboarding'"
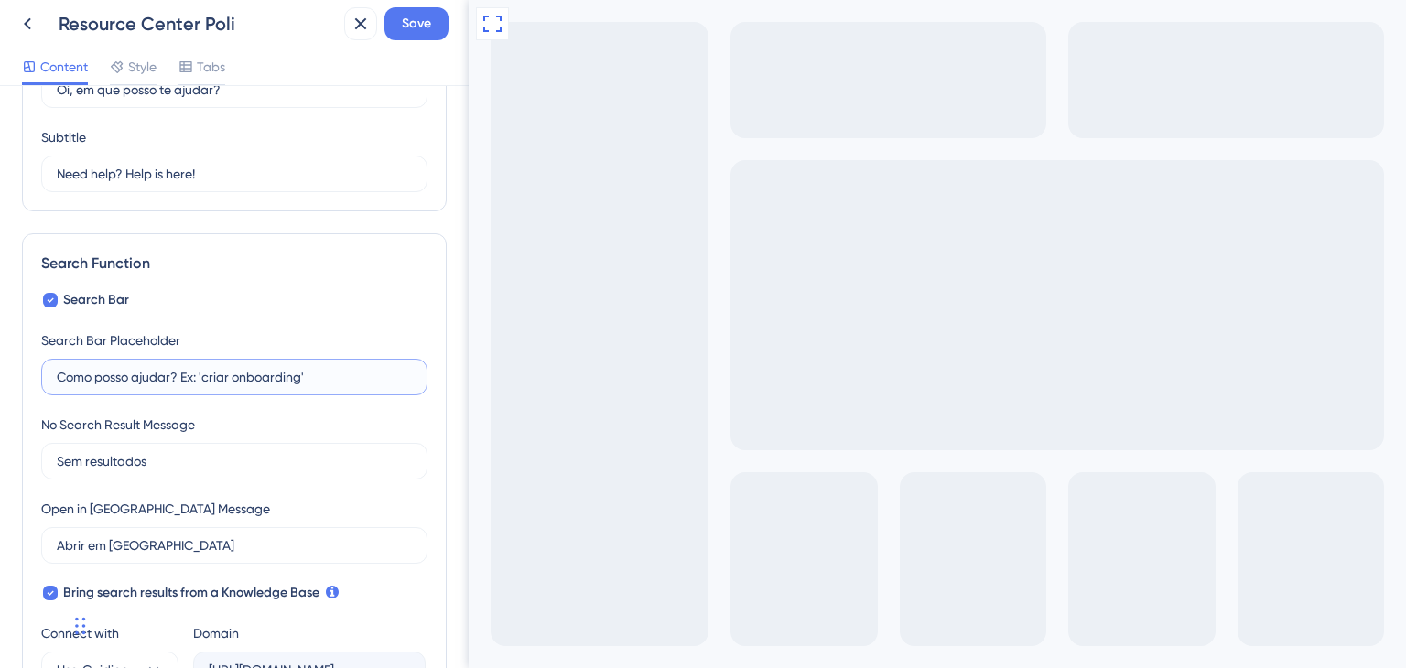
scroll to position [0, 0]
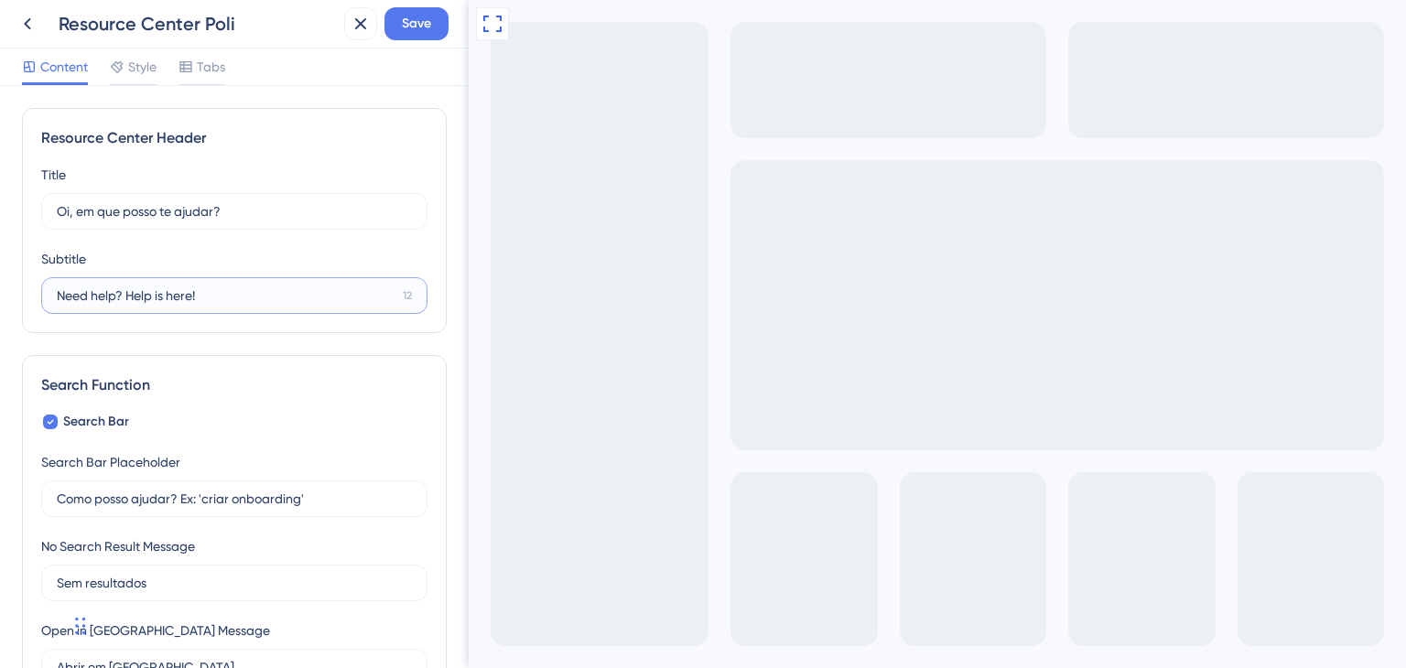
click at [190, 298] on input "Need help? Help is here!" at bounding box center [226, 296] width 339 height 20
paste input "guia rápido, vídeos e respostas pass"
drag, startPoint x: 66, startPoint y: 294, endPoint x: 55, endPoint y: 295, distance: 11.0
click at [55, 295] on label "guia rápido, vídeos e respostas pass 0" at bounding box center [234, 295] width 386 height 37
click at [310, 296] on input "Guia rápido, vídeos e respostas pass" at bounding box center [227, 296] width 341 height 20
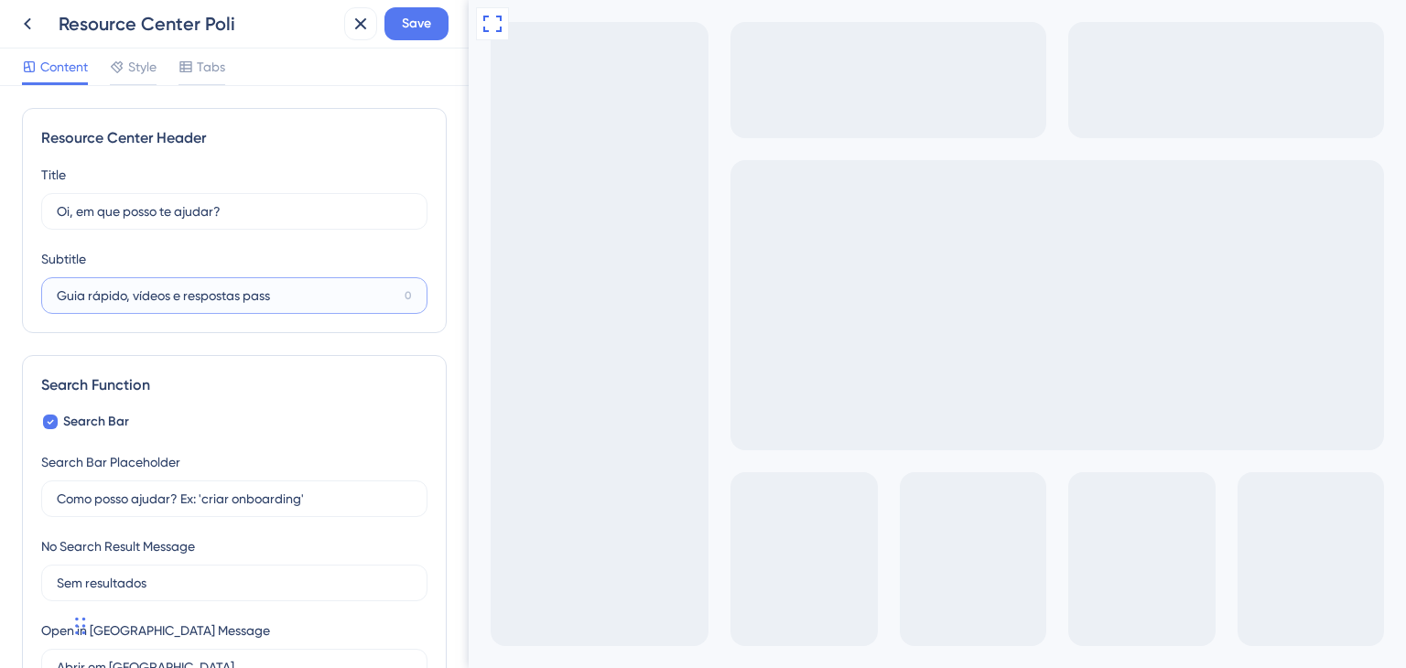
paste input "procure aqui tudo sobre a Poli."
click at [57, 293] on input "procure aqui tudo sobre a Poli." at bounding box center [227, 296] width 341 height 20
type input "Procure aqui tudo sobre a Poli."
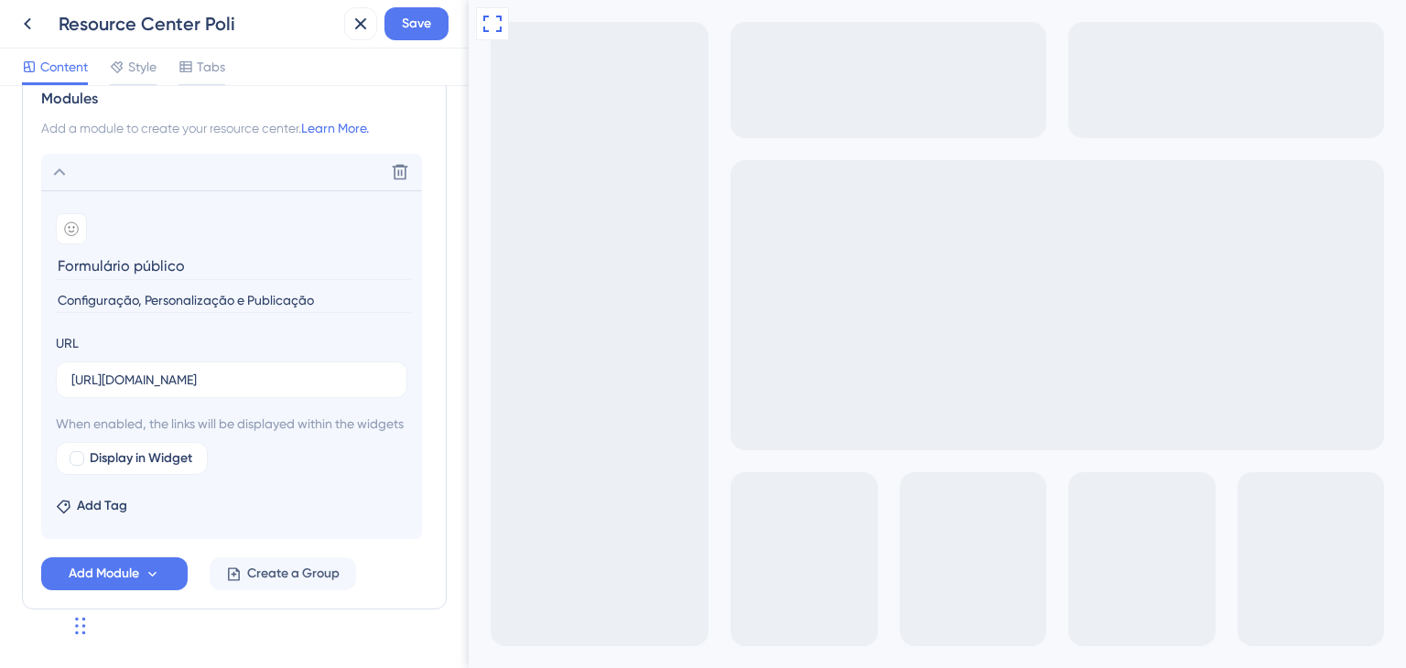
scroll to position [924, 0]
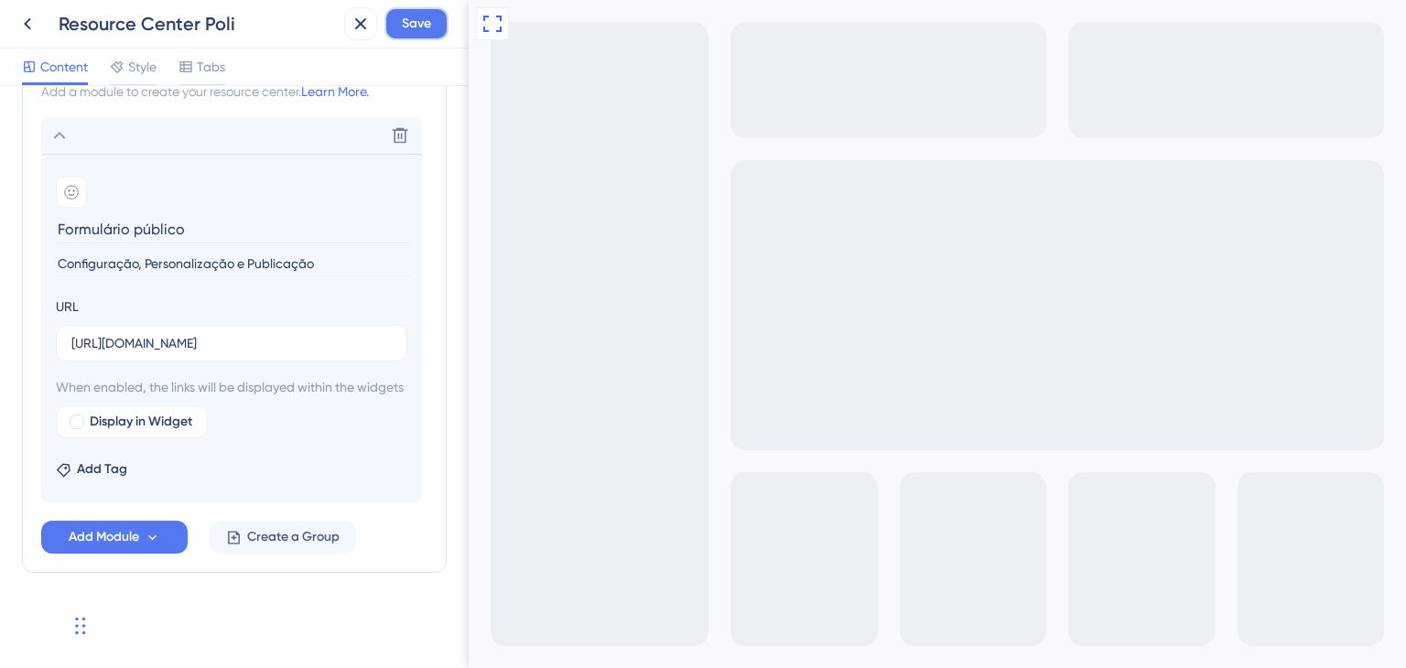
click at [413, 30] on span "Save" at bounding box center [416, 24] width 29 height 22
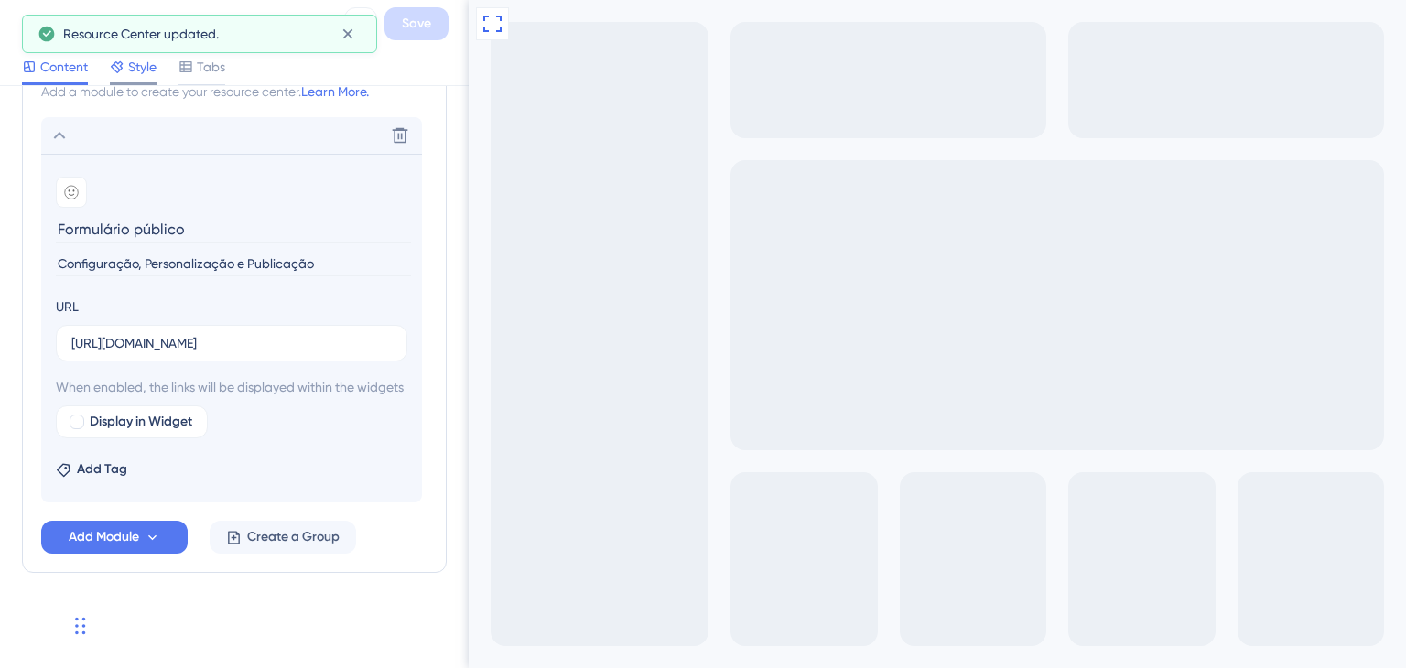
click at [134, 74] on span "Style" at bounding box center [142, 67] width 28 height 22
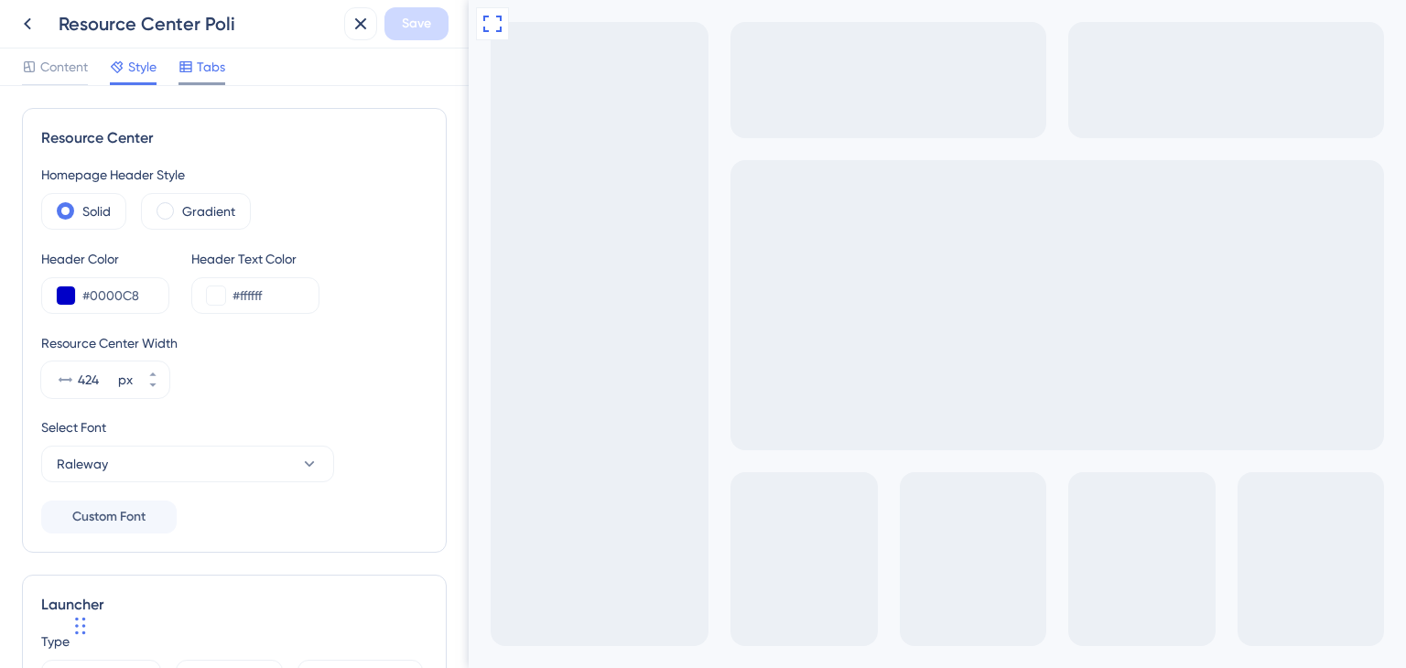
click at [216, 61] on span "Tabs" at bounding box center [211, 67] width 28 height 22
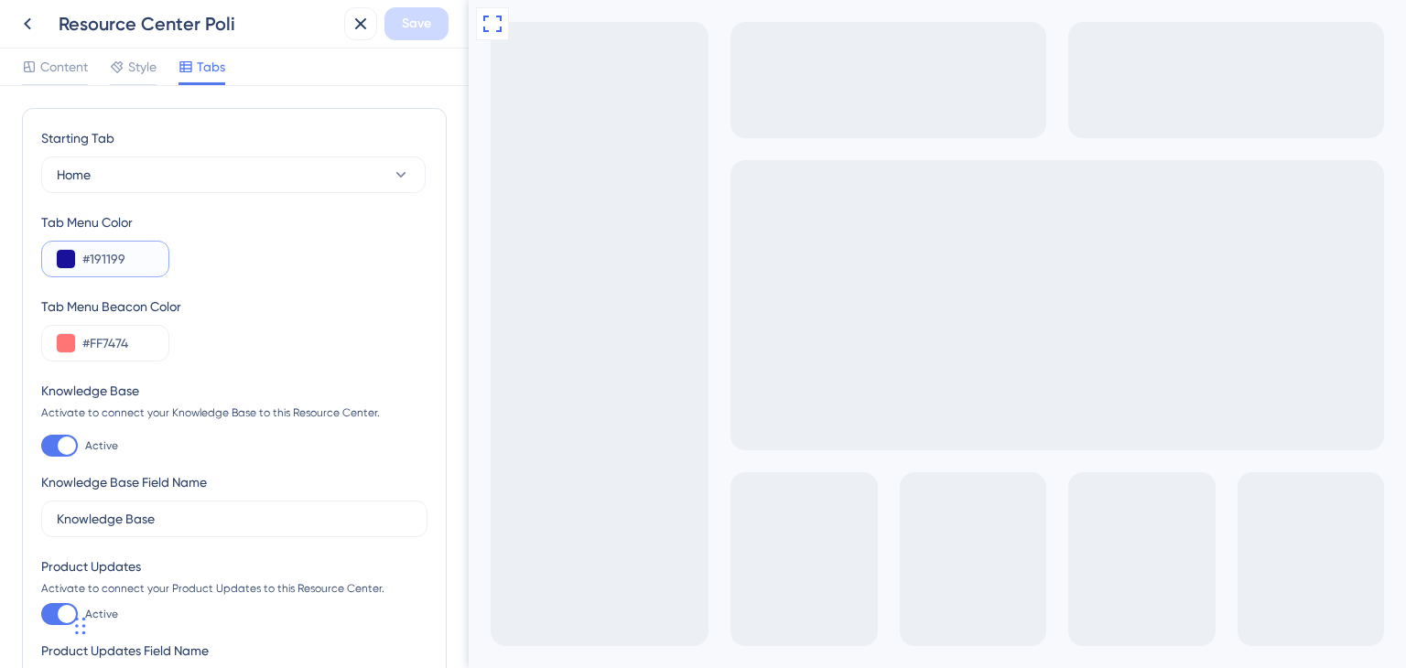
drag, startPoint x: 90, startPoint y: 258, endPoint x: 165, endPoint y: 262, distance: 75.2
click at [165, 262] on div "#191199" at bounding box center [105, 259] width 128 height 37
type input "#0000C8"
click at [116, 348] on input "#FF7474" at bounding box center [117, 343] width 71 height 22
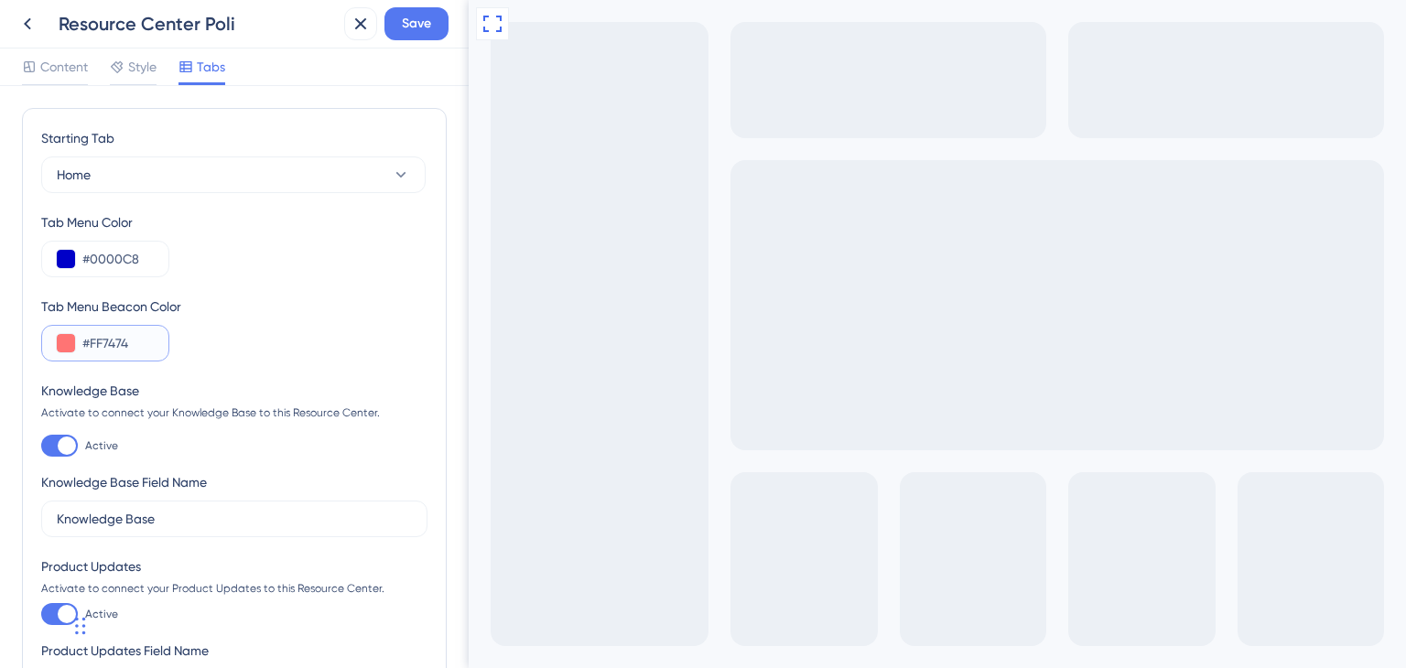
paste input "675F"
type input "#FF675F"
click at [280, 443] on div "Knowledge Base Activate to connect your Knowledge Base to this Resource Center.…" at bounding box center [234, 458] width 386 height 157
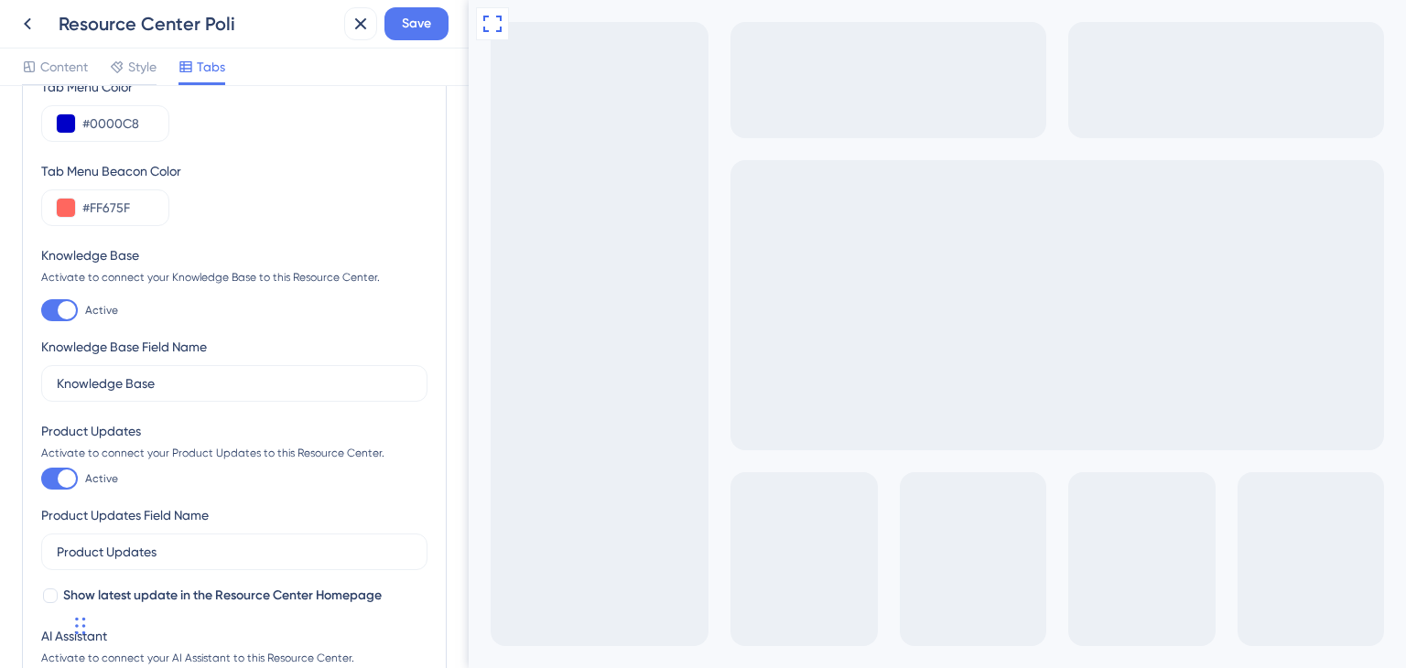
scroll to position [183, 0]
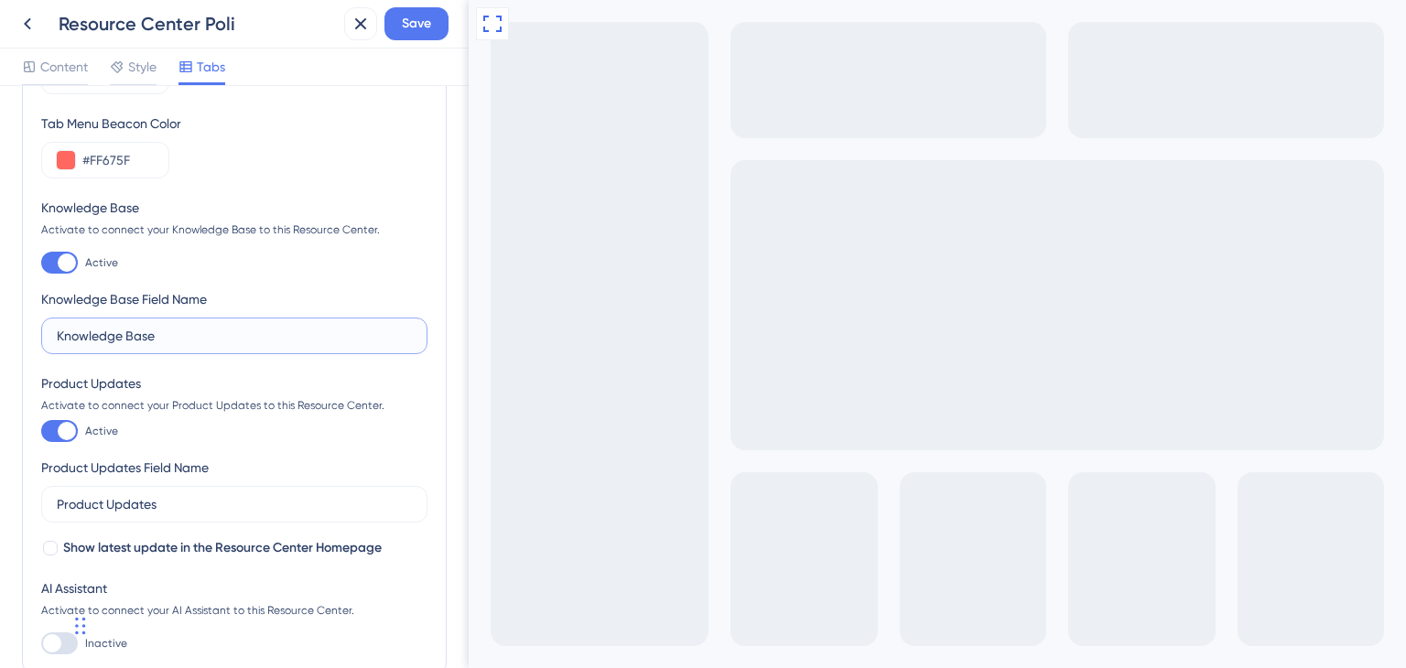
click at [168, 339] on input "Knowledge Base" at bounding box center [234, 336] width 355 height 20
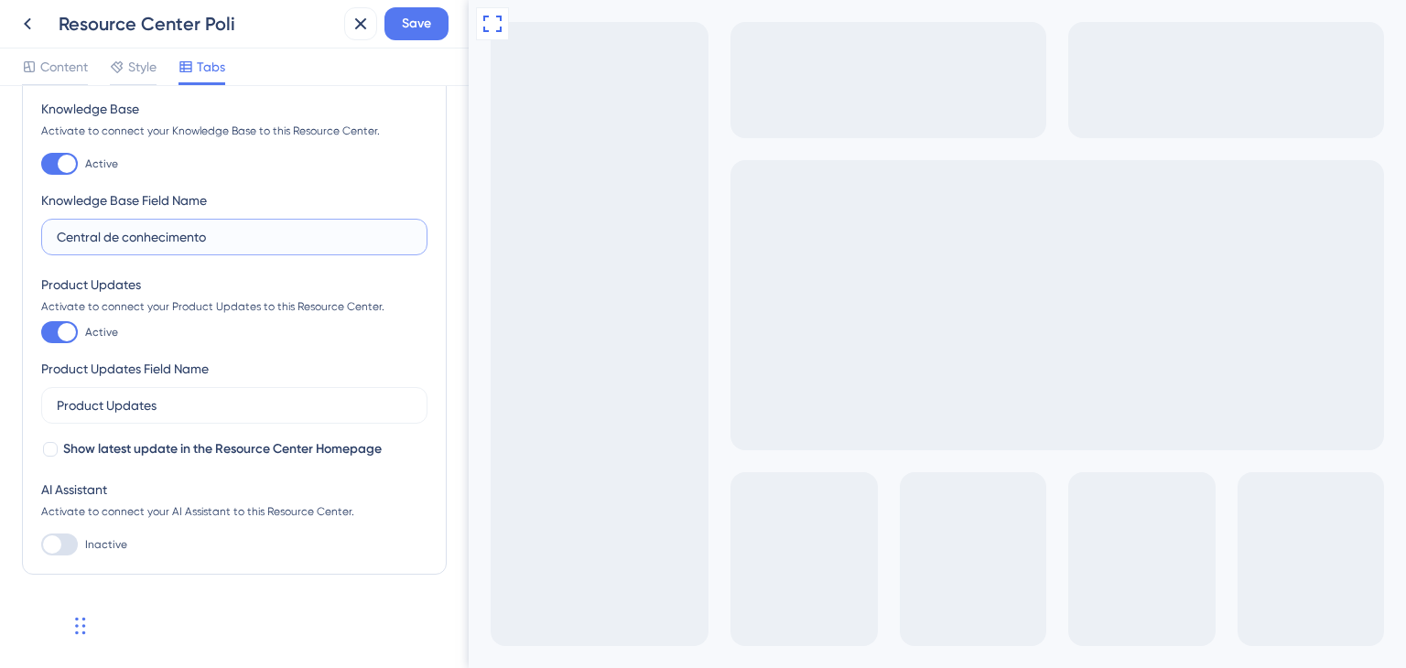
scroll to position [283, 0]
type input "Central de conhecimento"
click at [154, 403] on input "Product Updates" at bounding box center [234, 405] width 355 height 20
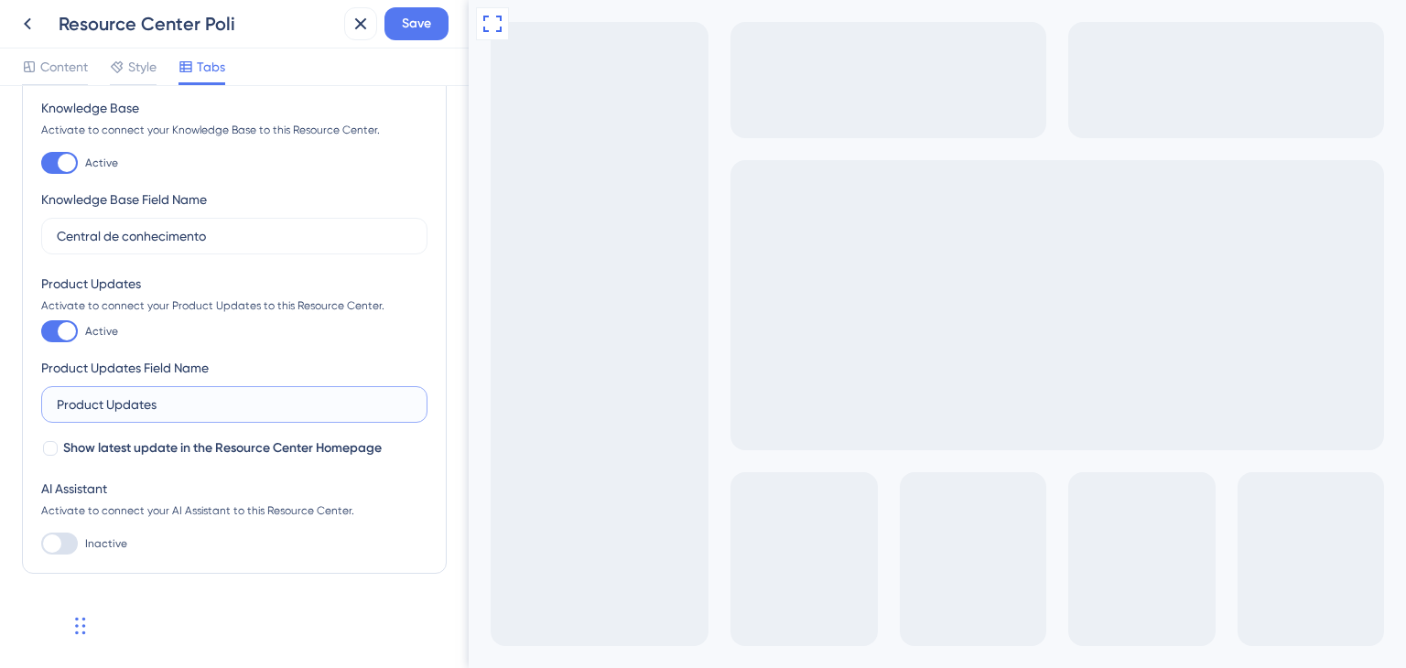
click at [218, 400] on input "Product Updates" at bounding box center [234, 405] width 355 height 20
drag, startPoint x: 218, startPoint y: 400, endPoint x: 24, endPoint y: 390, distance: 194.3
click at [24, 390] on div "Starting Tab Home Tab Menu Color #0000C8 Tab Menu Beacon Color #FF675F Knowledg…" at bounding box center [234, 199] width 425 height 749
paste input "Atualizações da Plataforma"
type input "Atualizações da Plataforma"
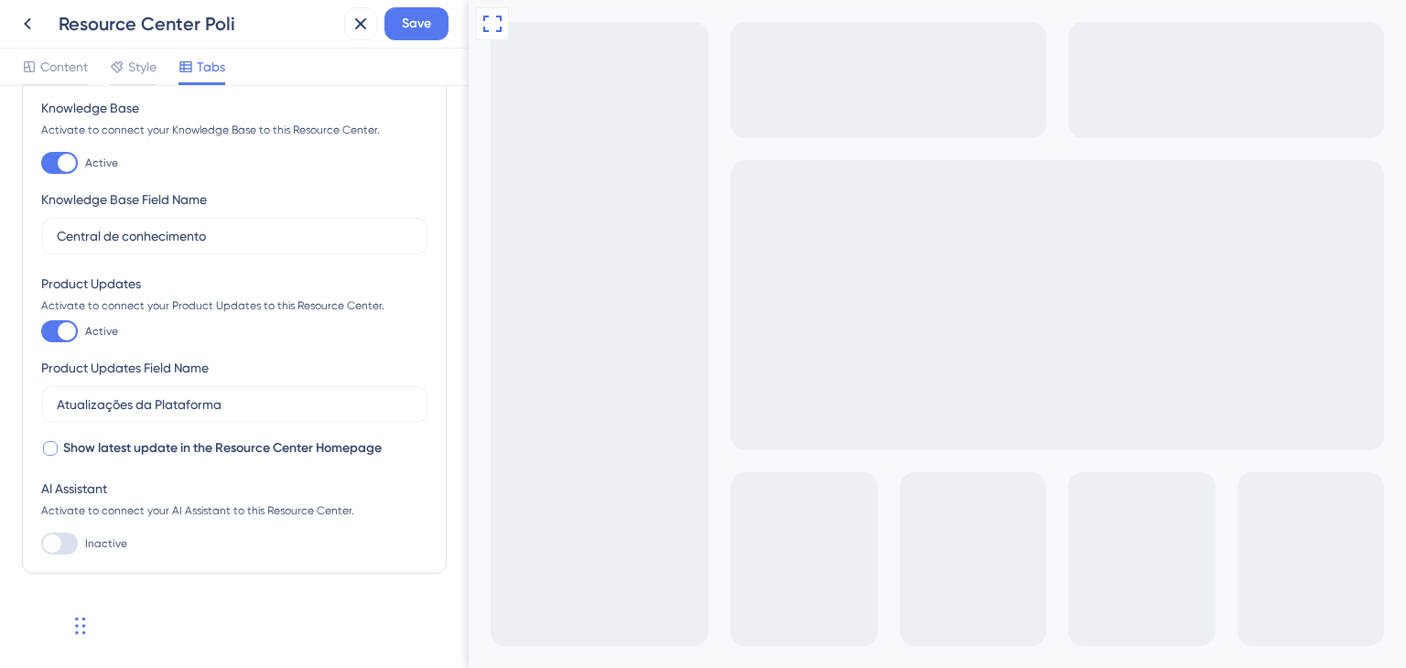
click at [58, 451] on div at bounding box center [50, 448] width 18 height 18
checkbox input "true"
click at [65, 547] on div at bounding box center [59, 544] width 37 height 22
click at [41, 545] on input "Inactive" at bounding box center [40, 544] width 1 height 1
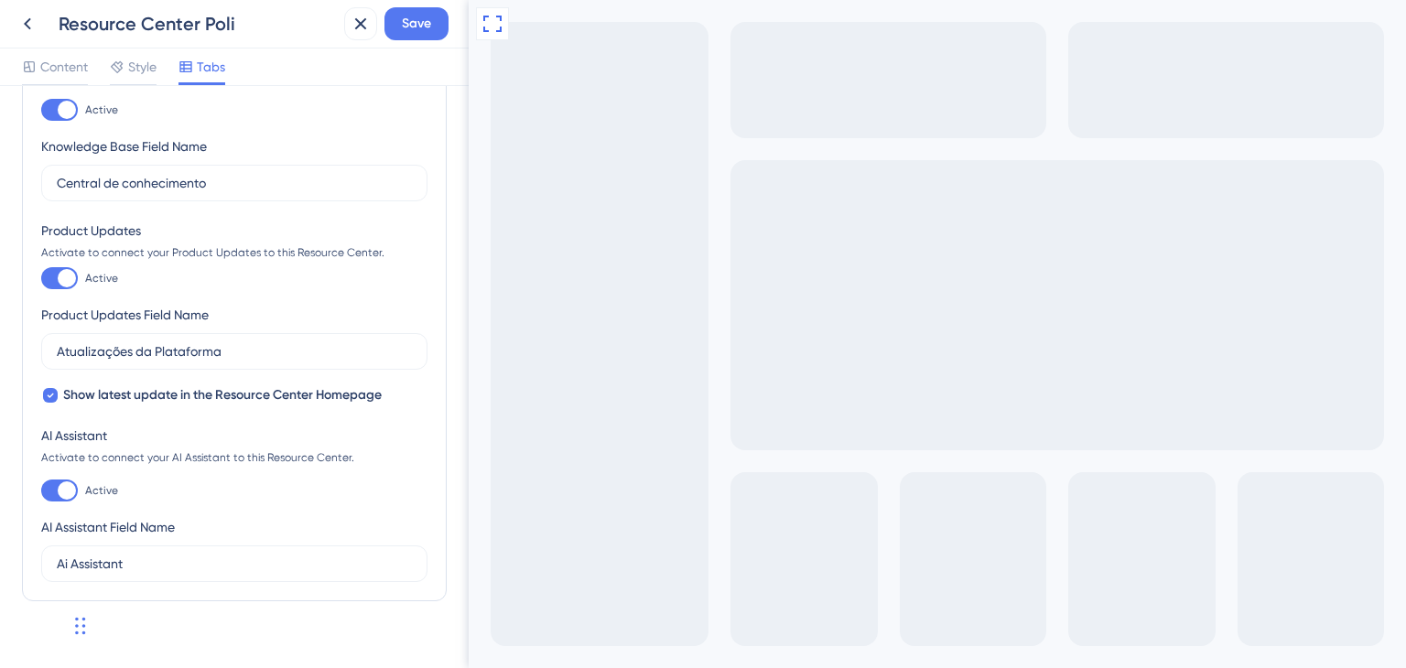
scroll to position [363, 0]
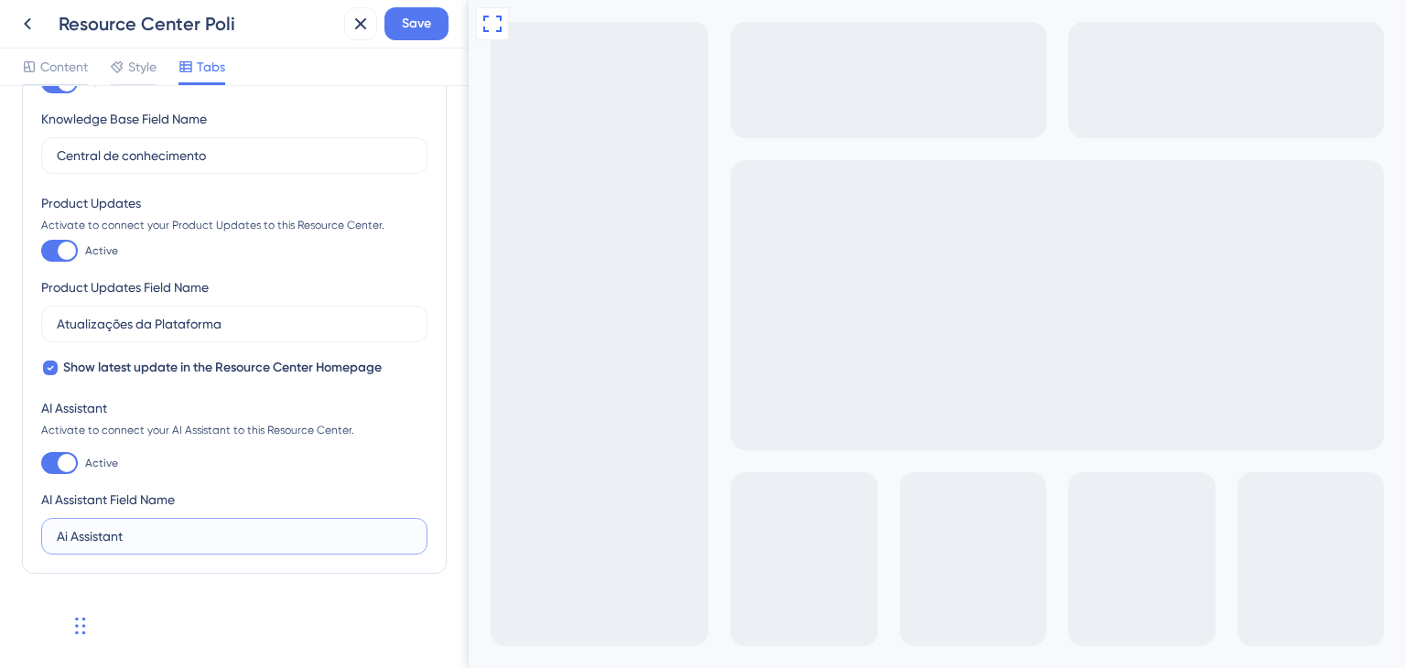
click at [171, 539] on input "Ai Assistant" at bounding box center [234, 536] width 355 height 20
click at [59, 463] on div at bounding box center [67, 463] width 18 height 18
click at [41, 463] on input "Active" at bounding box center [40, 463] width 1 height 1
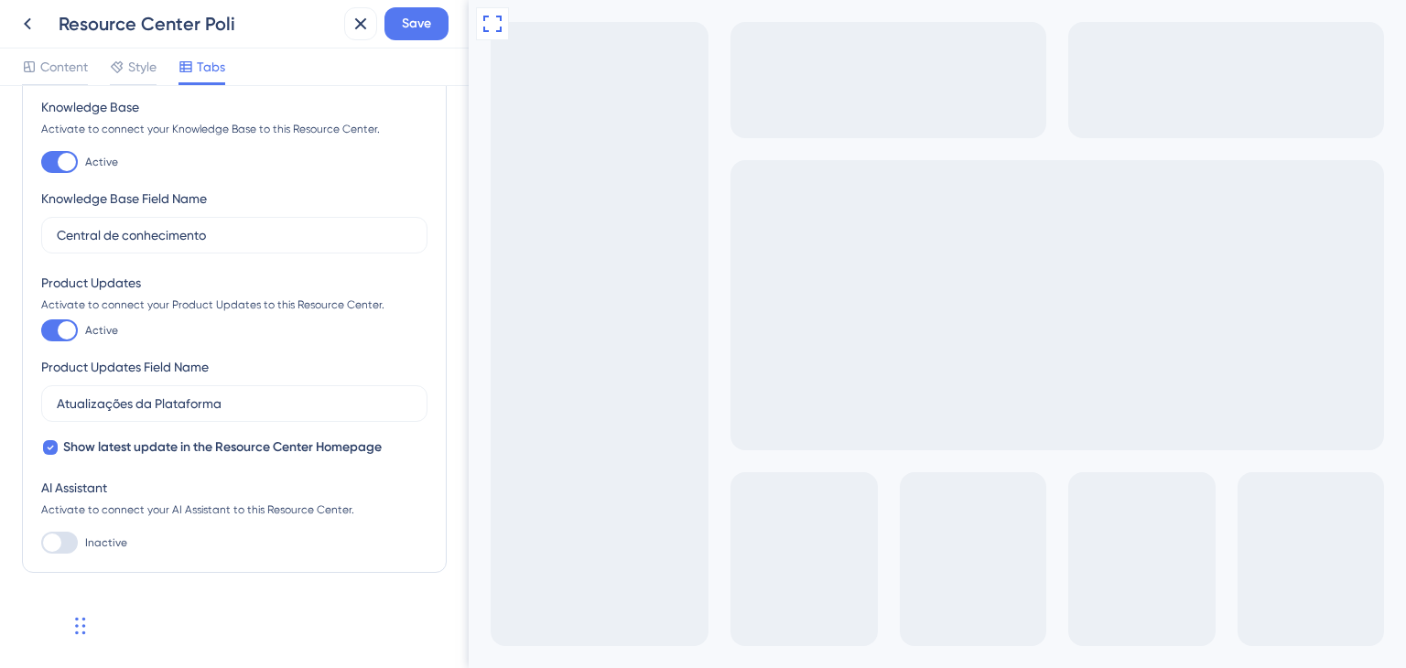
scroll to position [283, 0]
click at [60, 545] on div at bounding box center [52, 544] width 18 height 18
click at [41, 545] on input "Inactive" at bounding box center [40, 544] width 1 height 1
checkbox input "true"
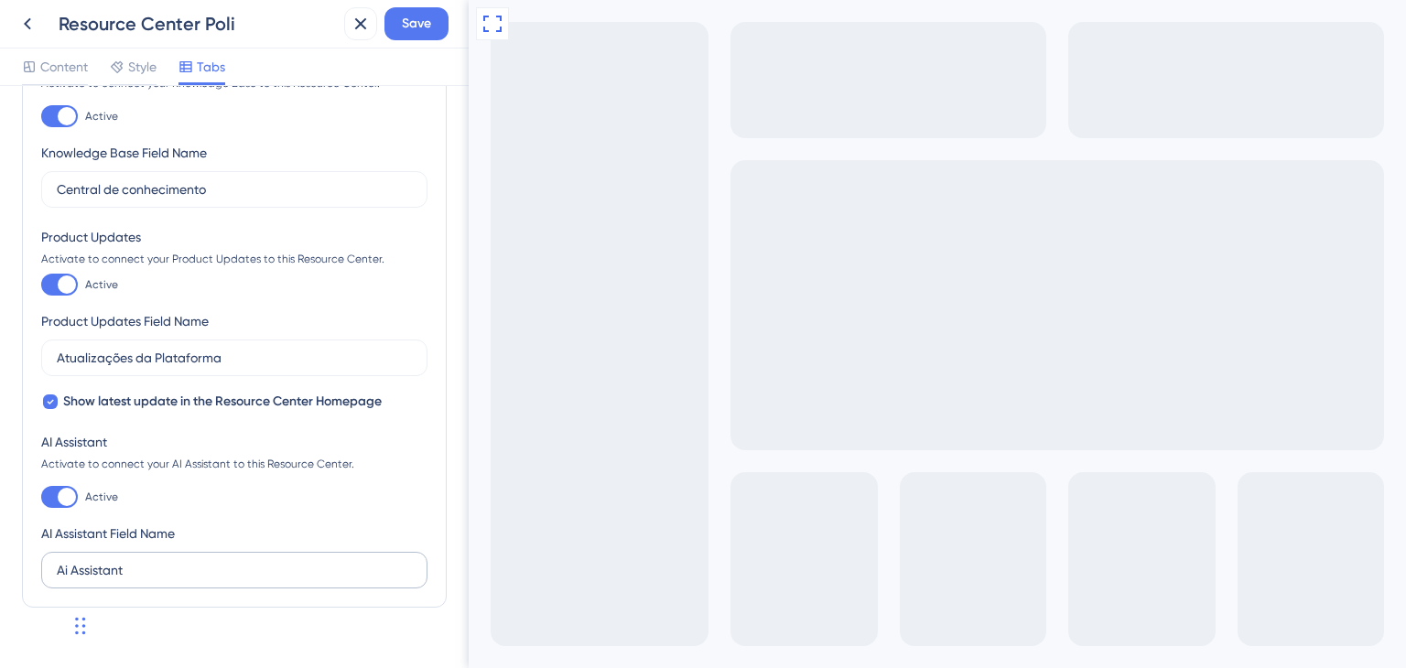
scroll to position [363, 0]
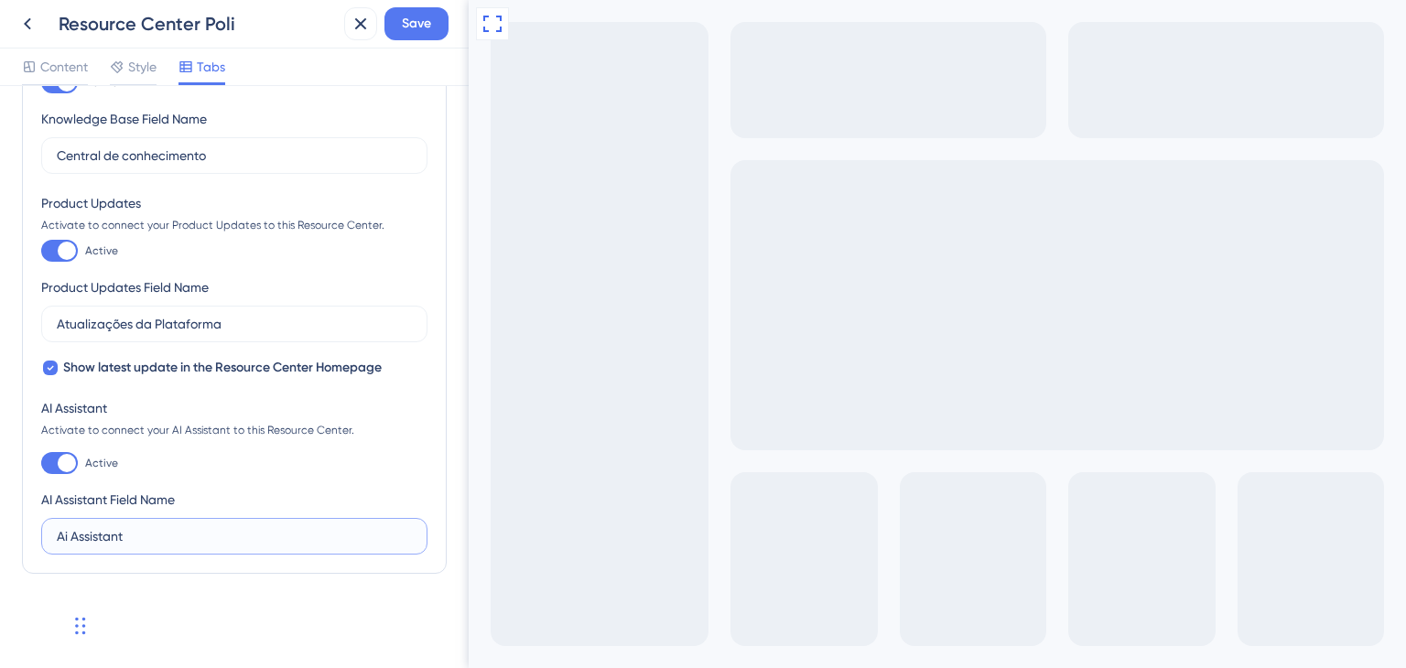
click at [106, 536] on input "Ai Assistant" at bounding box center [234, 536] width 355 height 20
type input "Assistente de IA"
click at [404, 36] on button "Save" at bounding box center [416, 23] width 64 height 33
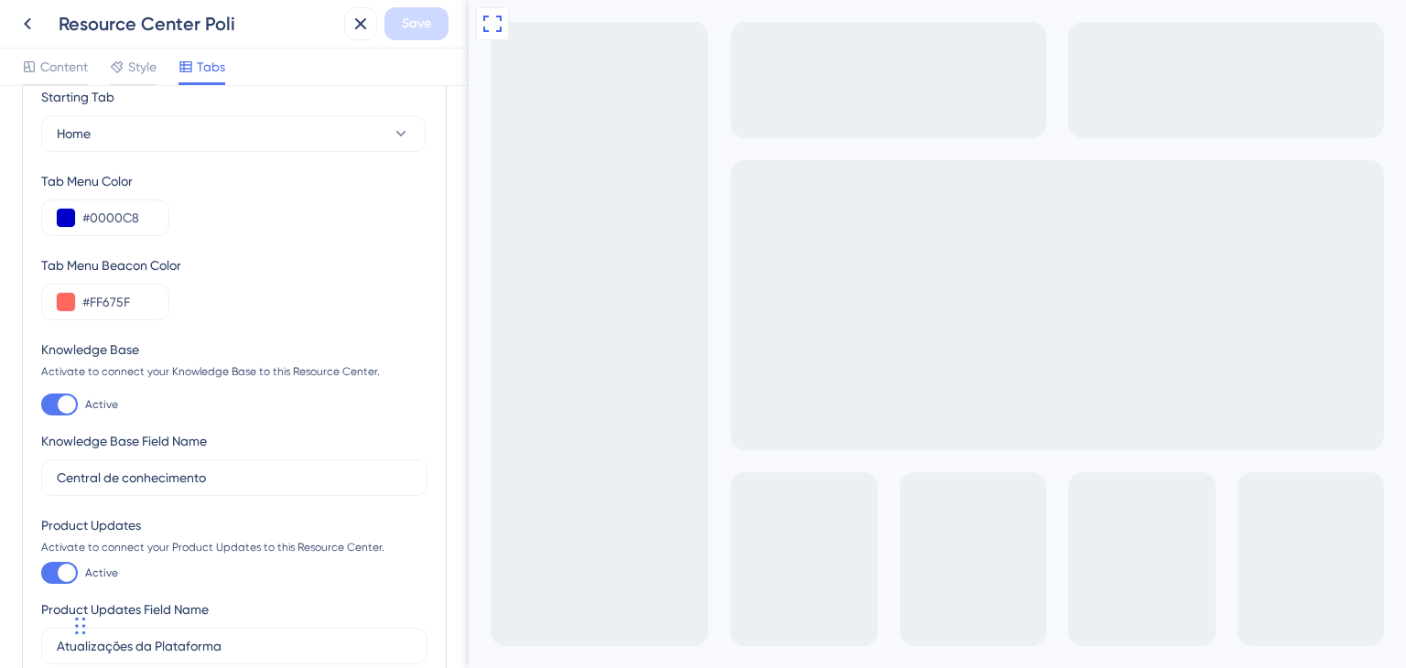
scroll to position [0, 0]
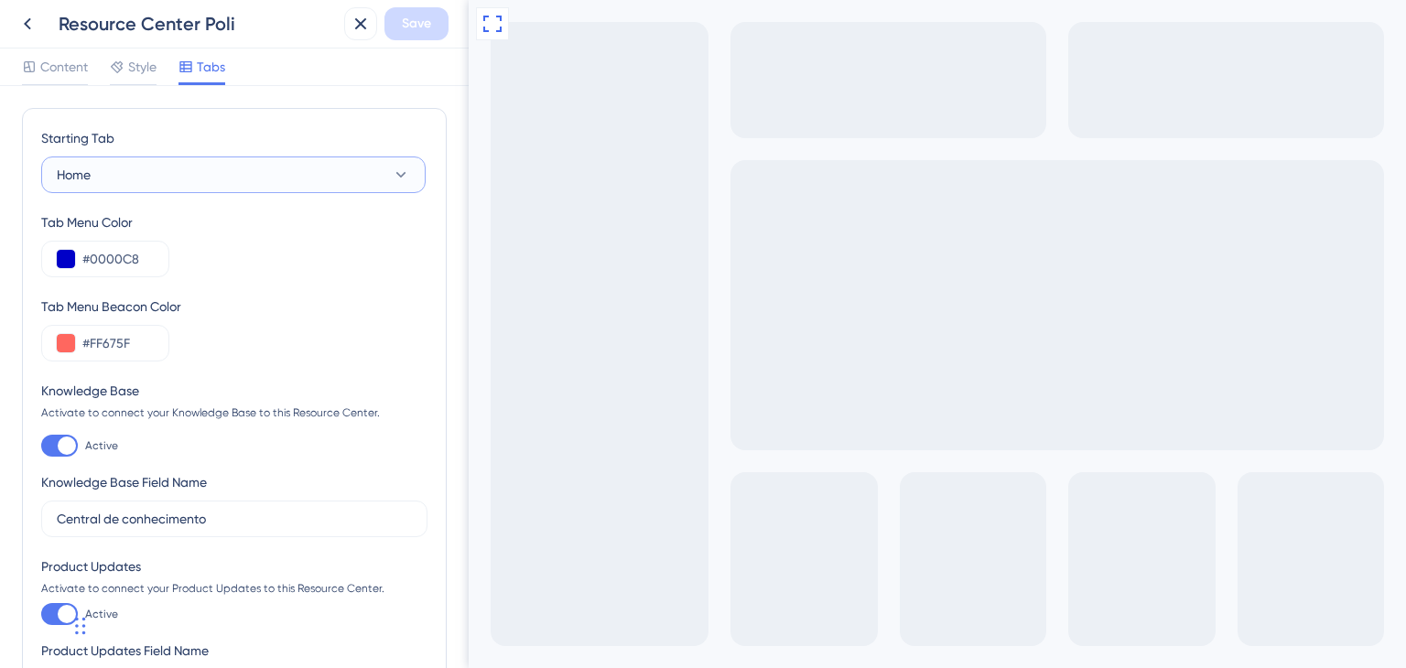
click at [198, 180] on button "Home" at bounding box center [233, 175] width 384 height 37
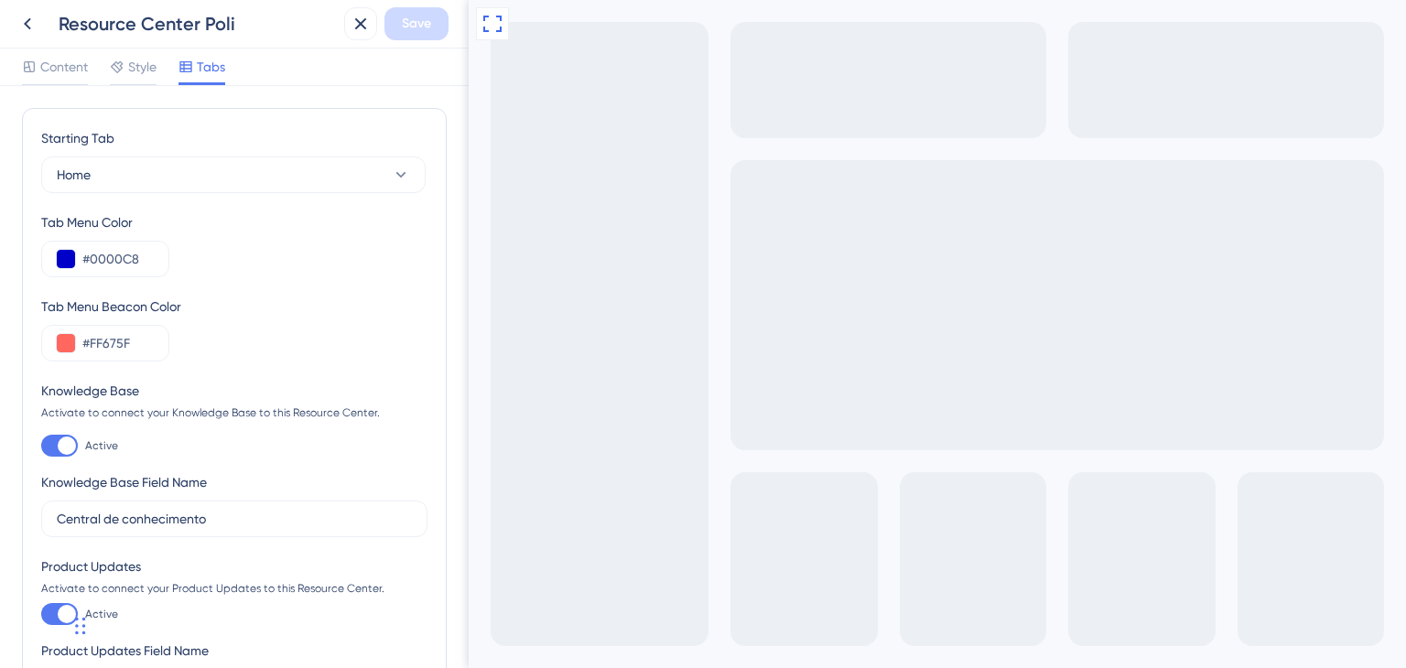
click at [137, 57] on span "Style" at bounding box center [142, 67] width 28 height 22
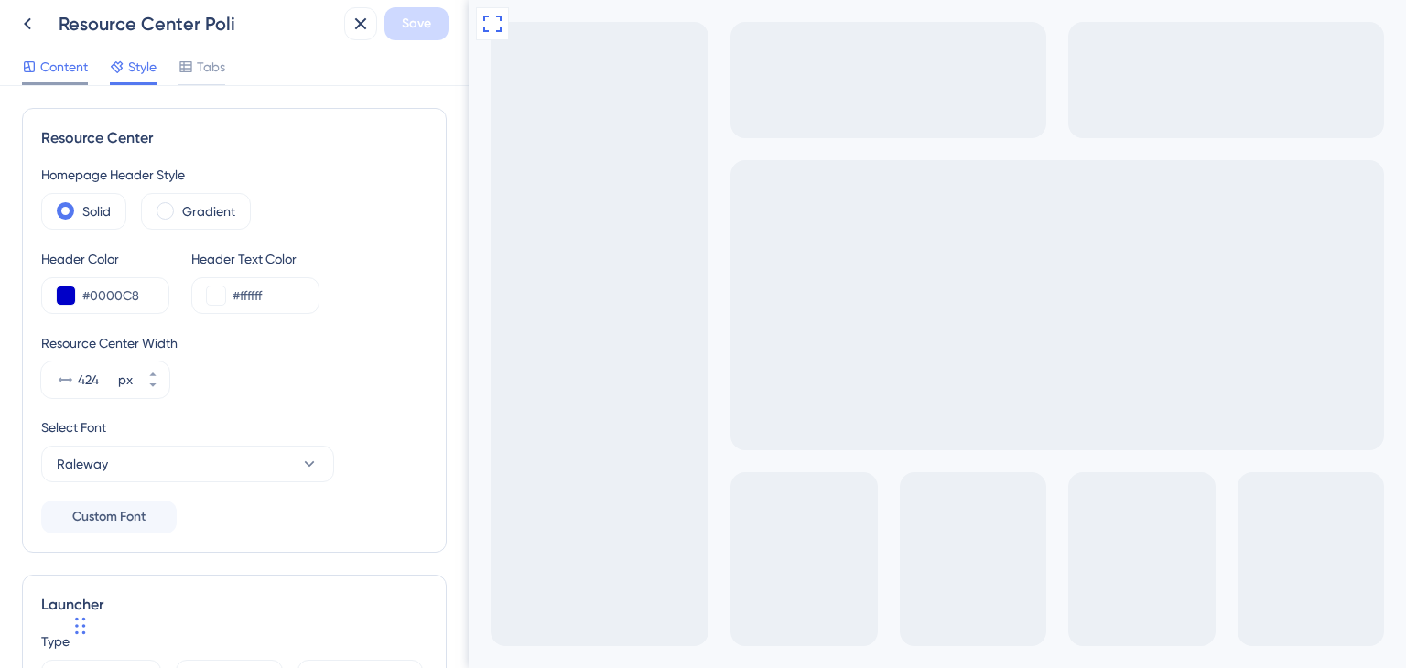
click at [71, 74] on span "Content" at bounding box center [64, 67] width 48 height 22
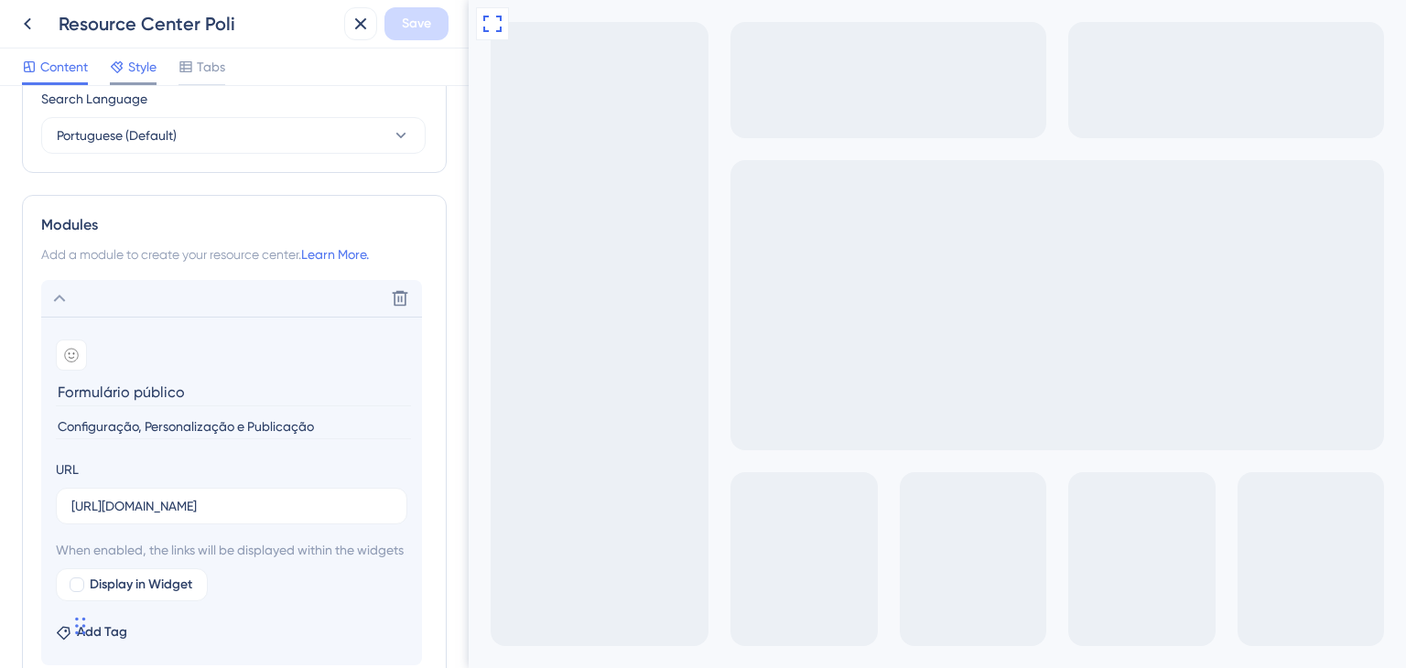
click at [136, 60] on span "Style" at bounding box center [142, 67] width 28 height 22
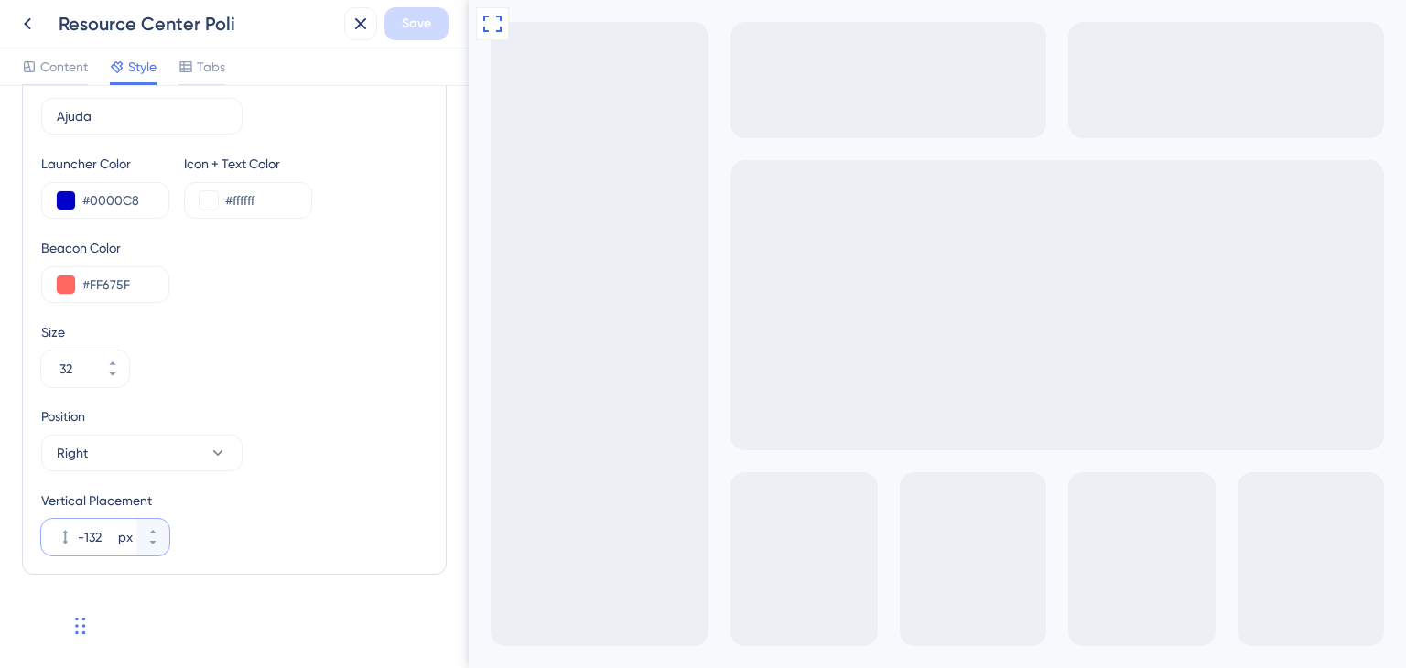
click at [92, 532] on input "-132" at bounding box center [96, 537] width 37 height 22
type input "0"
click at [432, 23] on button "Save" at bounding box center [416, 23] width 64 height 33
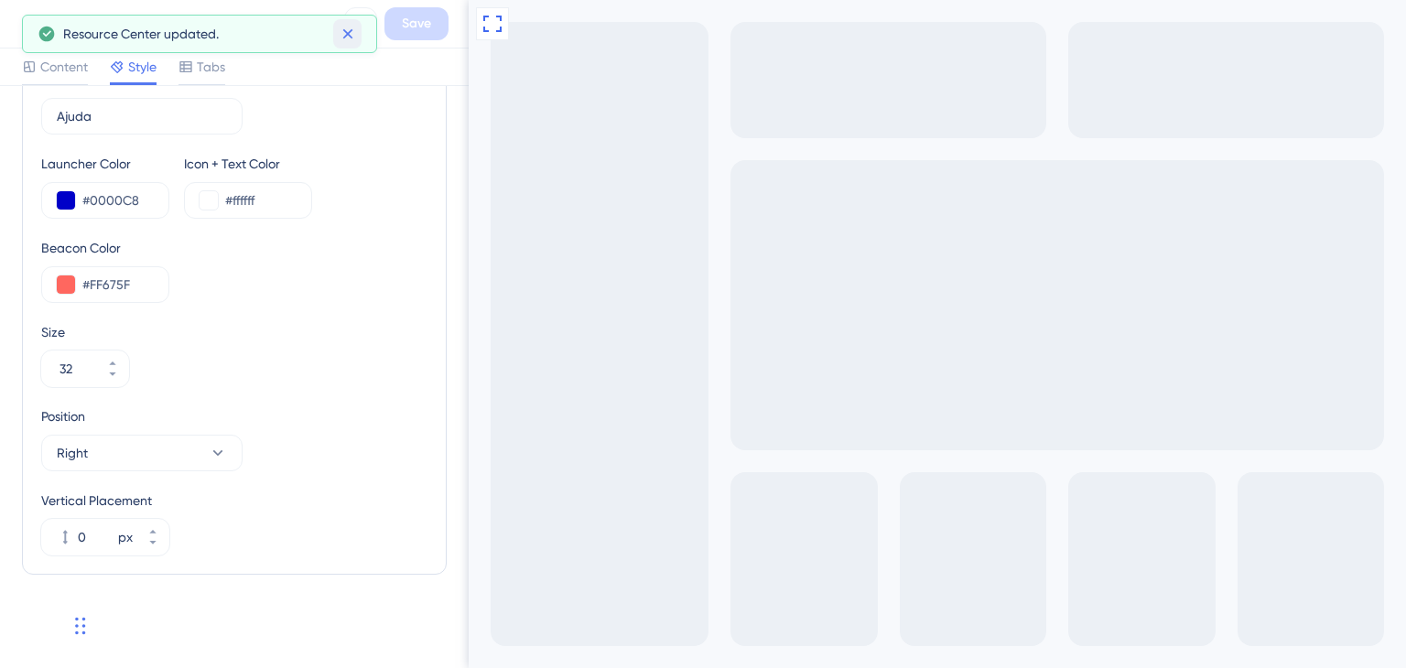
click at [355, 31] on icon at bounding box center [348, 34] width 18 height 18
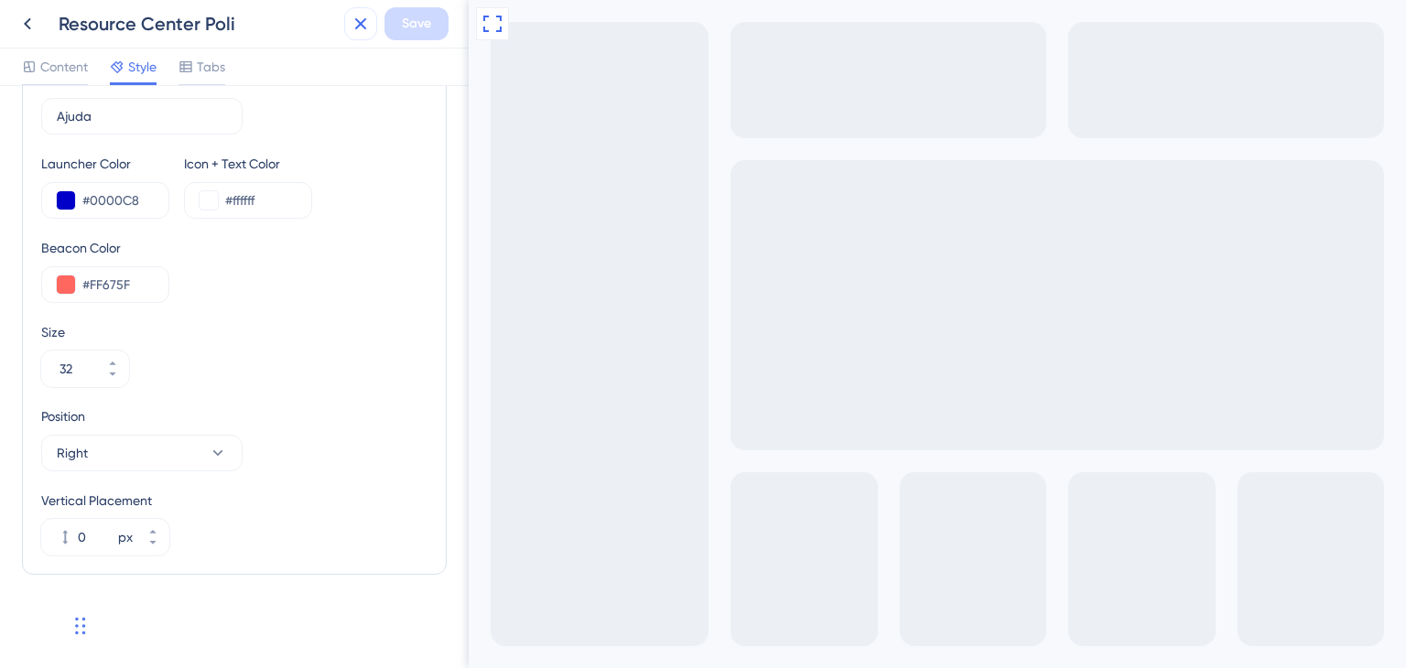
click at [358, 21] on icon at bounding box center [361, 24] width 12 height 12
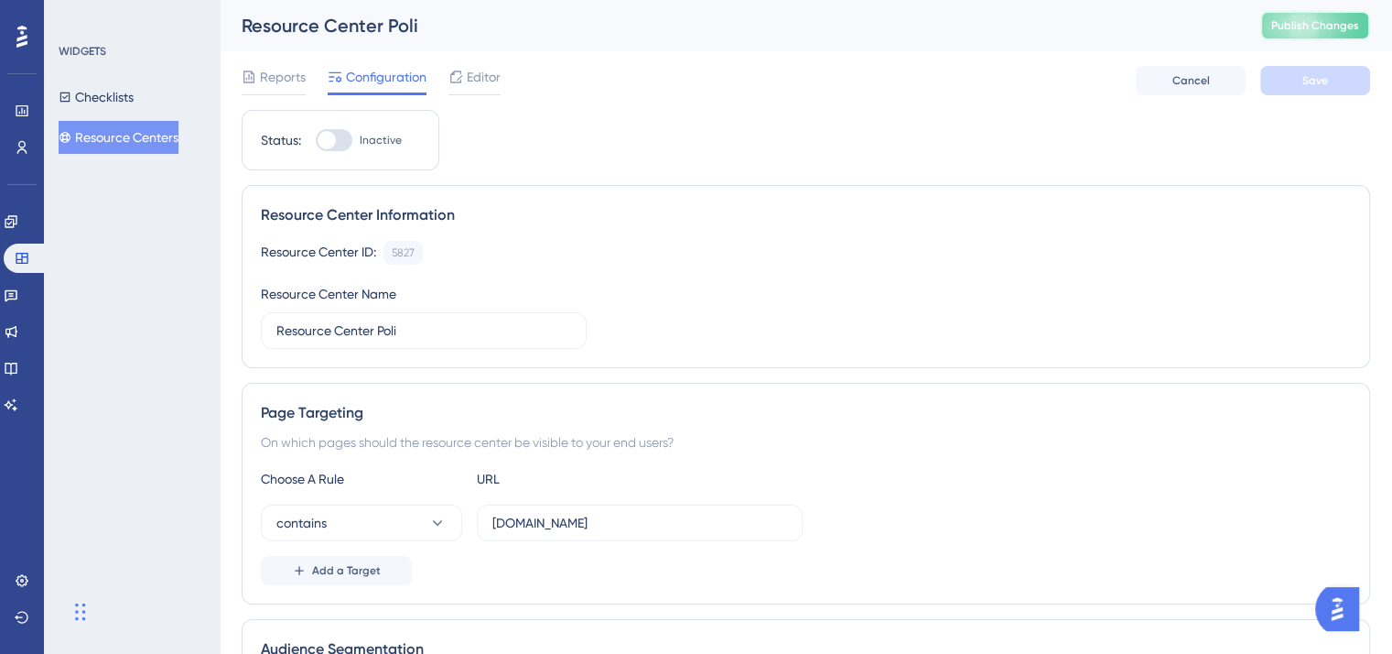
click at [1339, 27] on span "Publish Changes" at bounding box center [1316, 25] width 88 height 15
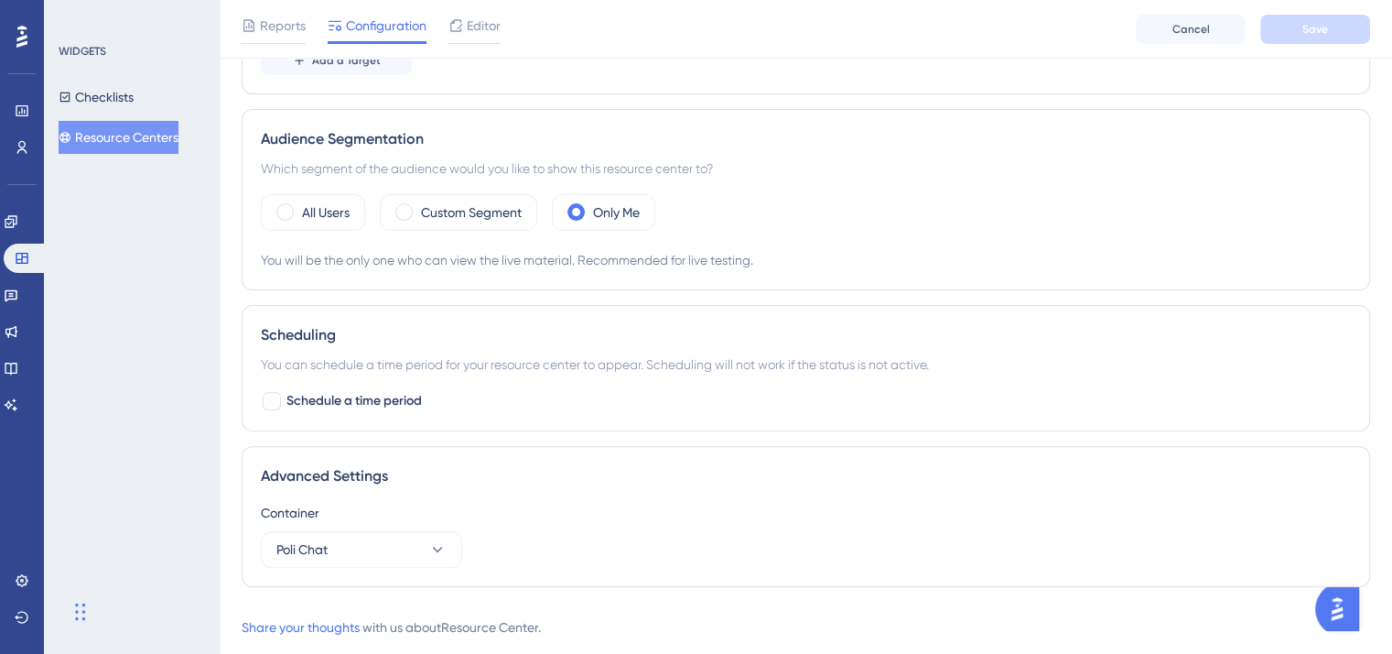
scroll to position [557, 0]
